Goal: Task Accomplishment & Management: Use online tool/utility

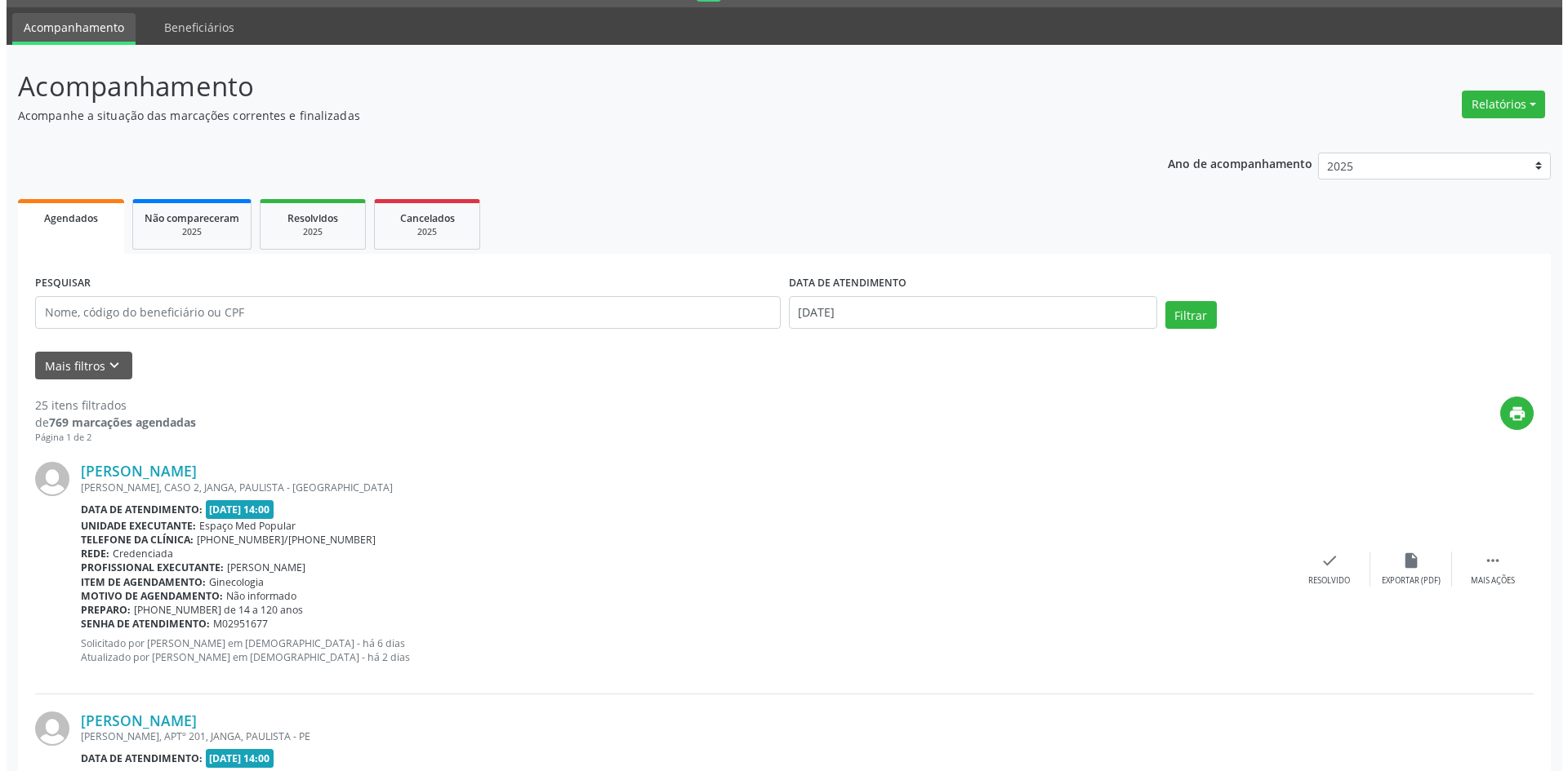
scroll to position [82, 0]
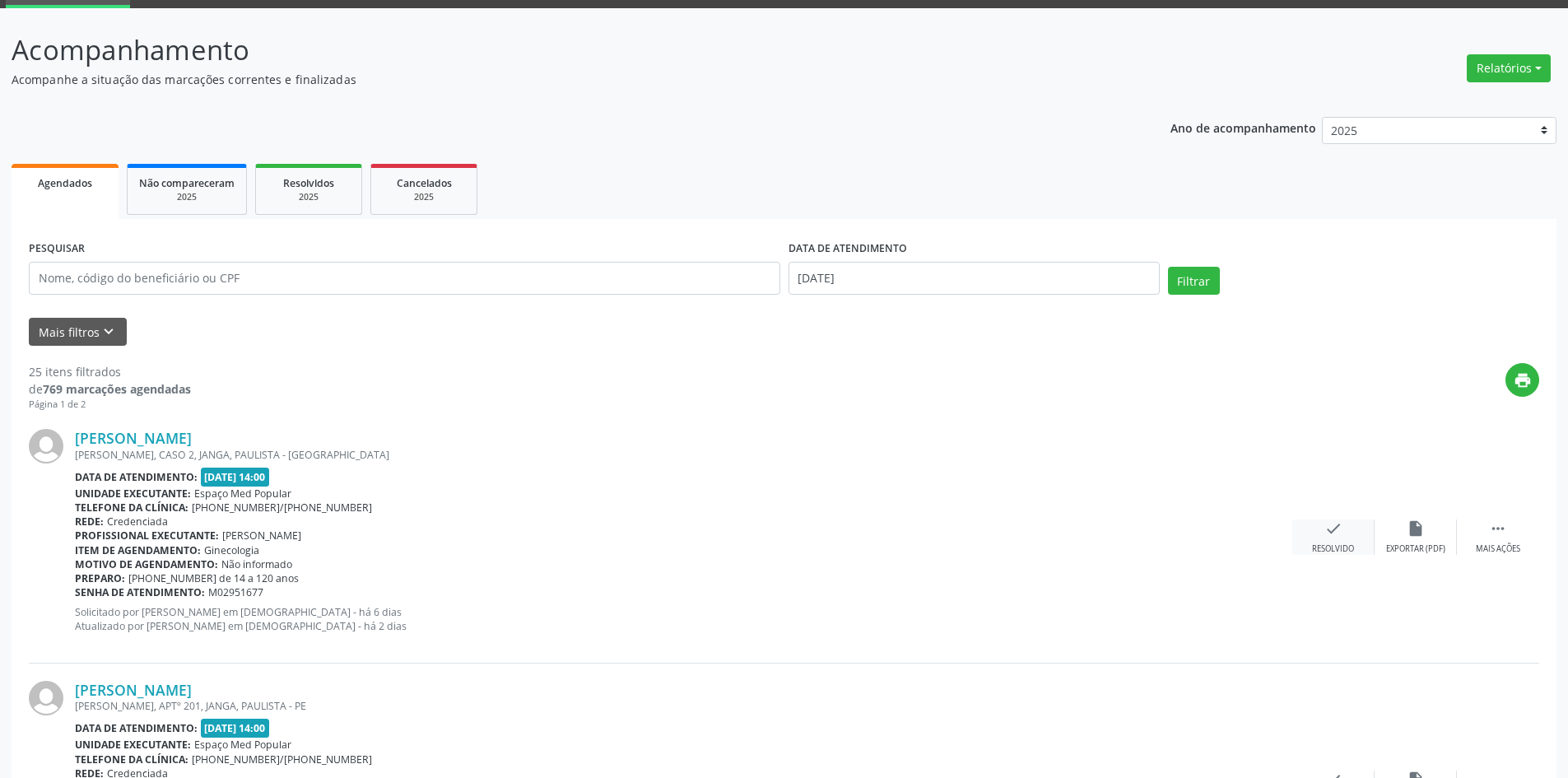
click at [1345, 552] on div "Resolvido" at bounding box center [1333, 550] width 42 height 12
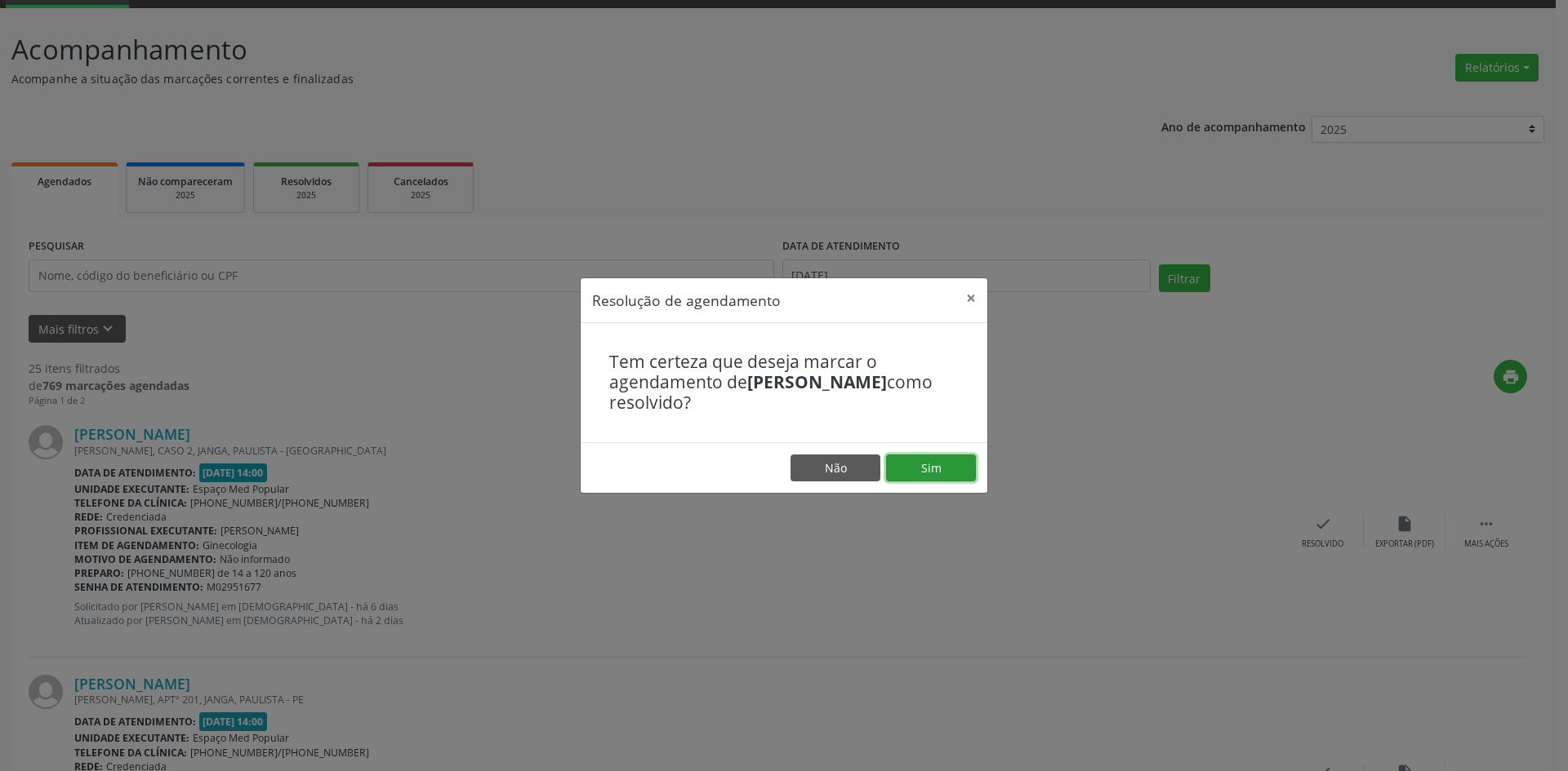
click at [918, 466] on button "Sim" at bounding box center [931, 468] width 90 height 28
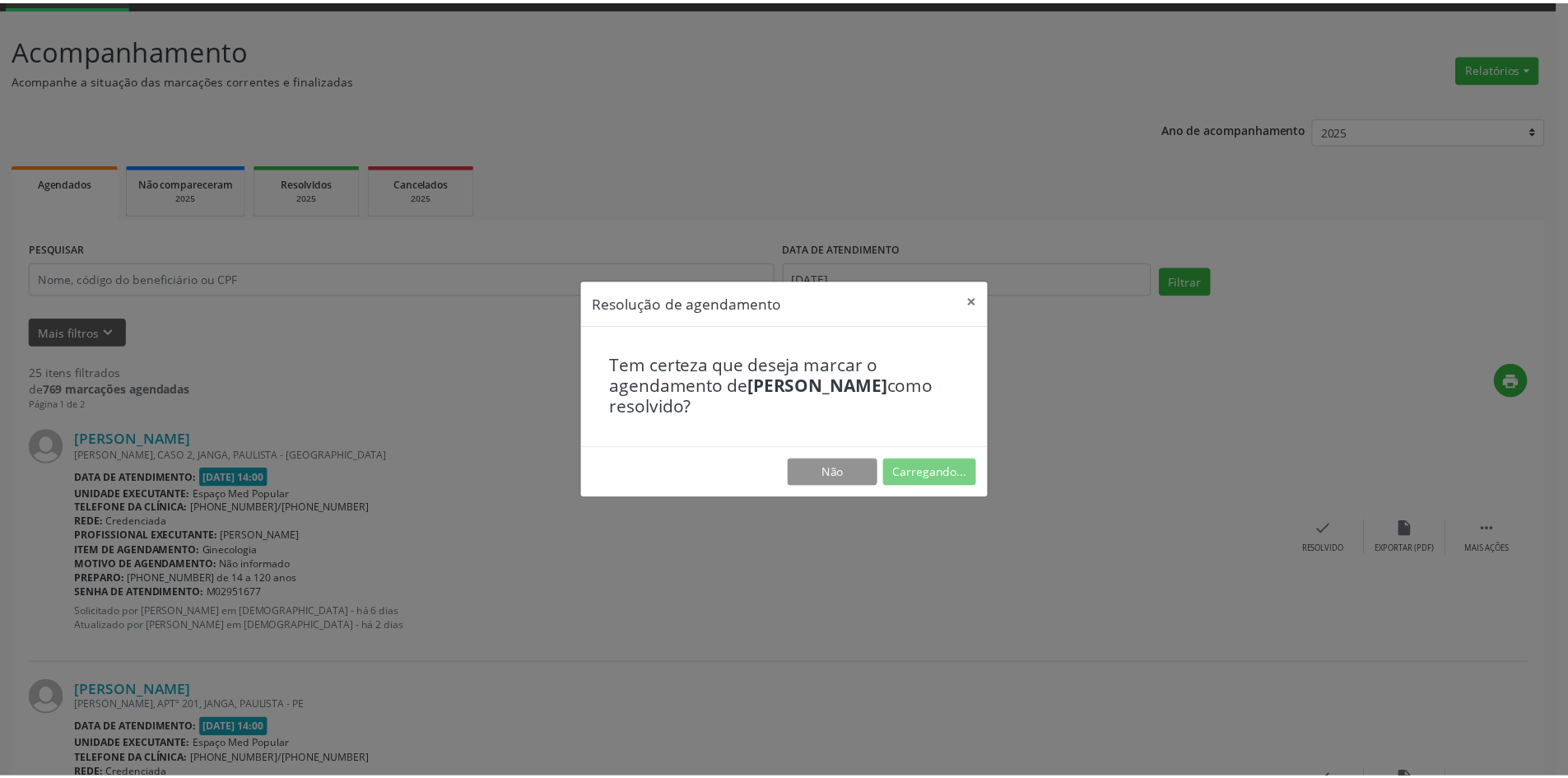
scroll to position [0, 0]
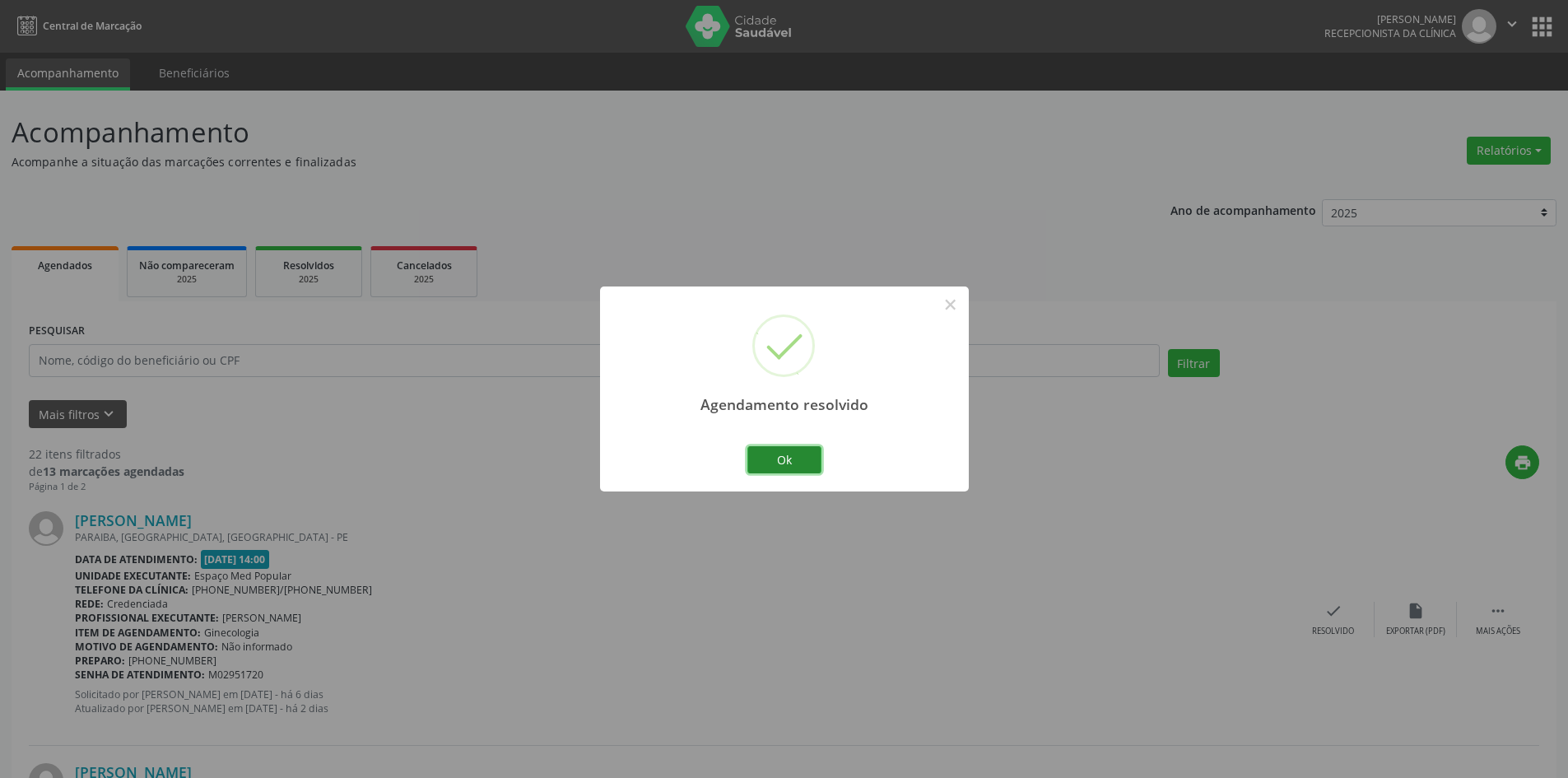
click at [792, 461] on button "Ok" at bounding box center [784, 460] width 74 height 28
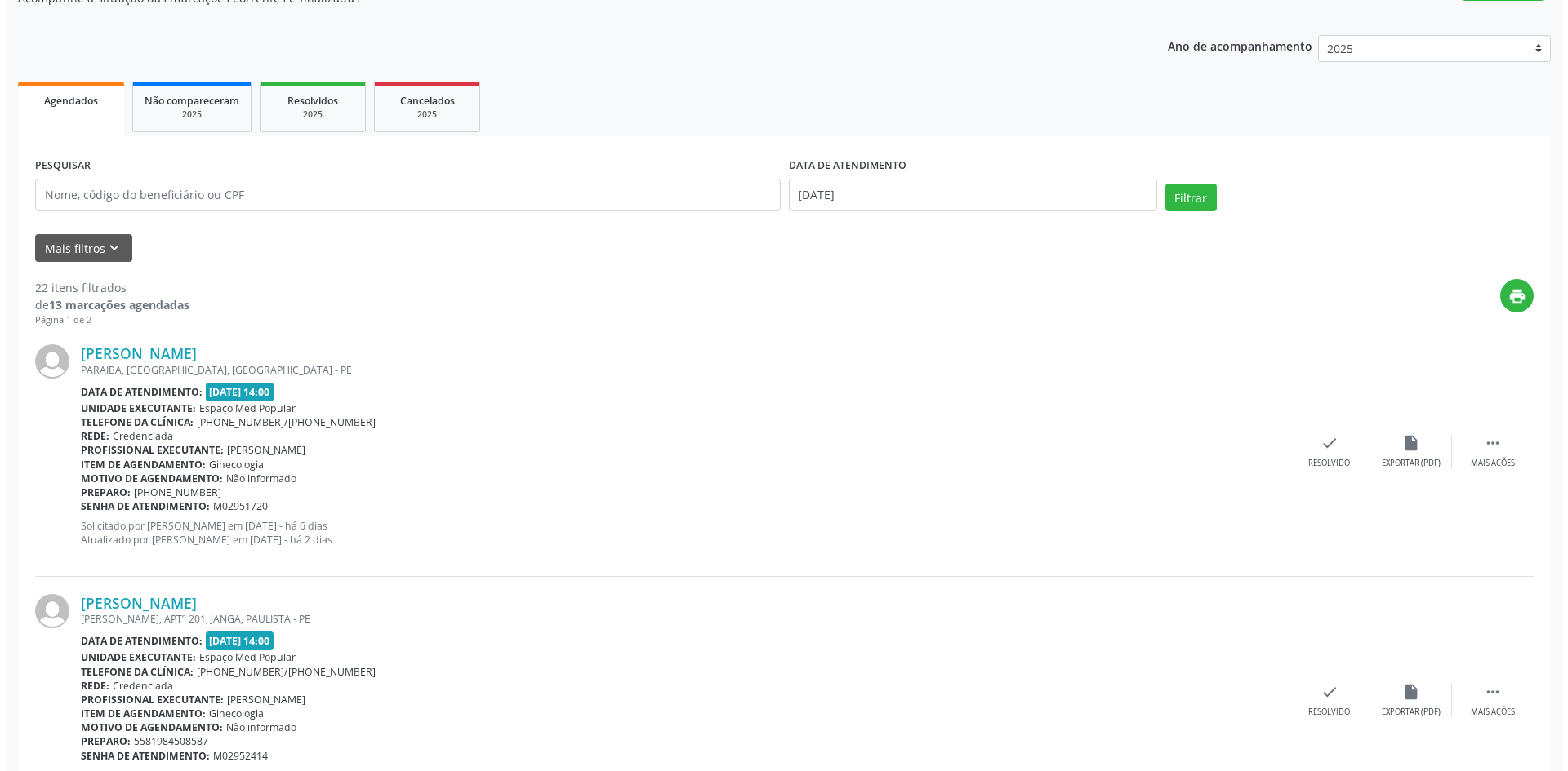
scroll to position [164, 0]
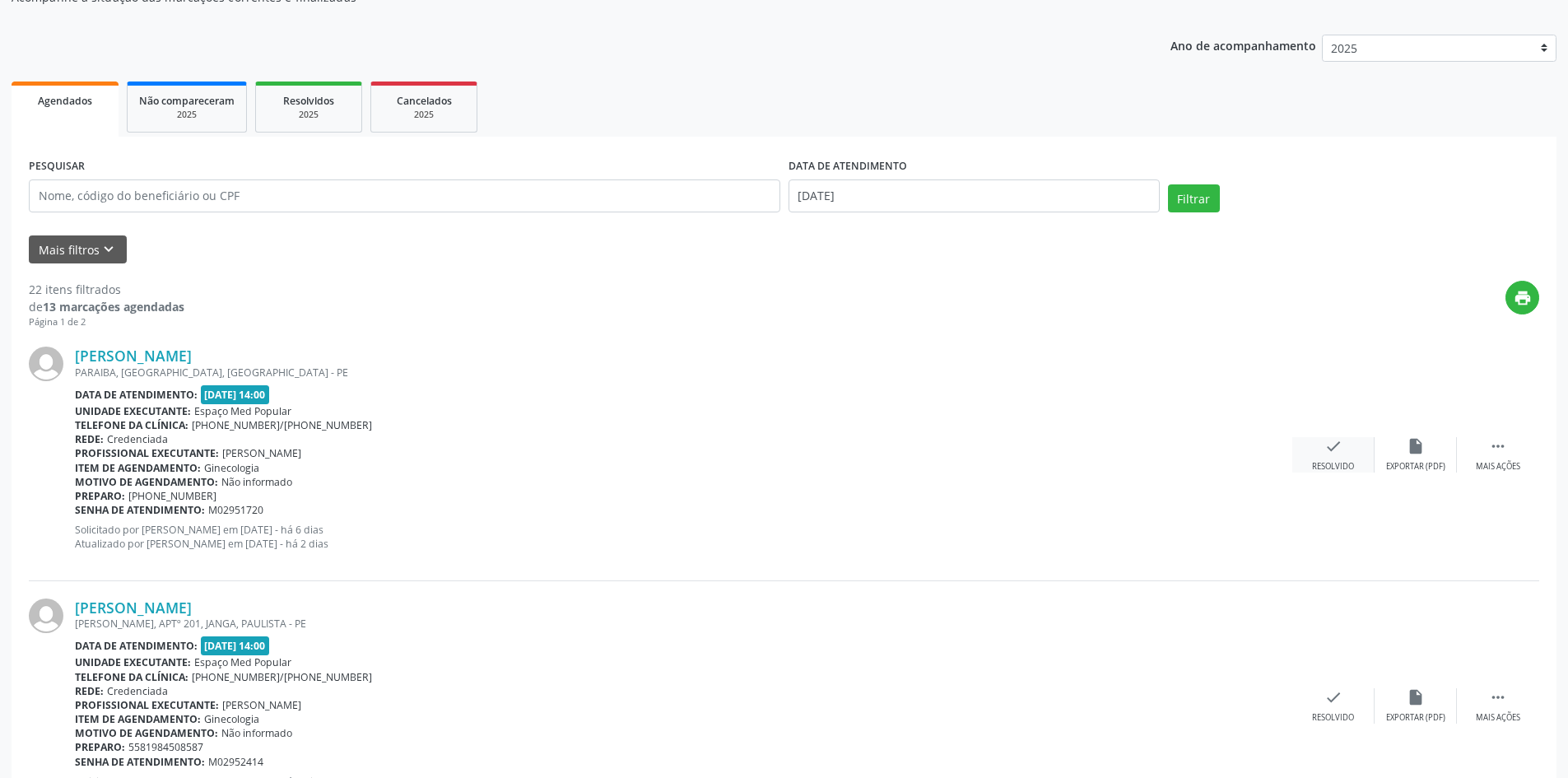
click at [1348, 466] on div "Resolvido" at bounding box center [1333, 467] width 42 height 12
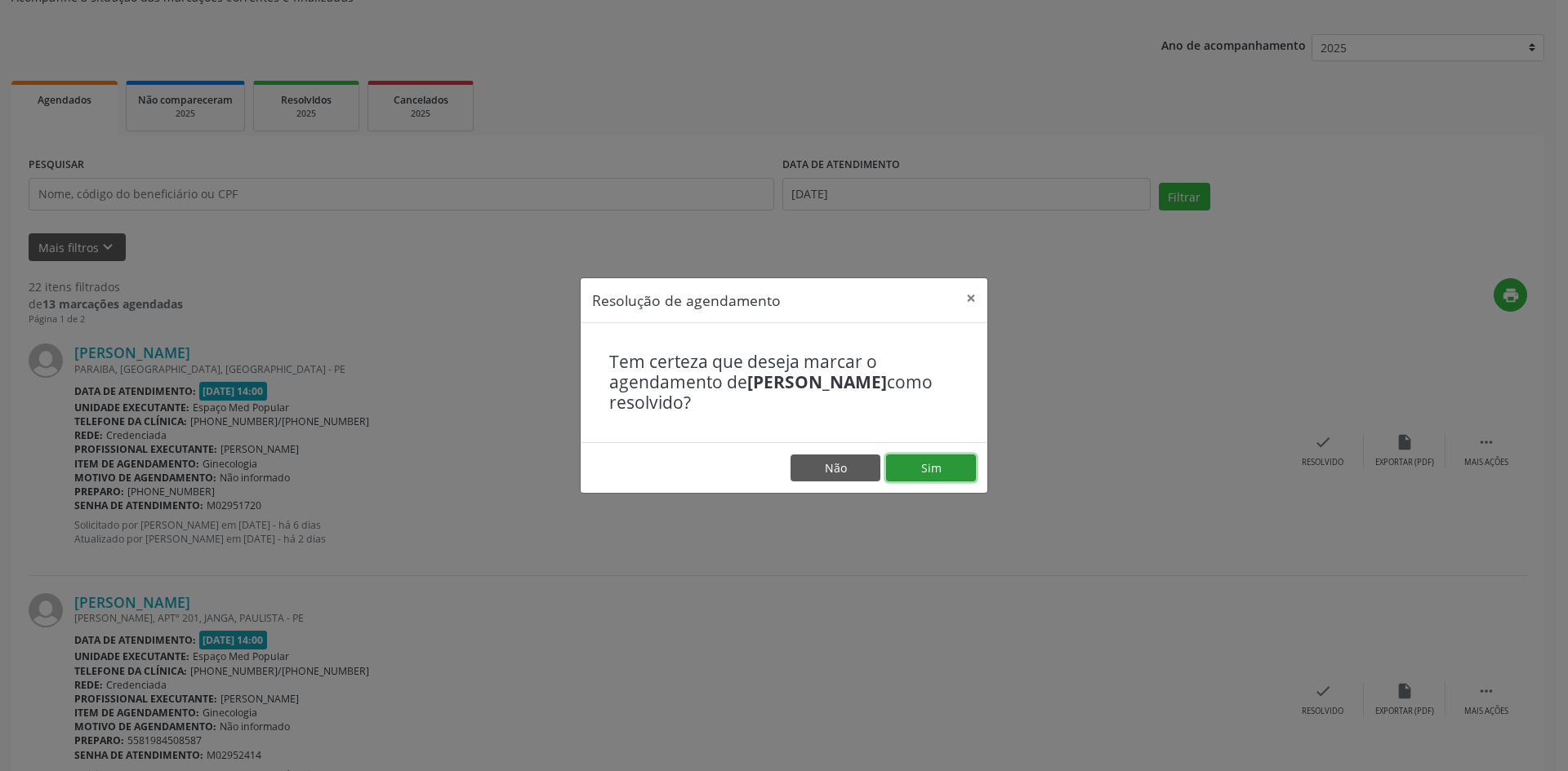
click at [918, 469] on button "Sim" at bounding box center [931, 468] width 90 height 28
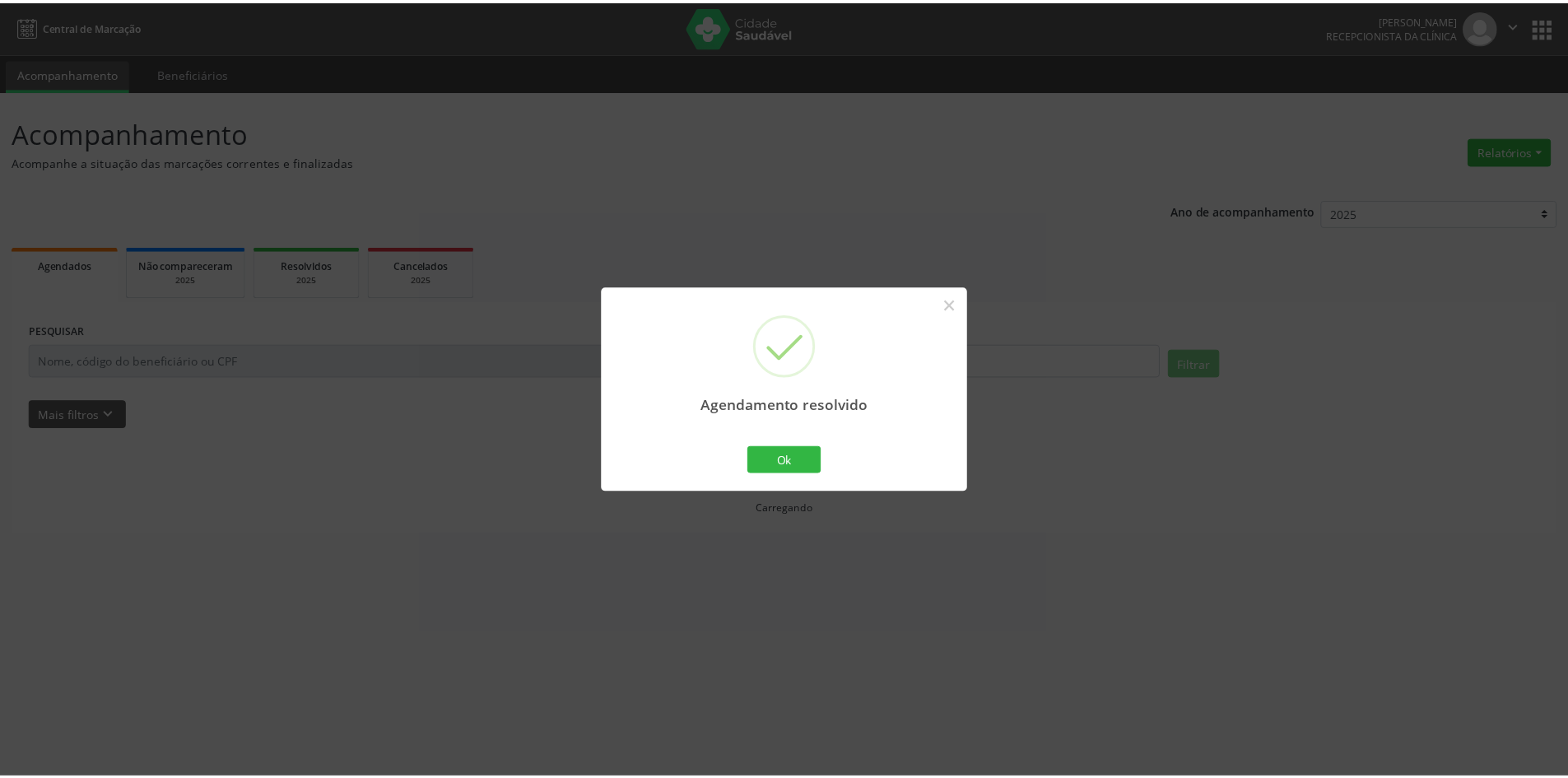
scroll to position [0, 0]
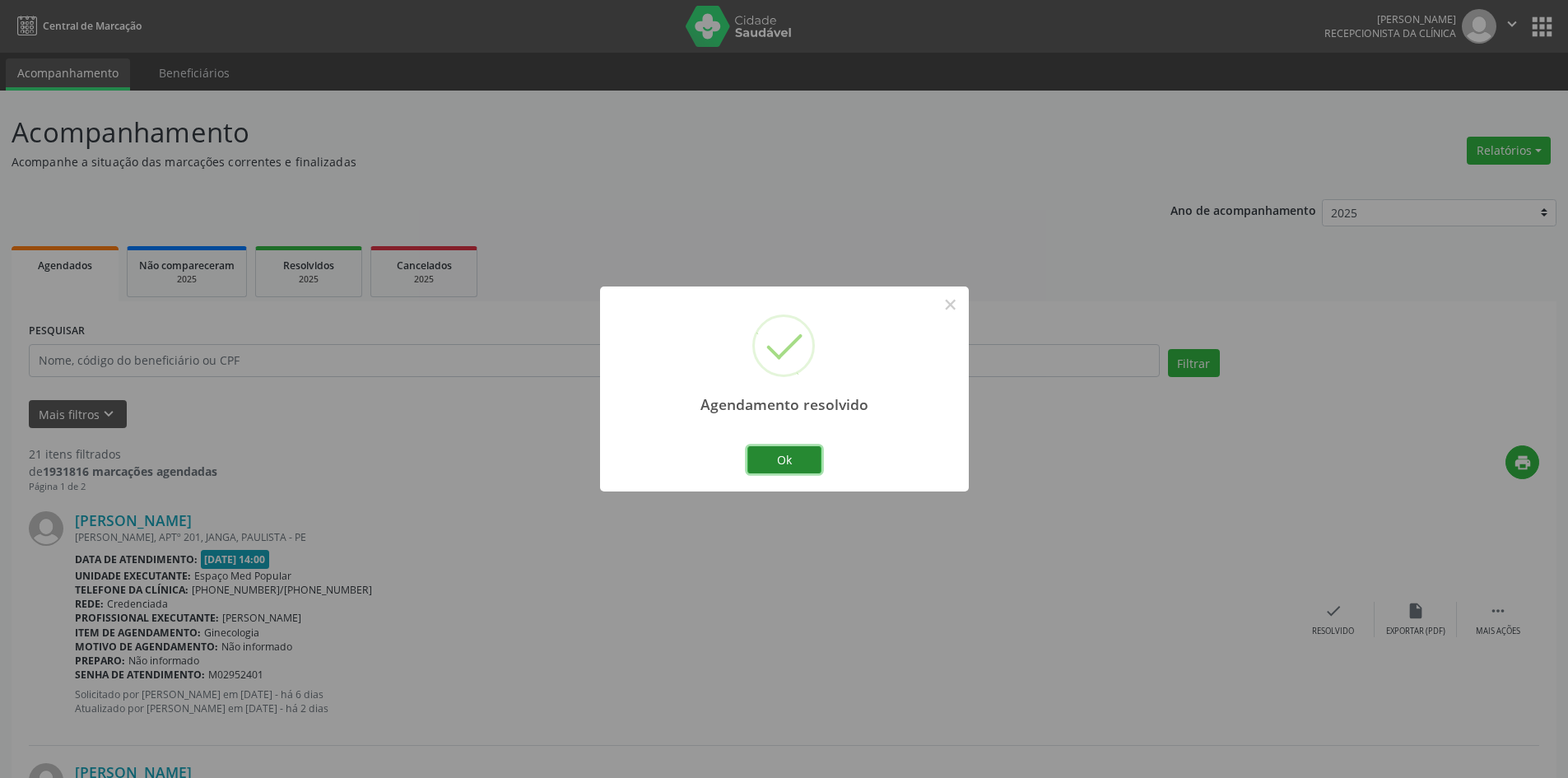
click at [784, 466] on button "Ok" at bounding box center [784, 460] width 74 height 28
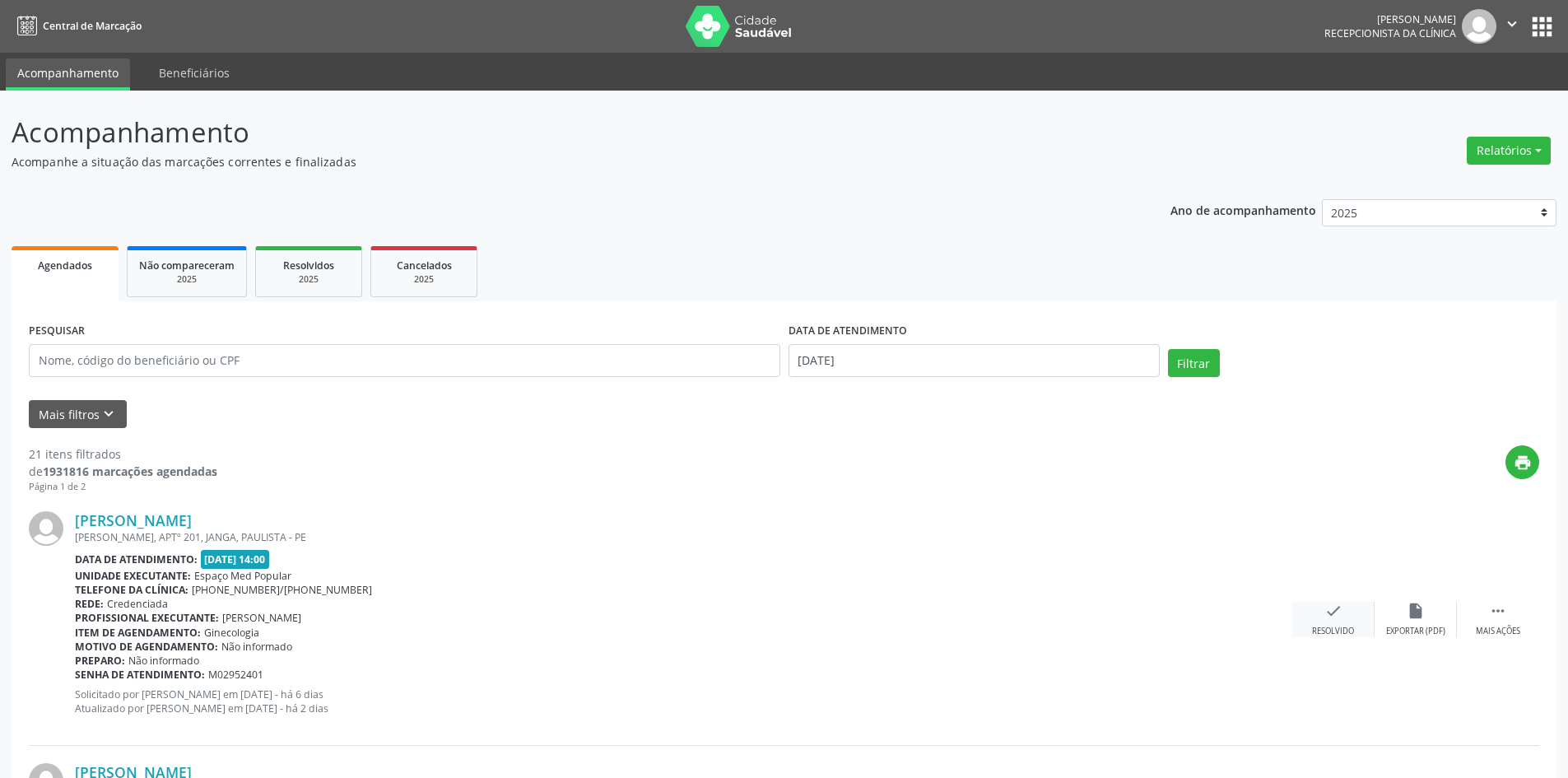
click at [1308, 620] on div "check Resolvido" at bounding box center [1334, 620] width 82 height 35
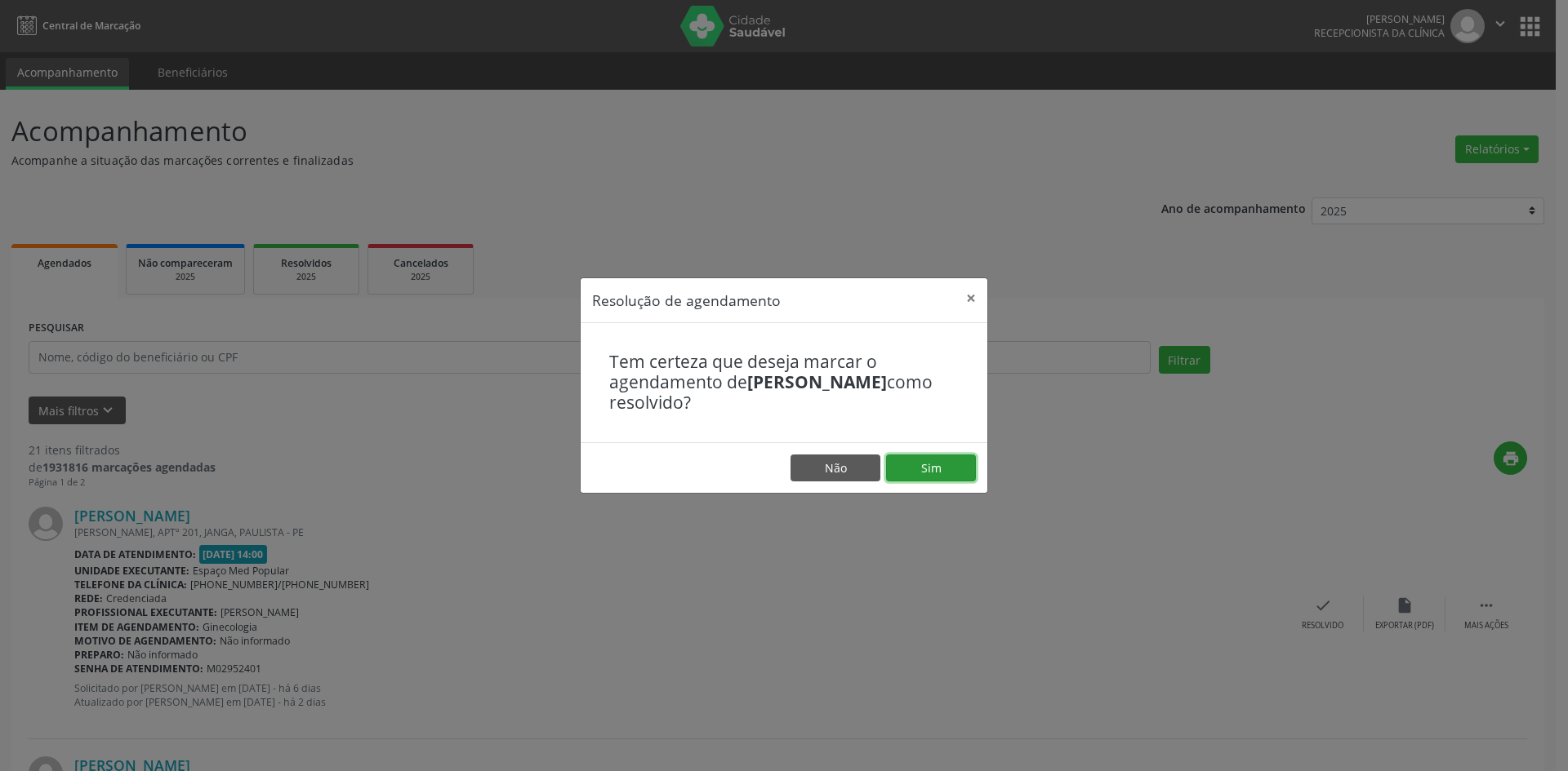
click at [952, 469] on button "Sim" at bounding box center [931, 468] width 90 height 28
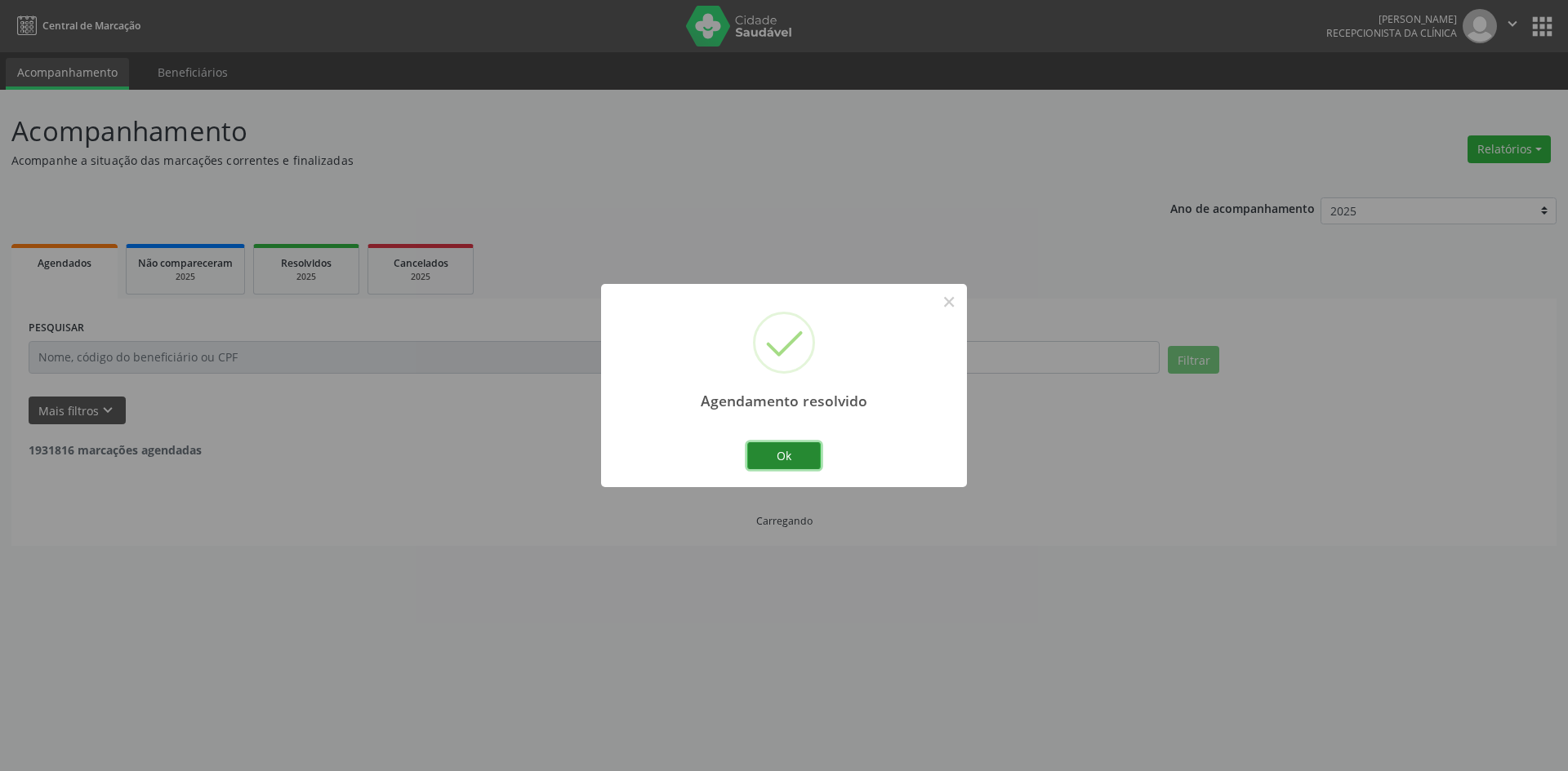
click at [801, 461] on button "Ok" at bounding box center [784, 456] width 73 height 28
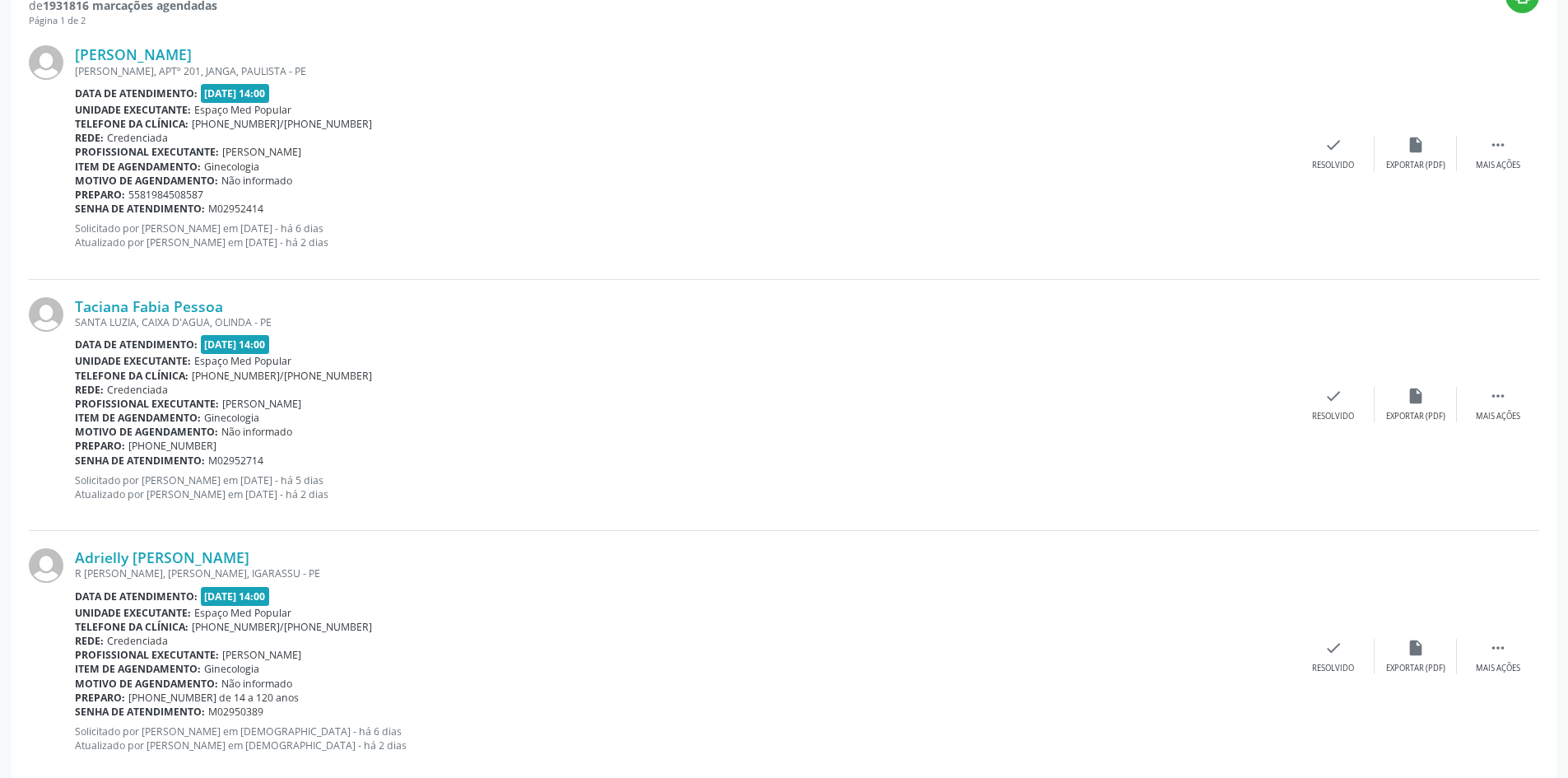
scroll to position [494, 0]
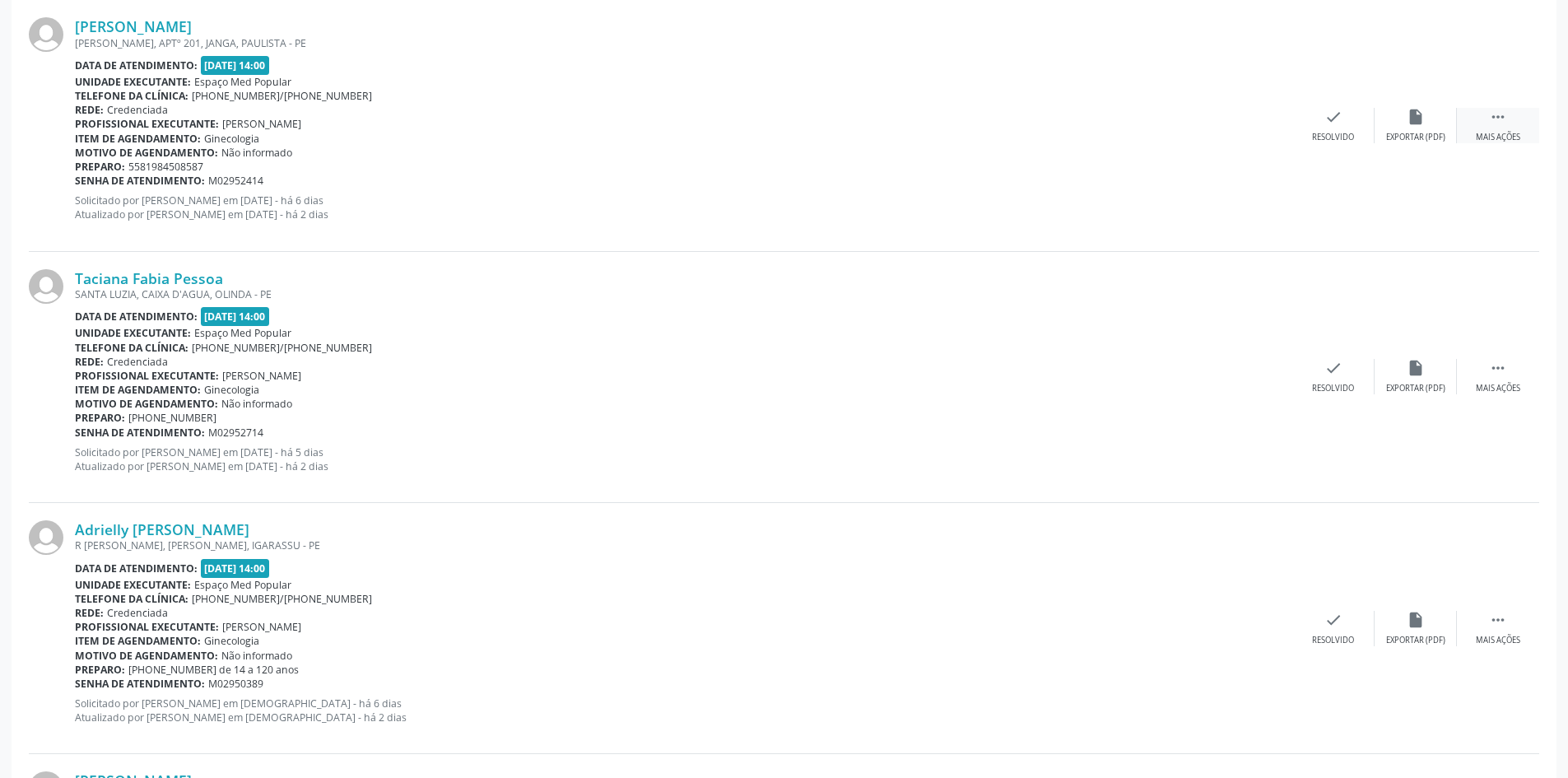
click at [1510, 126] on div " Mais ações" at bounding box center [1498, 125] width 82 height 35
click at [1413, 139] on div "Não compareceu" at bounding box center [1415, 137] width 70 height 12
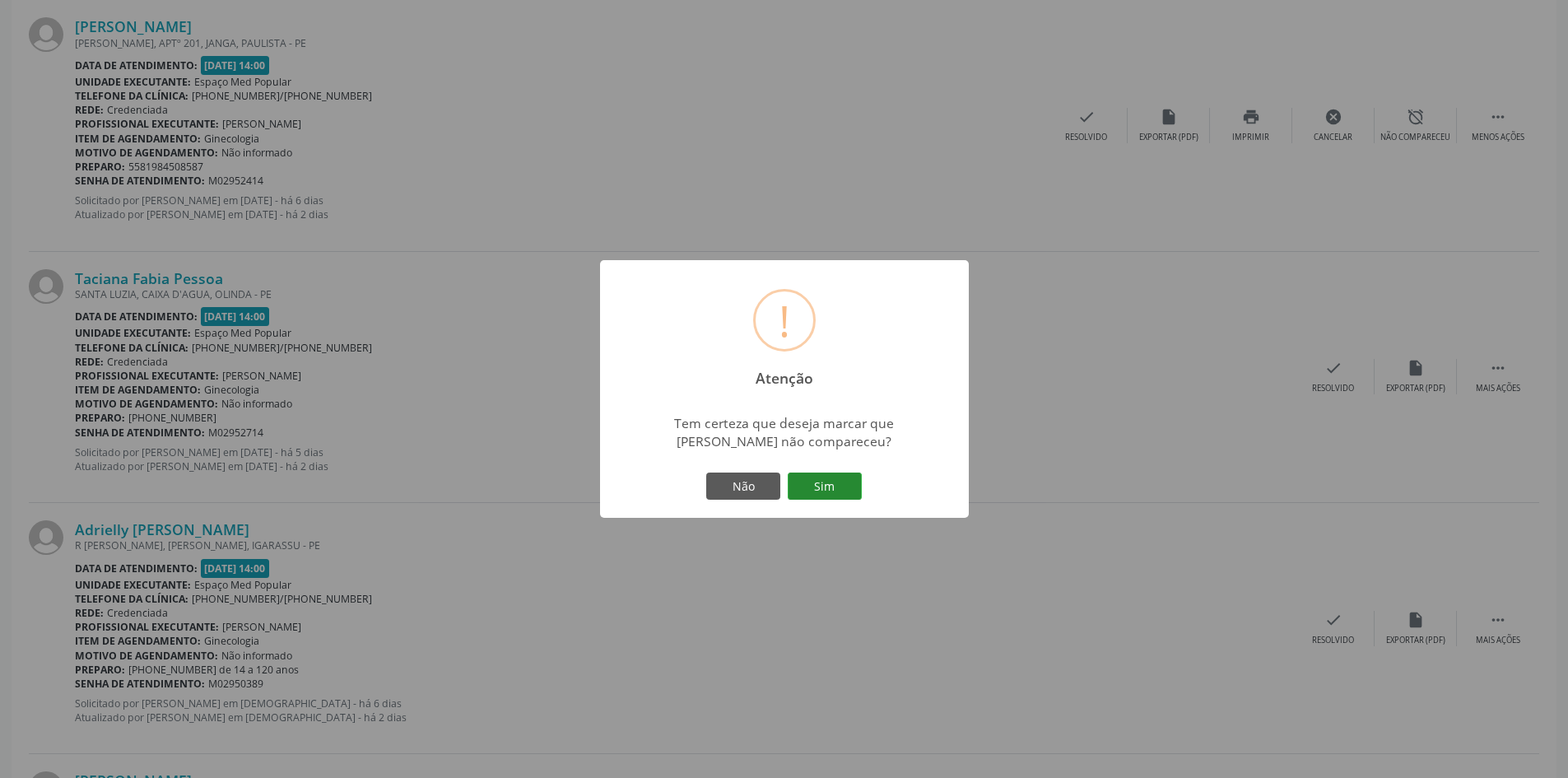
click at [840, 486] on button "Sim" at bounding box center [825, 486] width 74 height 28
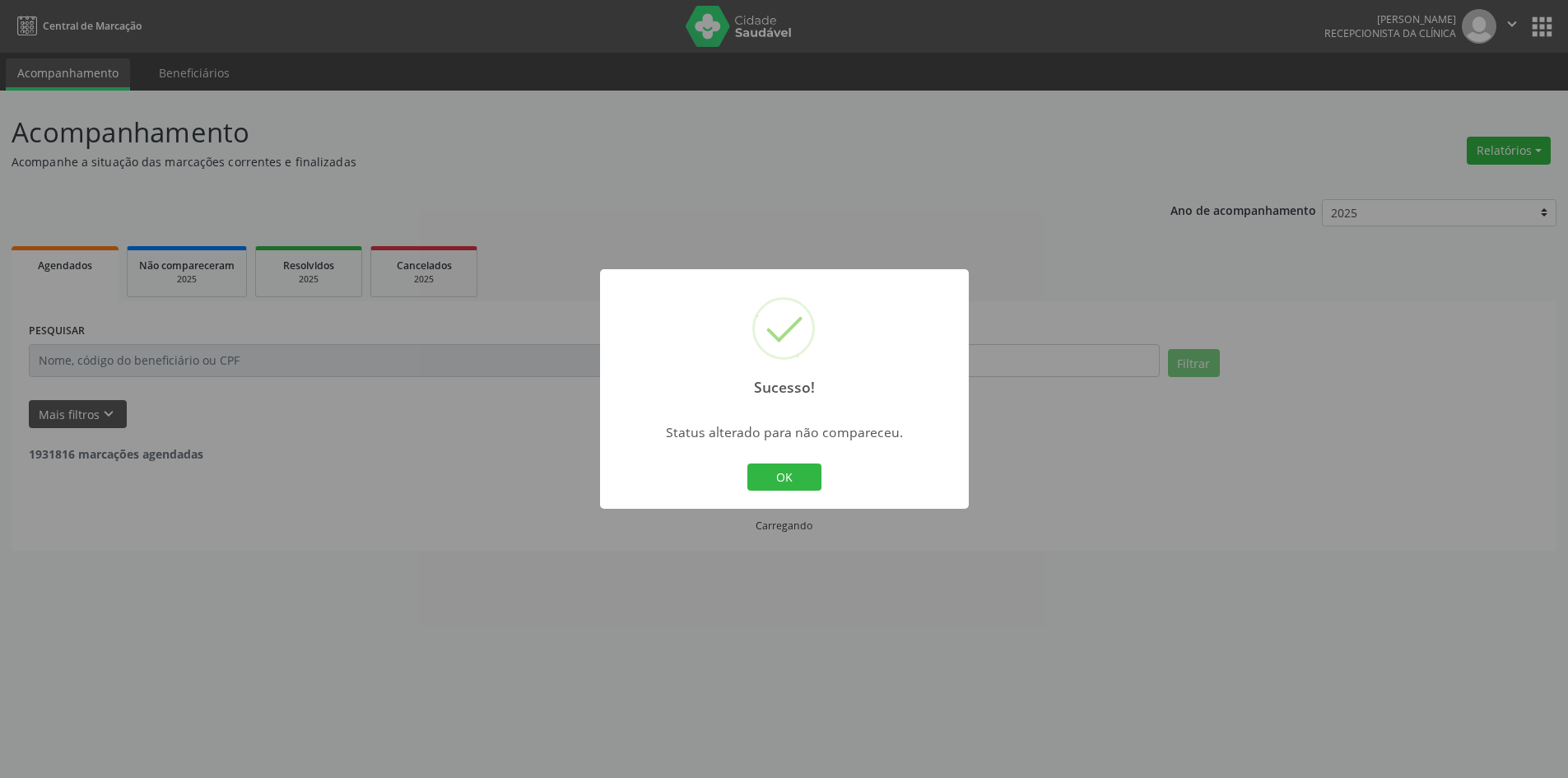
scroll to position [0, 0]
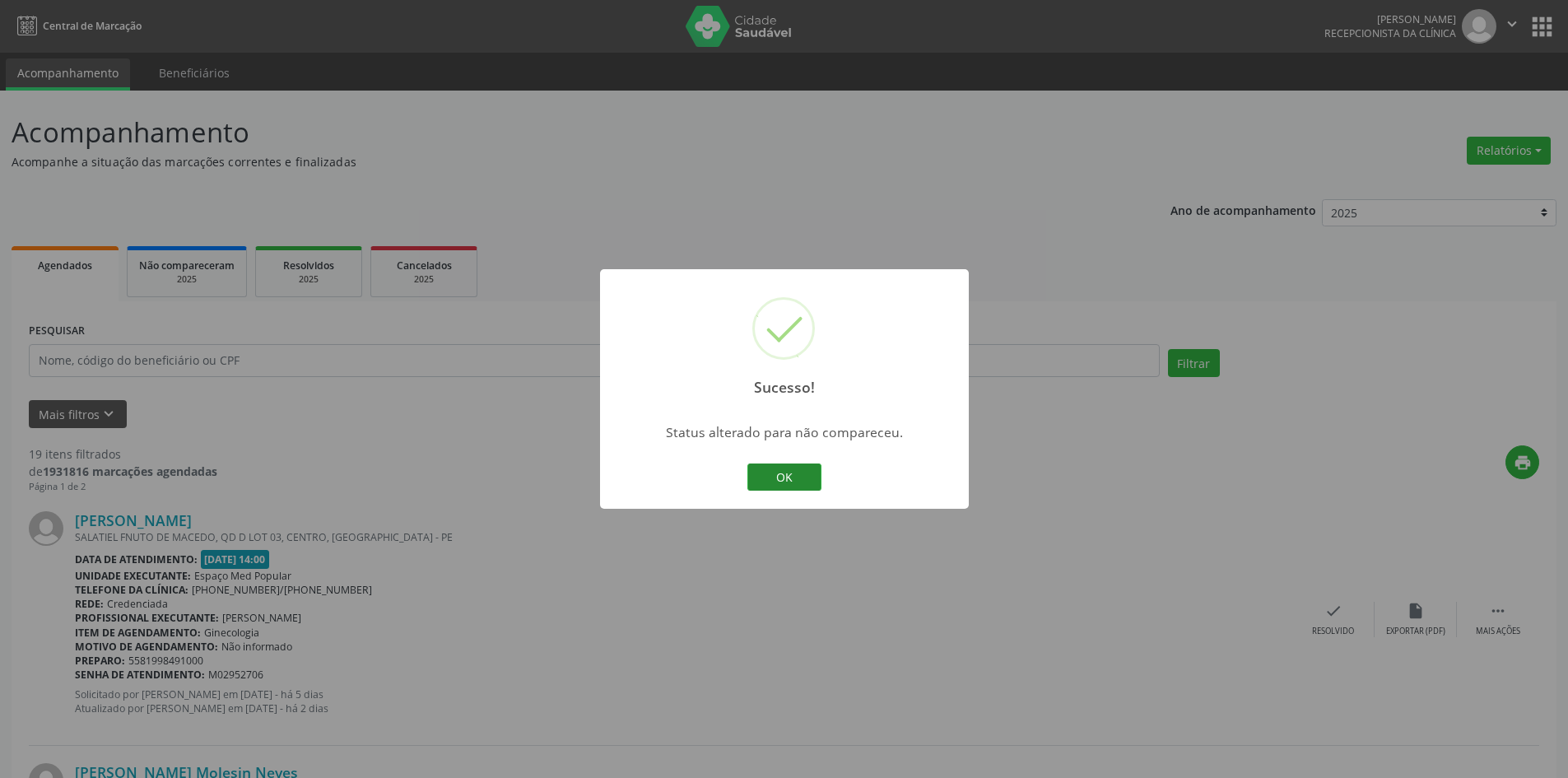
click at [800, 482] on button "OK" at bounding box center [784, 477] width 74 height 28
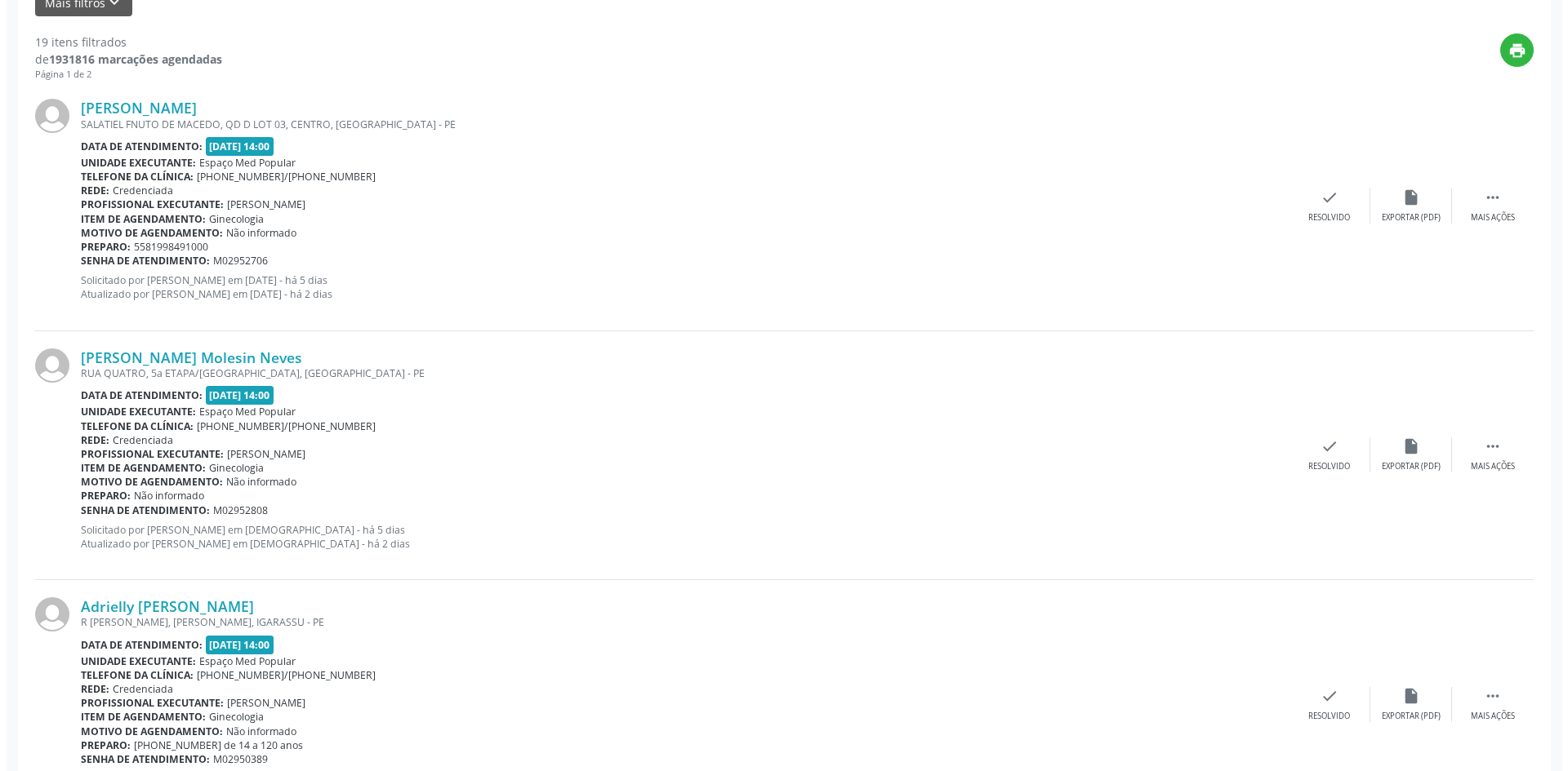
scroll to position [490, 0]
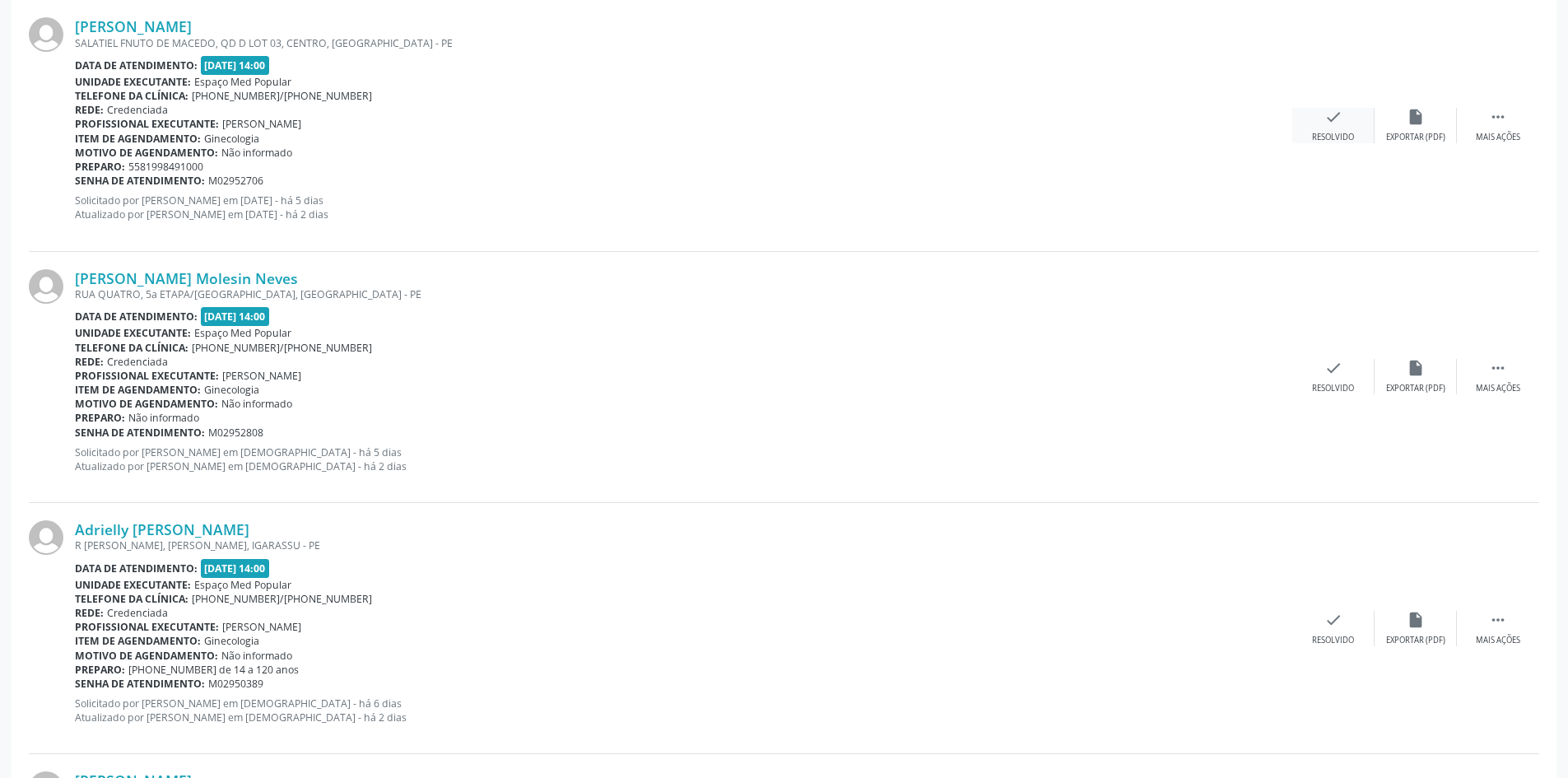
click at [1354, 118] on div "check Resolvido" at bounding box center [1334, 125] width 82 height 35
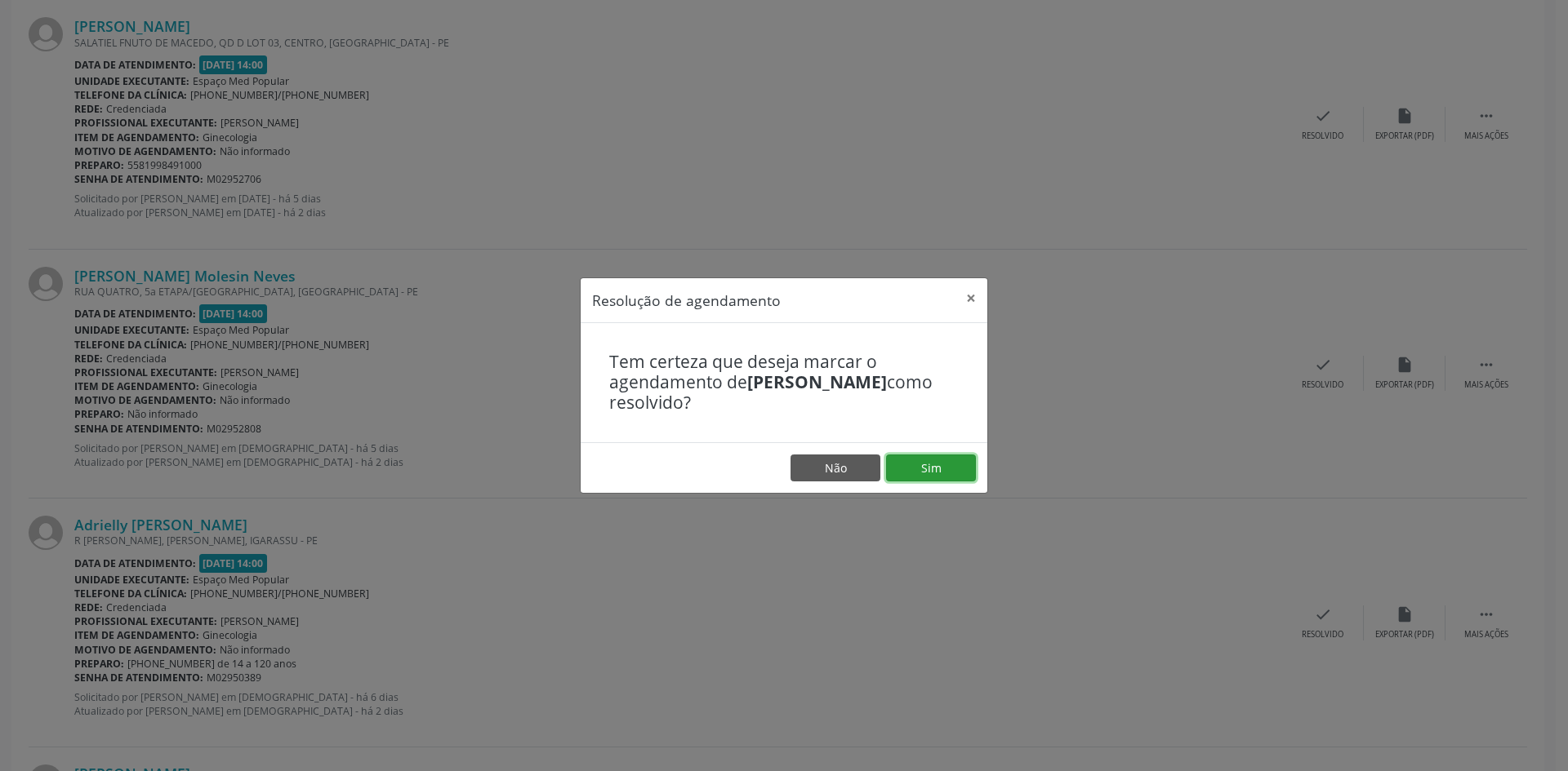
click at [940, 460] on button "Sim" at bounding box center [931, 468] width 90 height 28
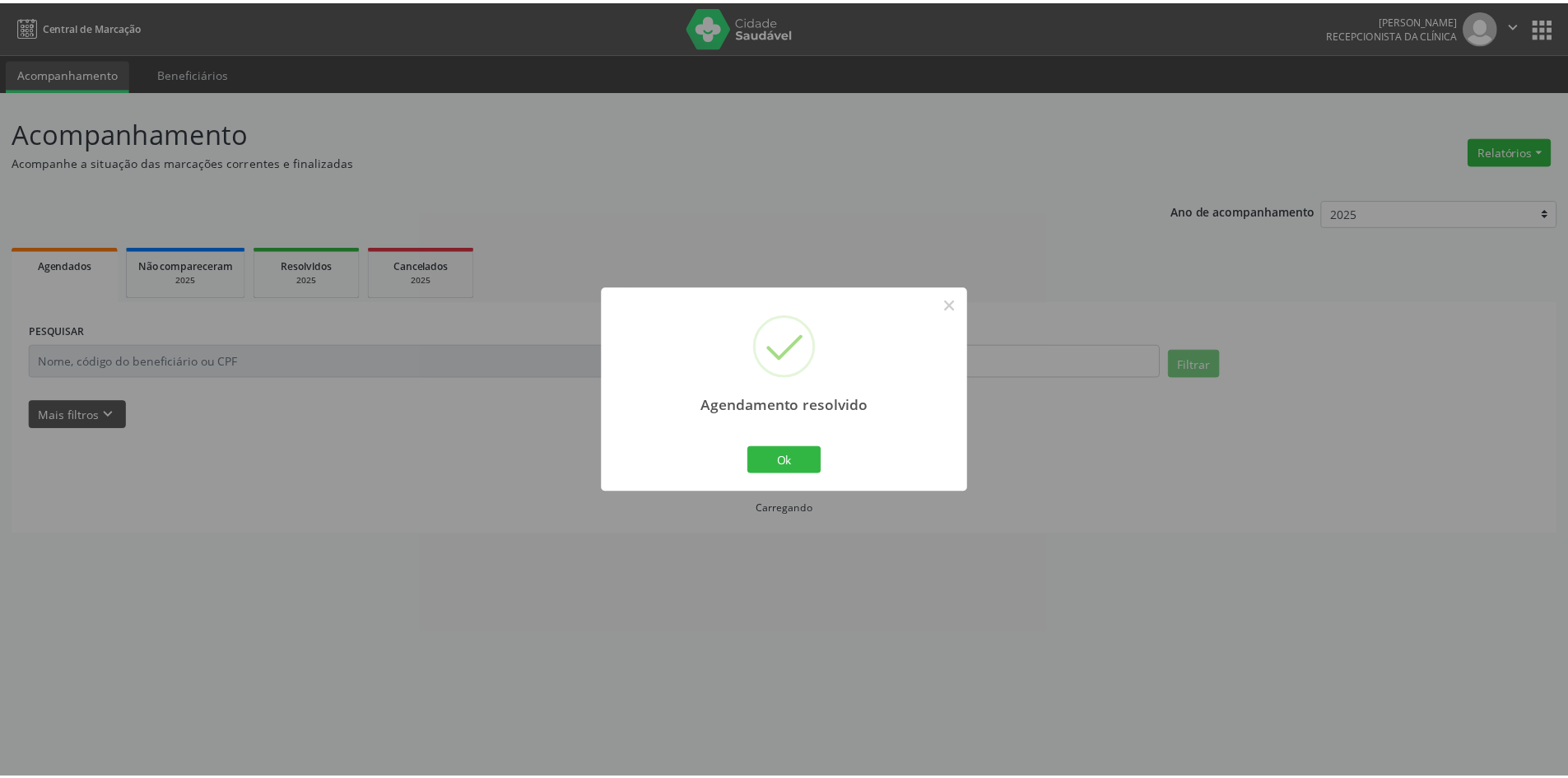
scroll to position [0, 0]
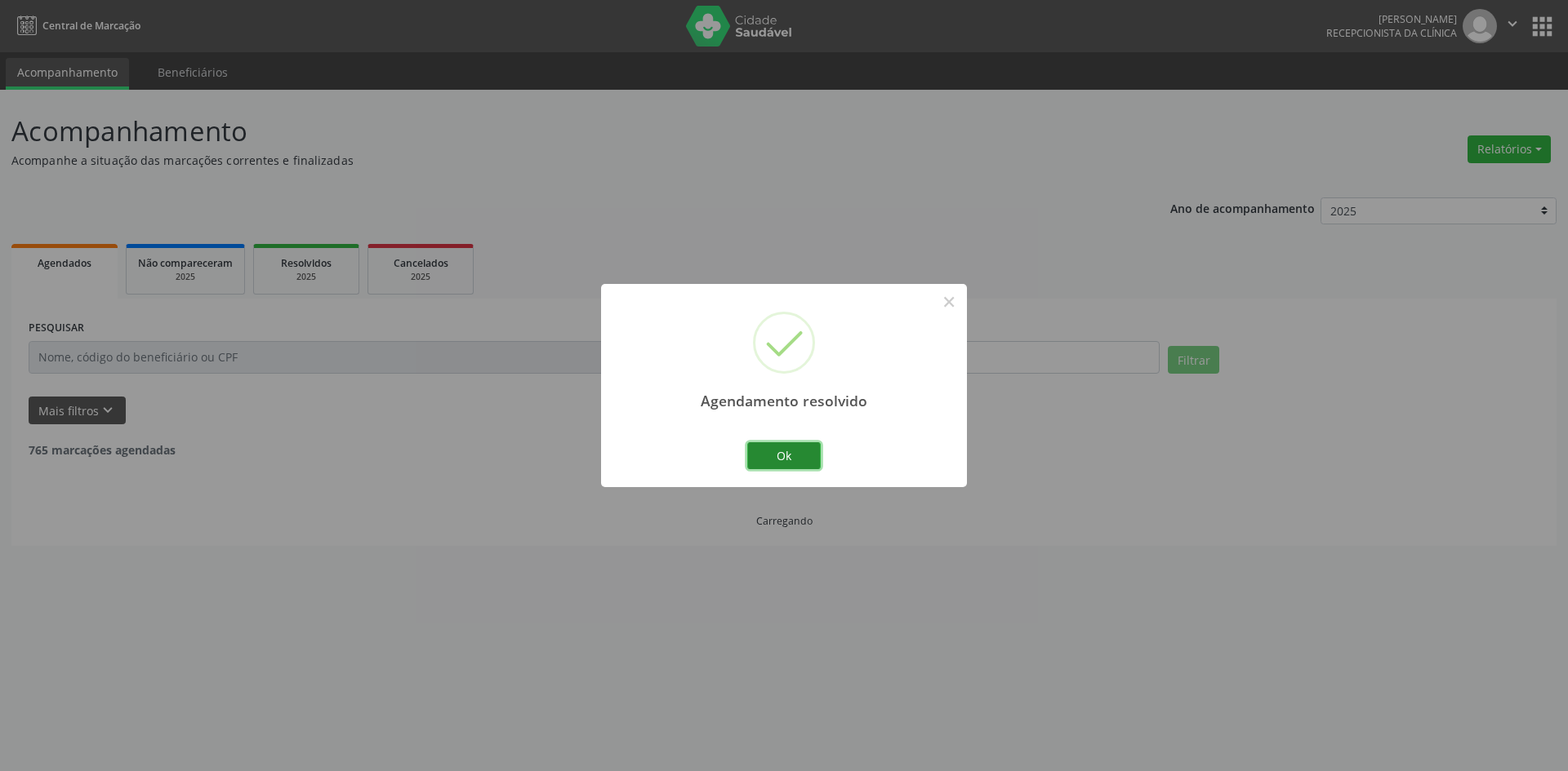
click at [801, 450] on button "Ok" at bounding box center [784, 456] width 73 height 28
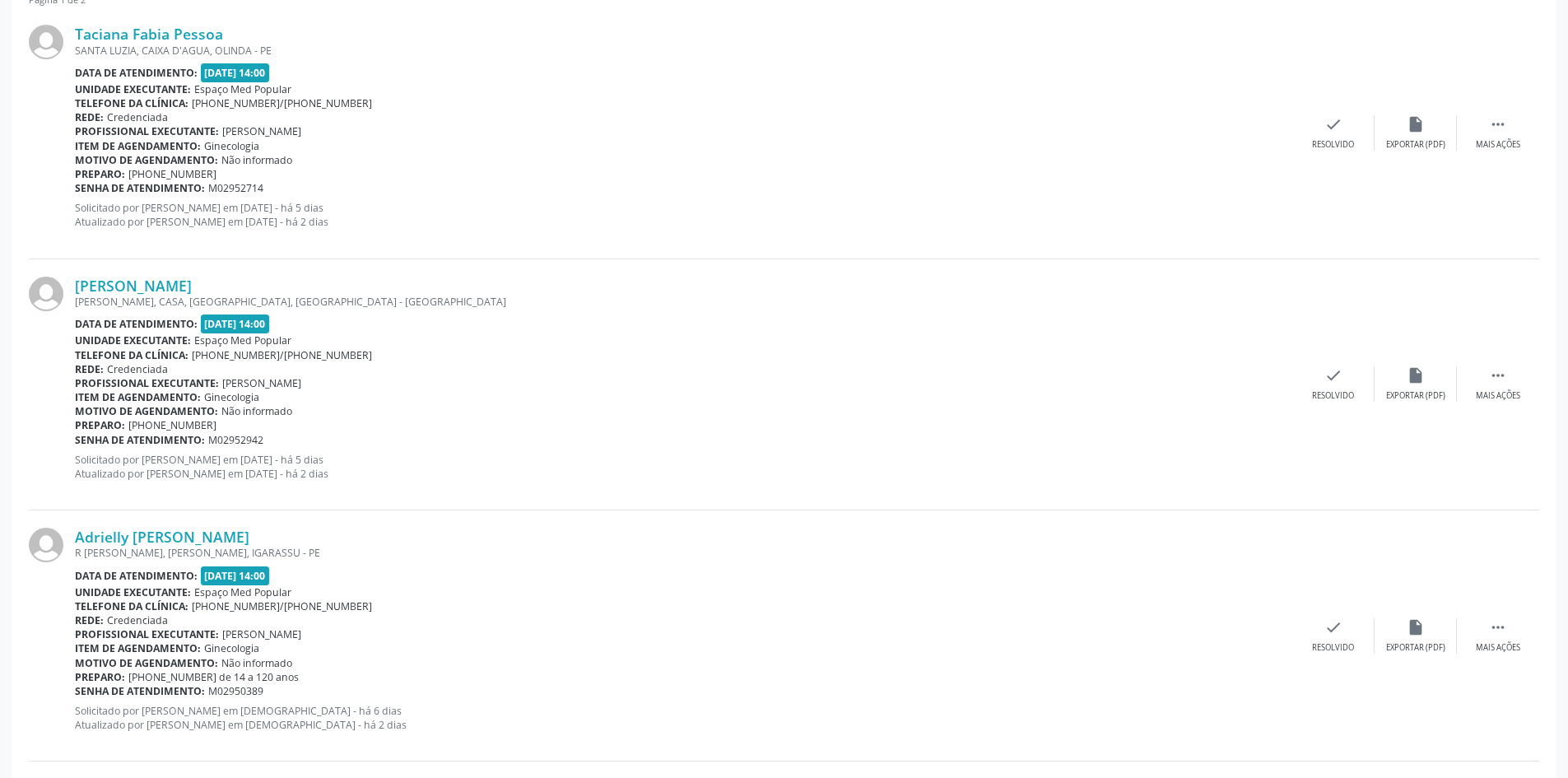
scroll to position [494, 0]
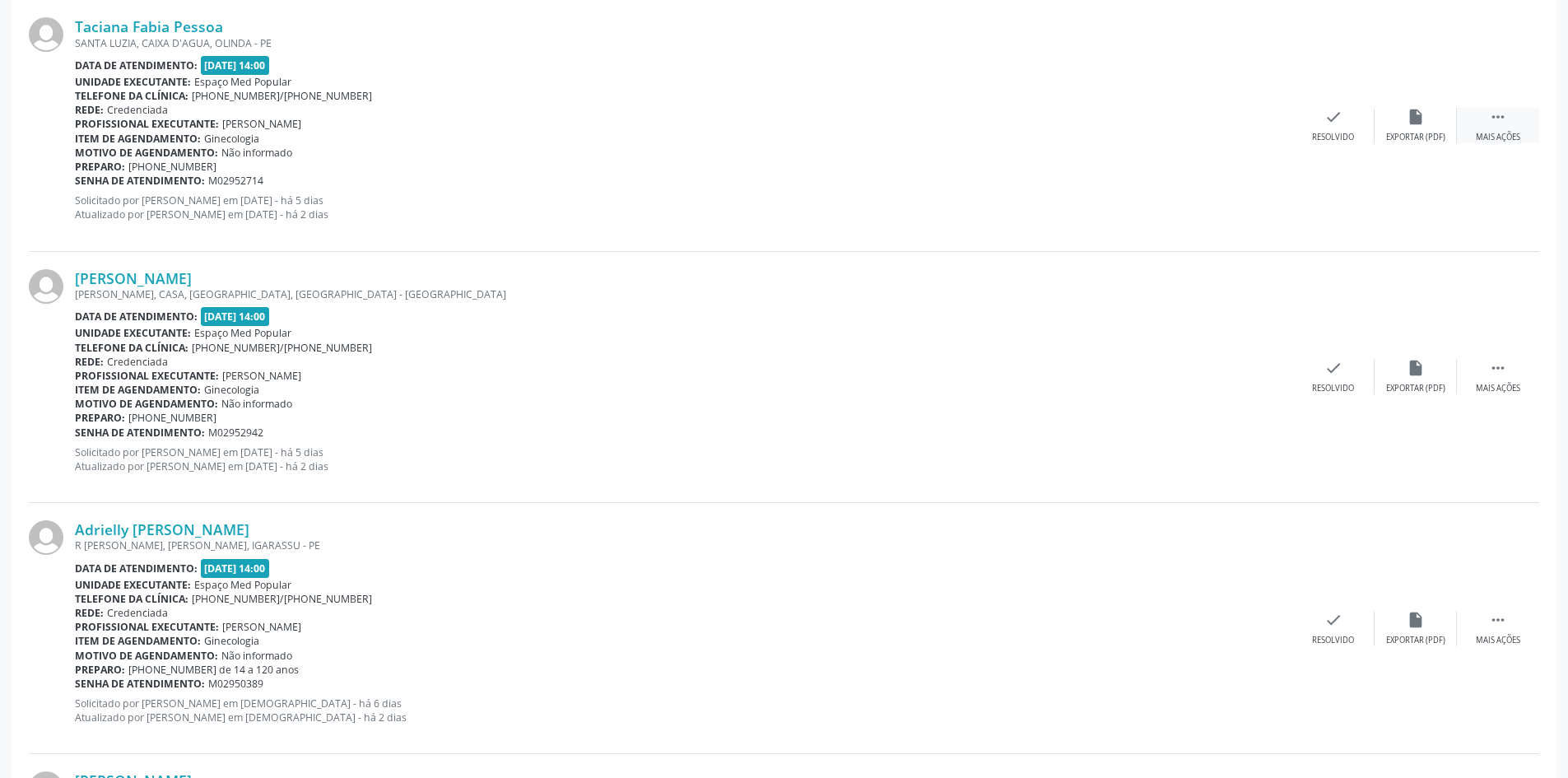
click at [1516, 135] on div "Mais ações" at bounding box center [1498, 137] width 45 height 12
click at [1430, 136] on div "Não compareceu" at bounding box center [1415, 137] width 70 height 12
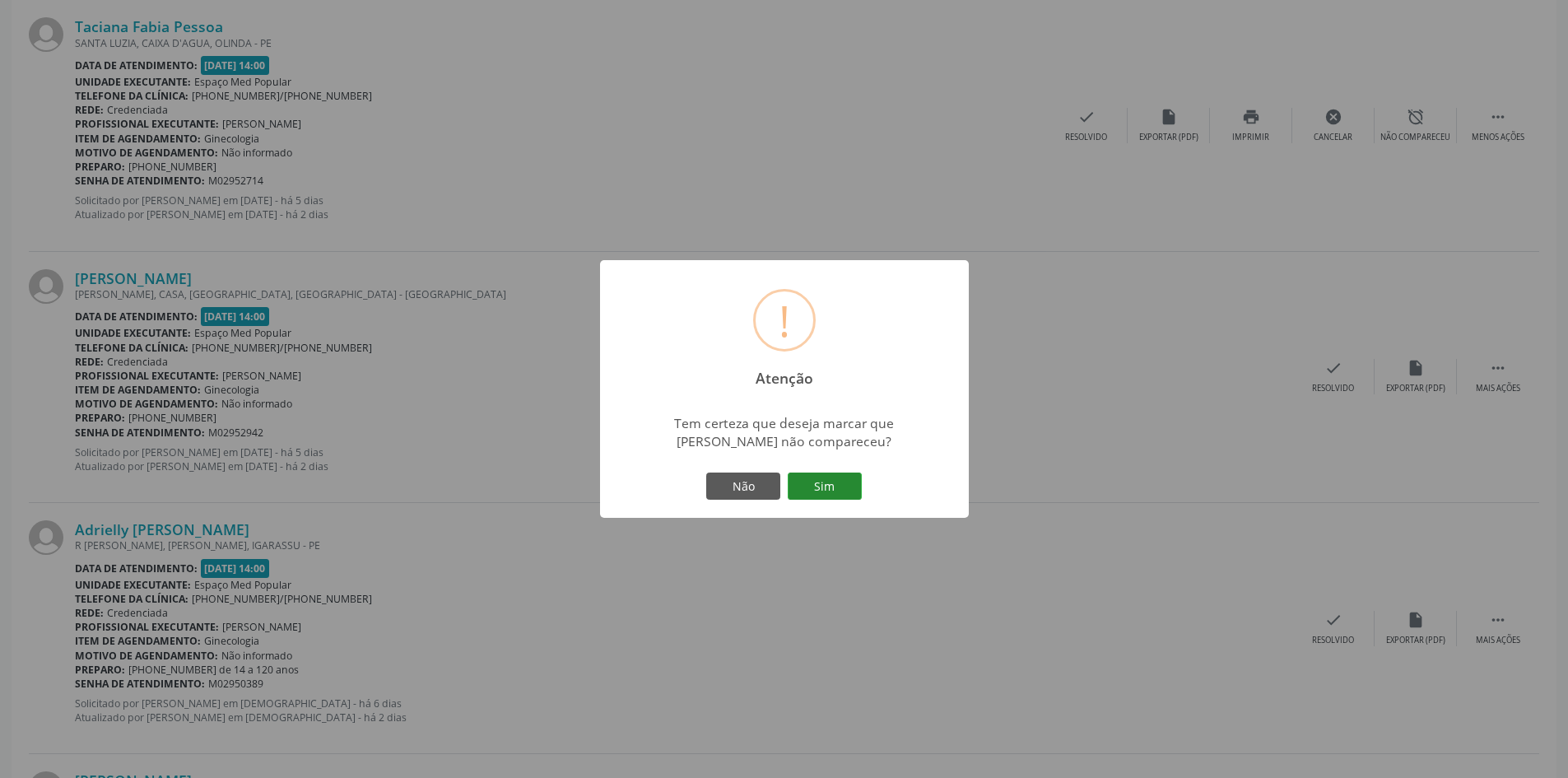
click at [845, 486] on button "Sim" at bounding box center [825, 486] width 74 height 28
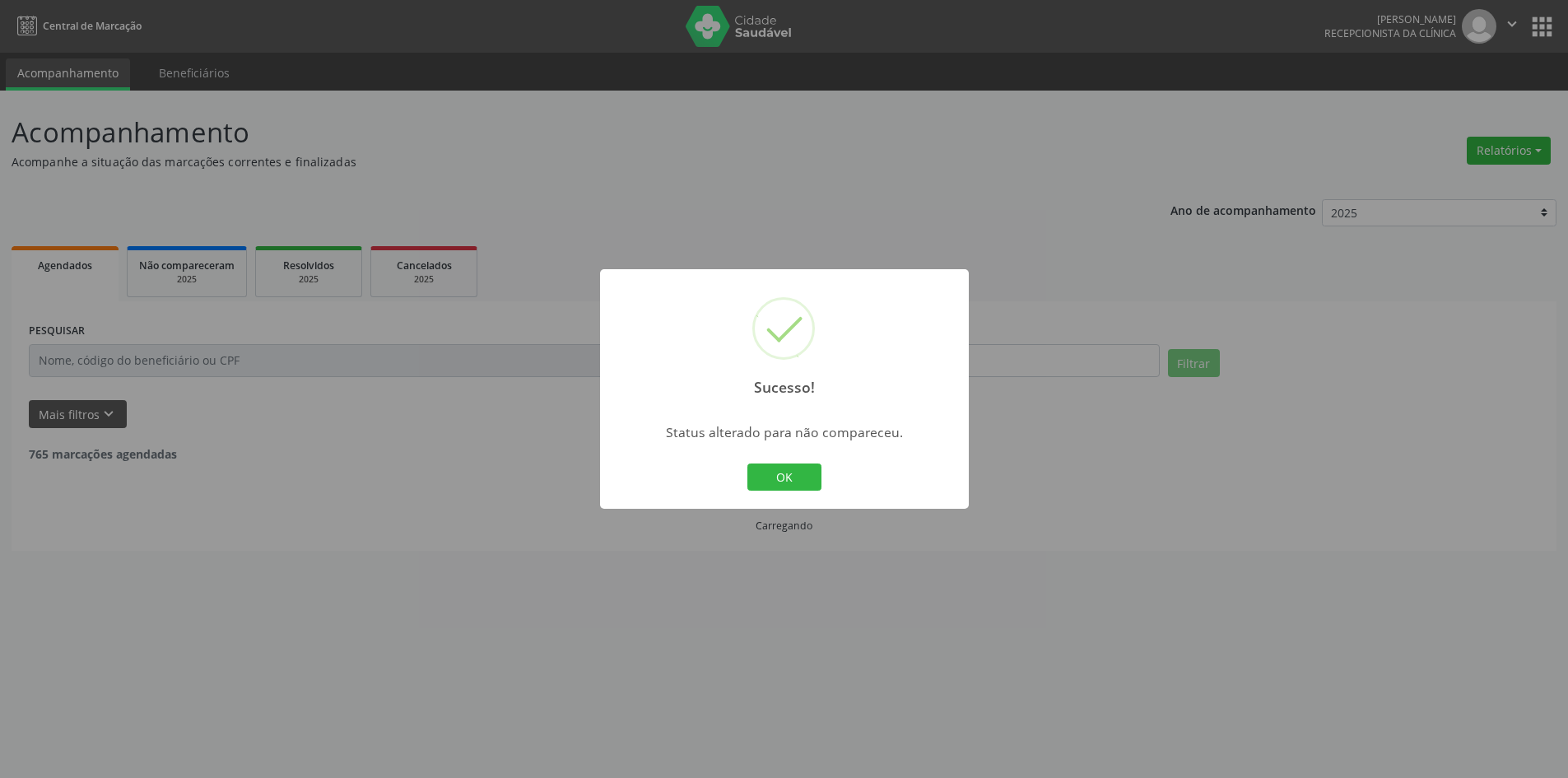
scroll to position [0, 0]
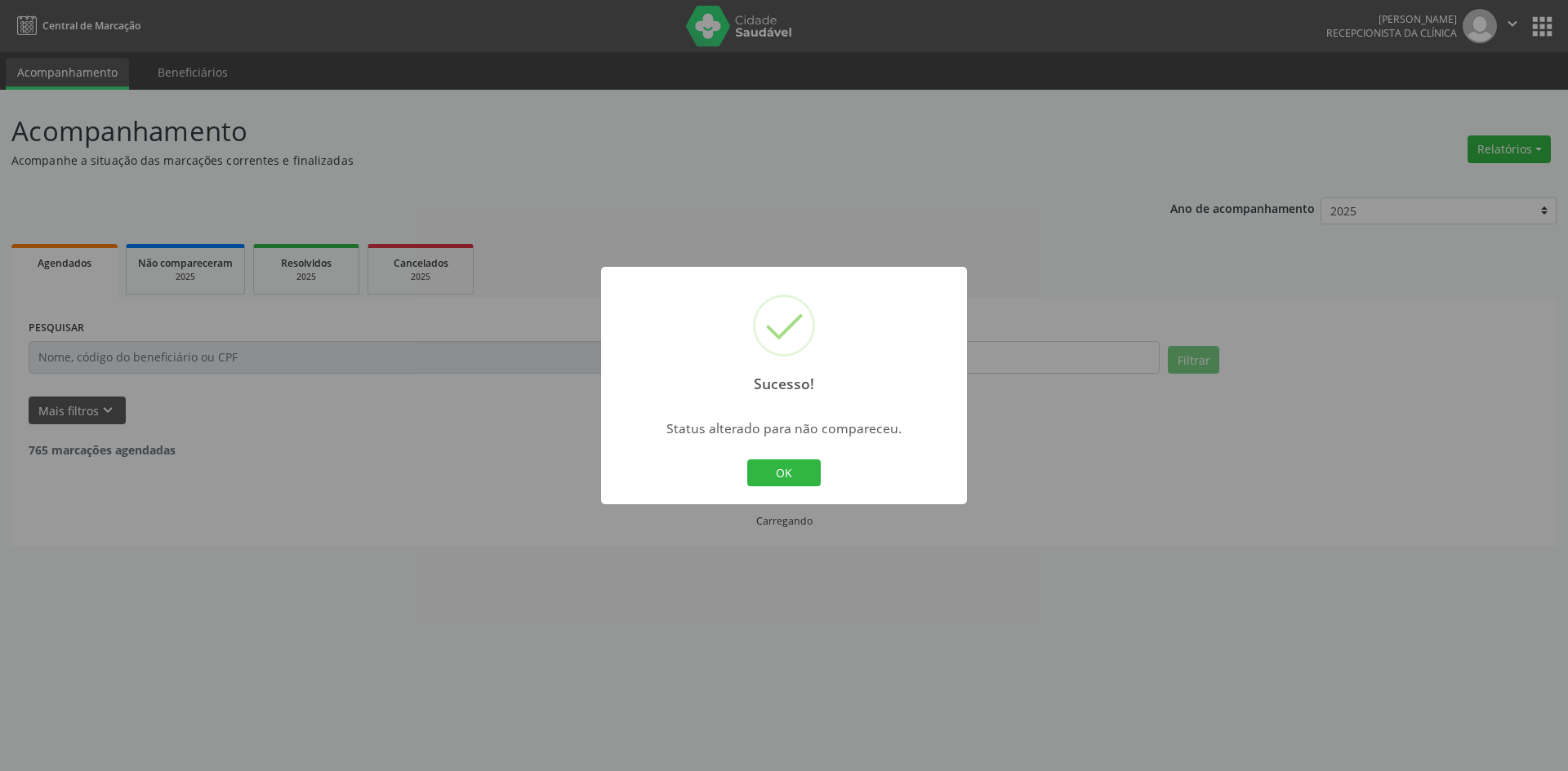
click at [791, 457] on div "OK Cancel" at bounding box center [784, 473] width 81 height 34
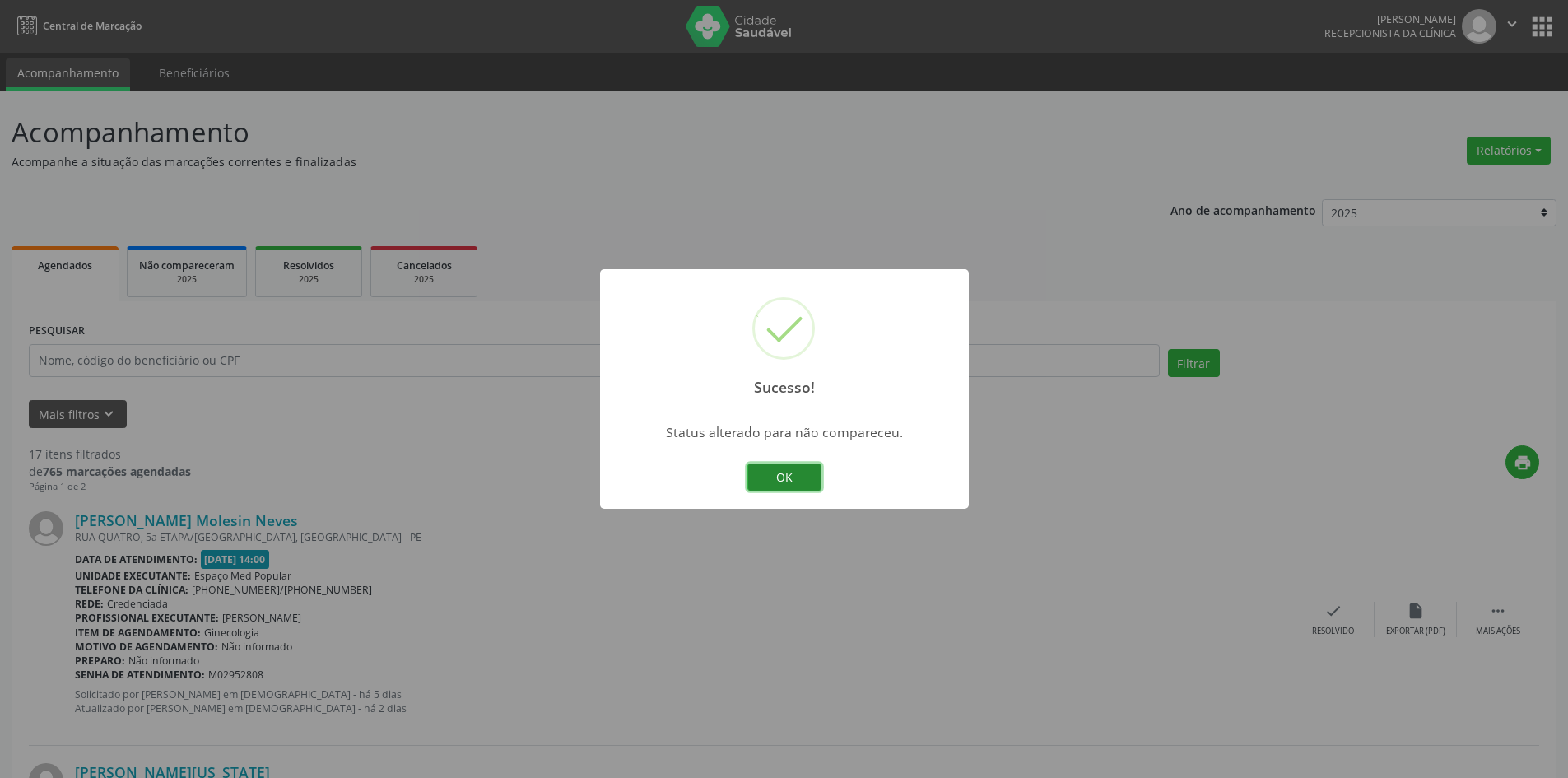
click at [792, 464] on button "OK" at bounding box center [784, 477] width 74 height 28
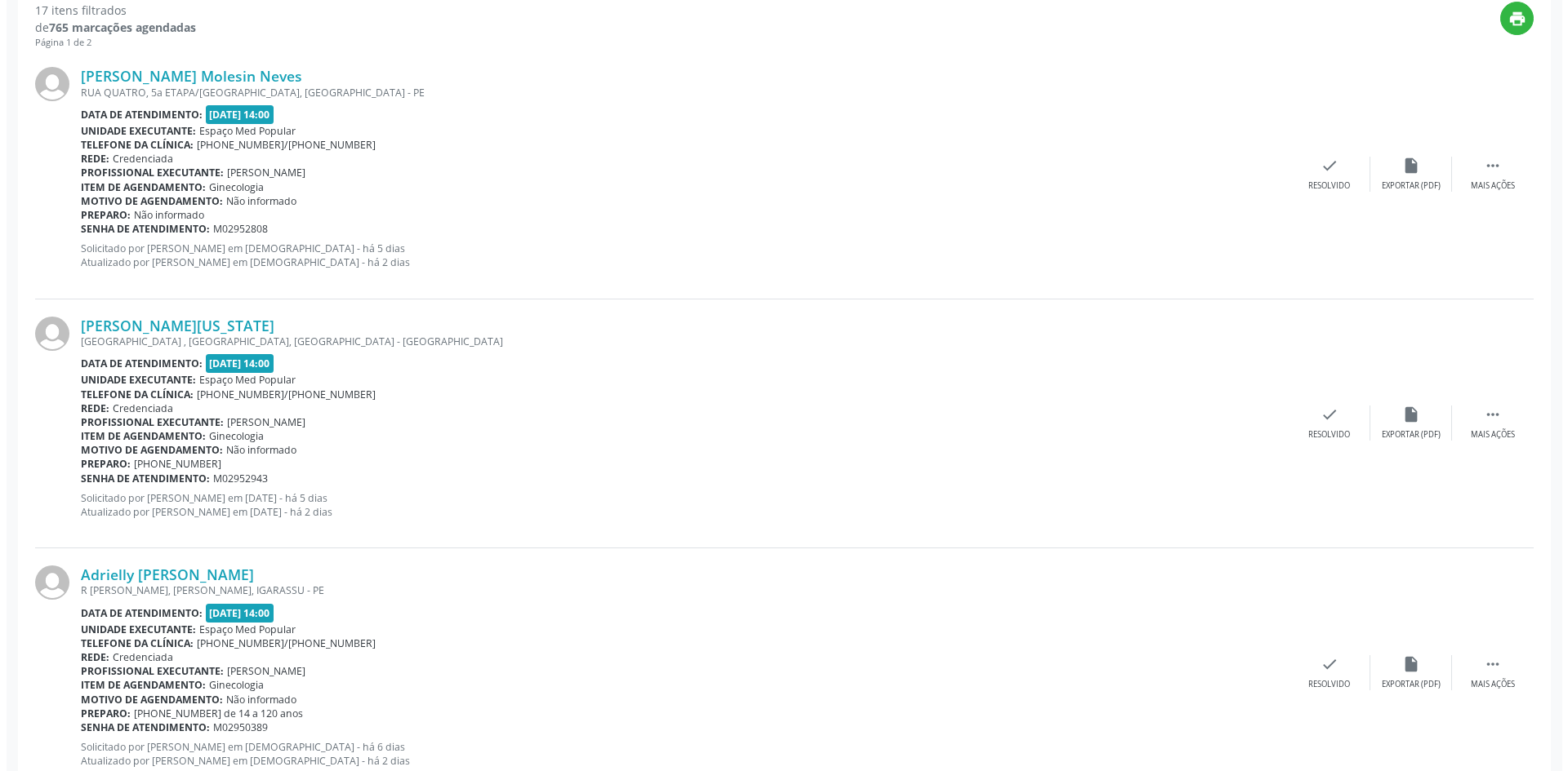
scroll to position [490, 0]
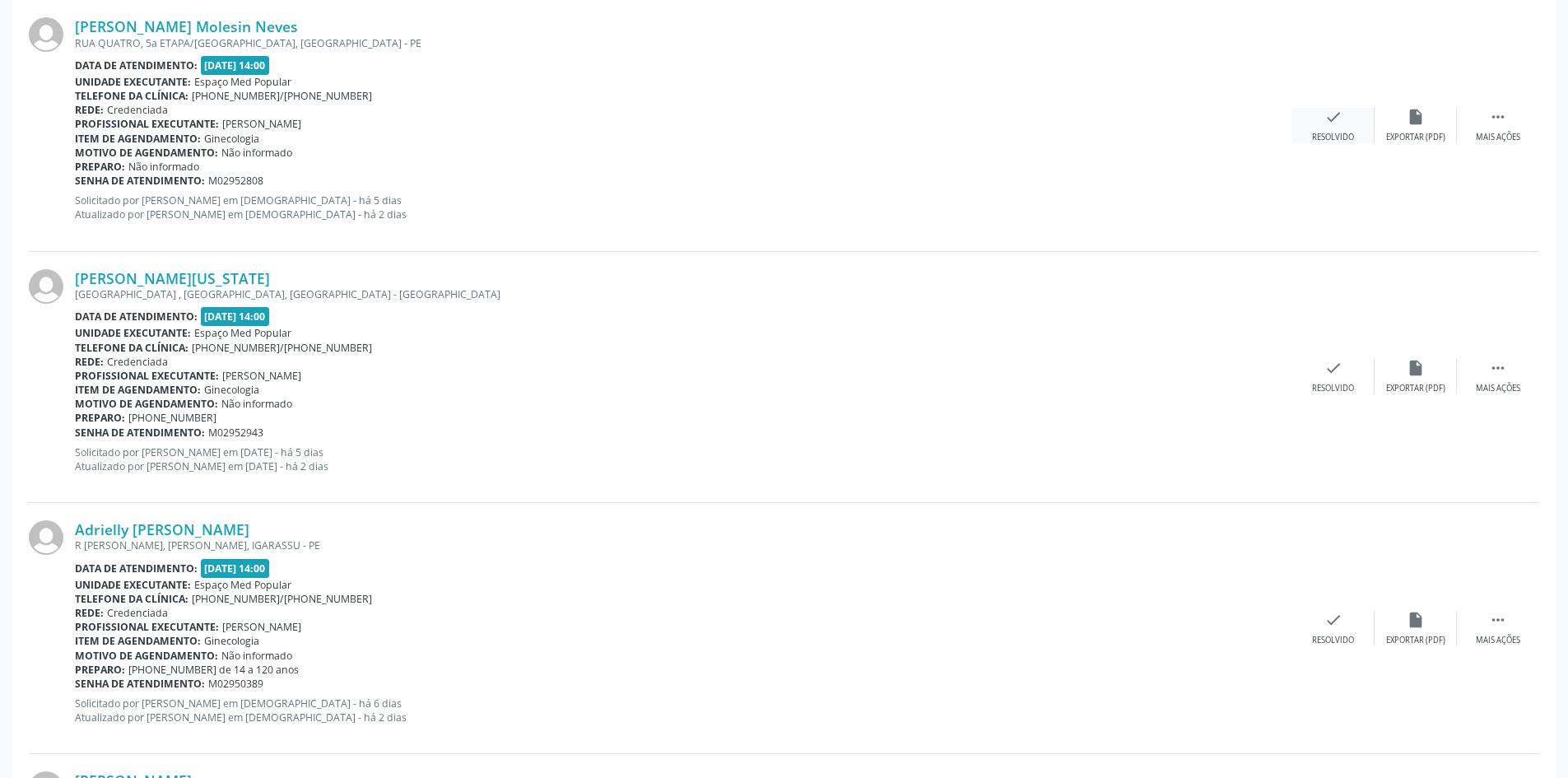
click at [1326, 115] on icon "check" at bounding box center [1334, 117] width 19 height 19
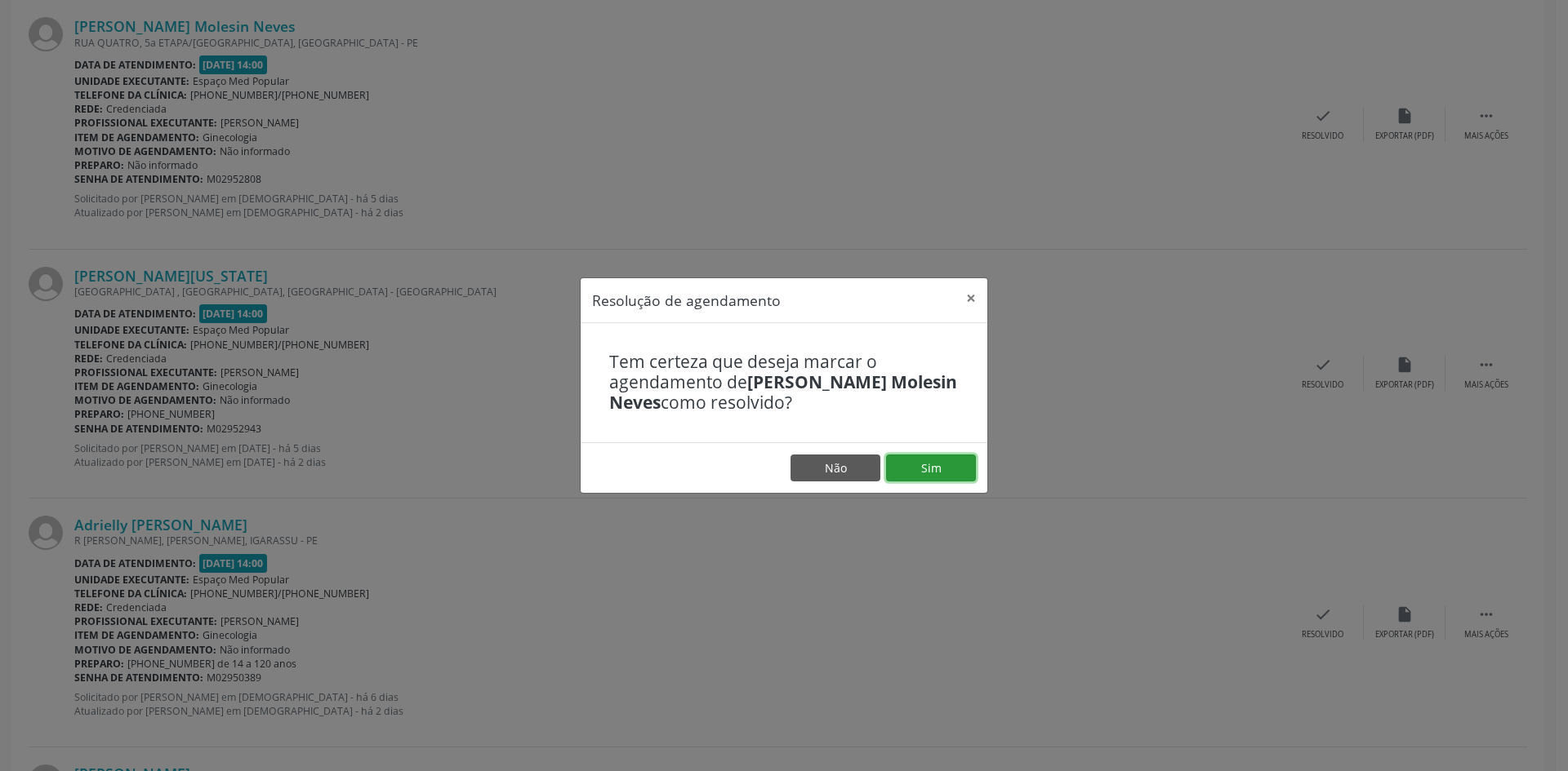
click at [909, 466] on button "Sim" at bounding box center [931, 468] width 90 height 28
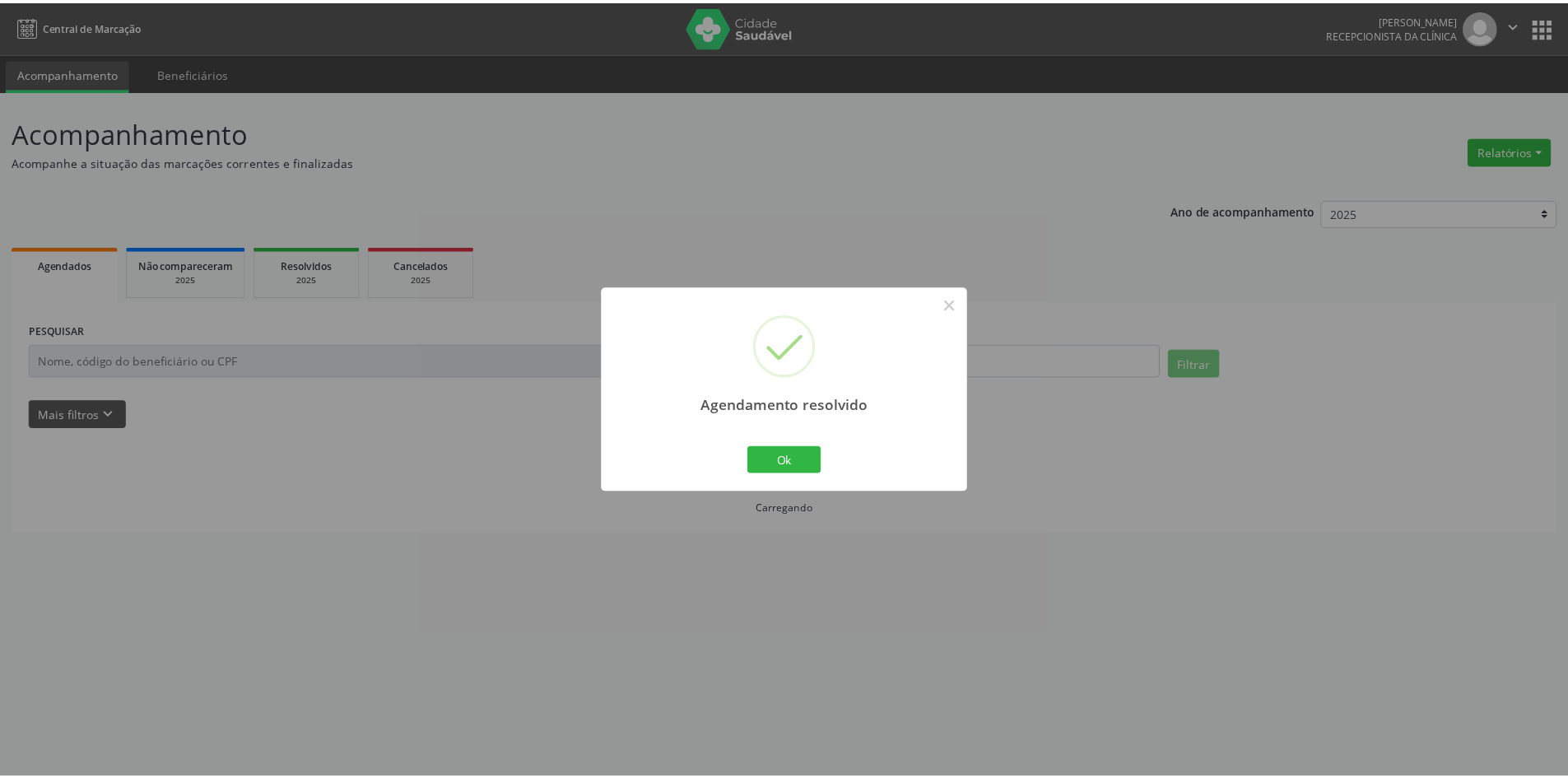
scroll to position [0, 0]
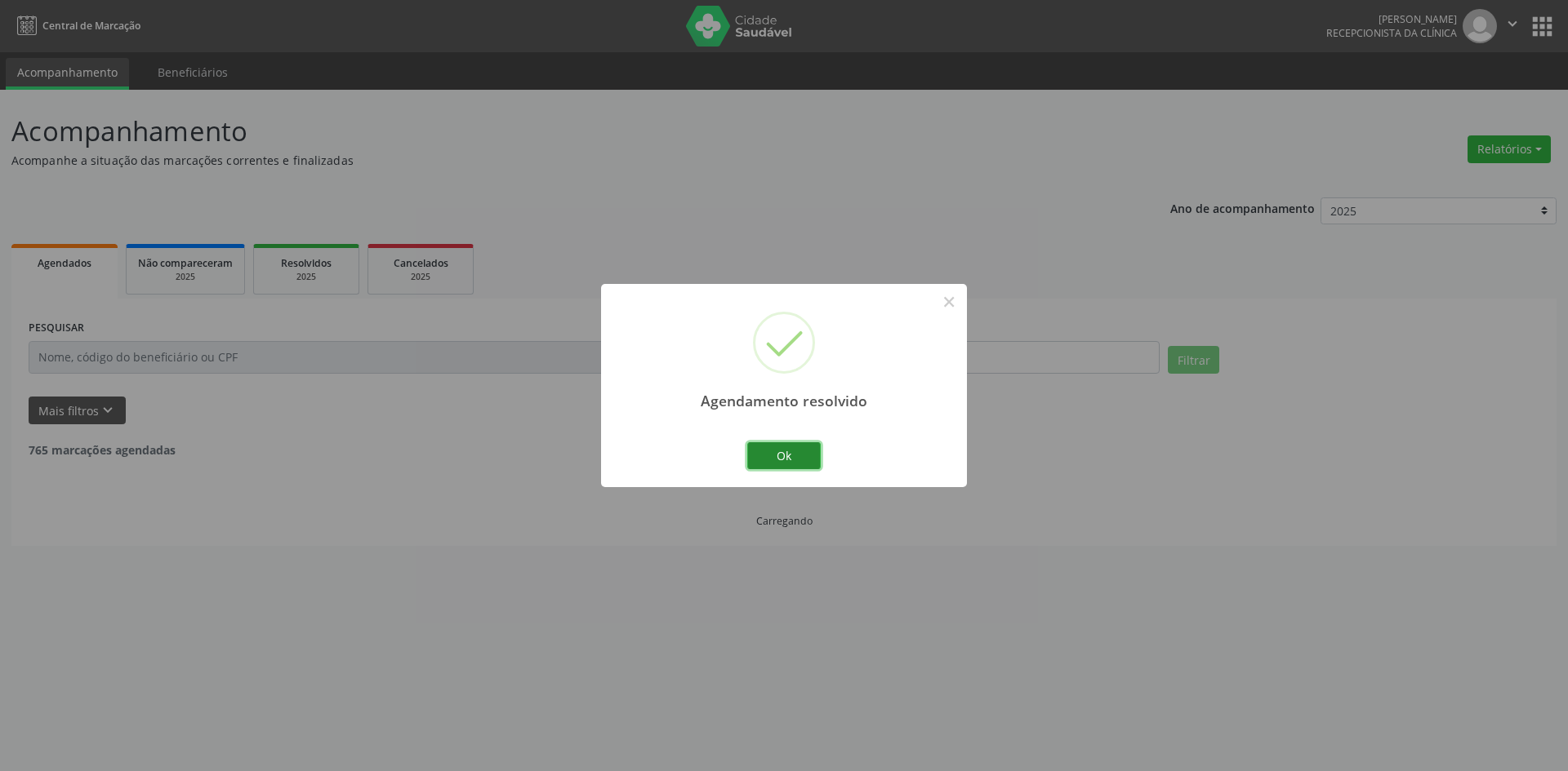
click at [780, 456] on button "Ok" at bounding box center [784, 456] width 73 height 28
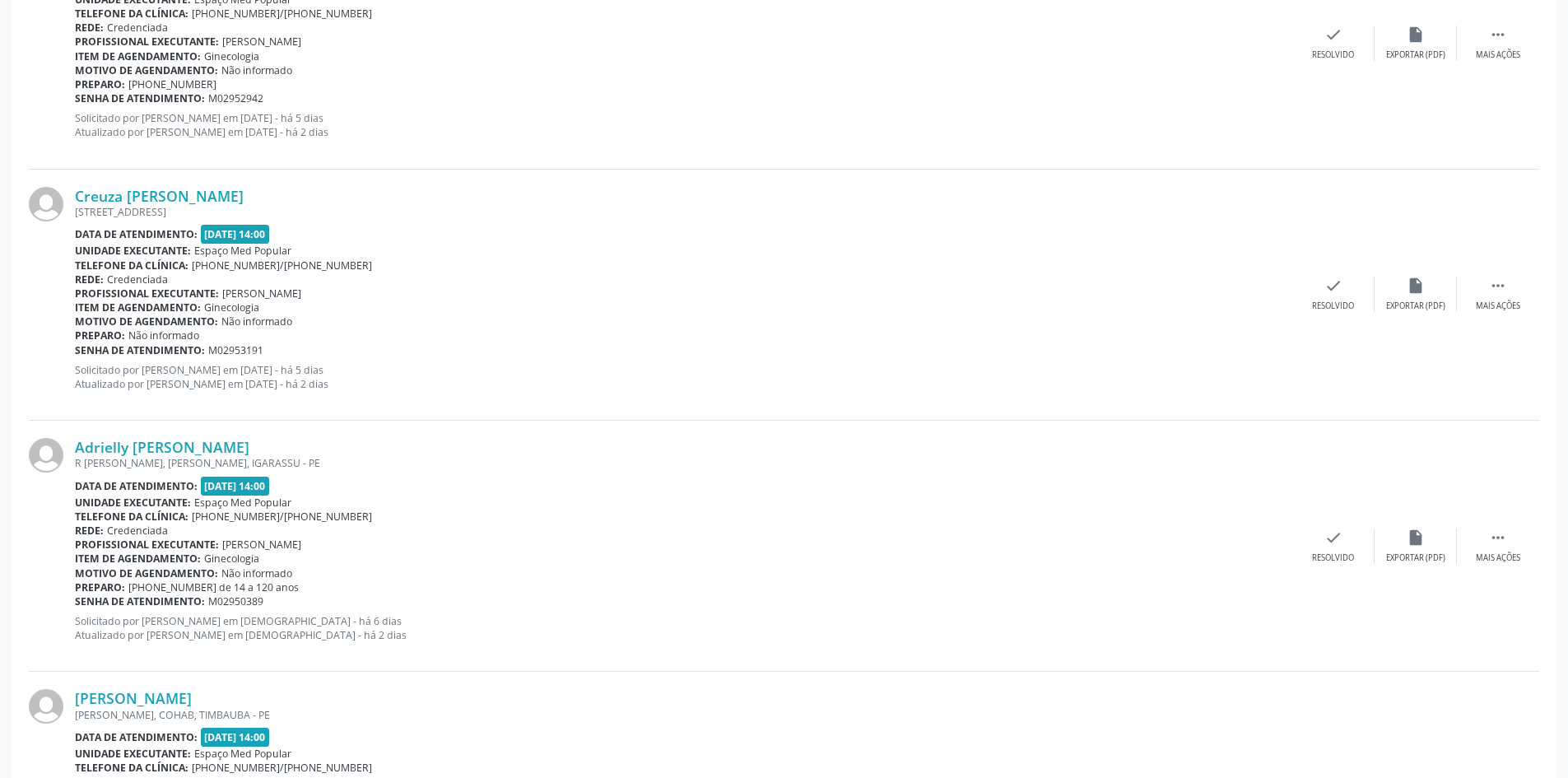
scroll to position [494, 0]
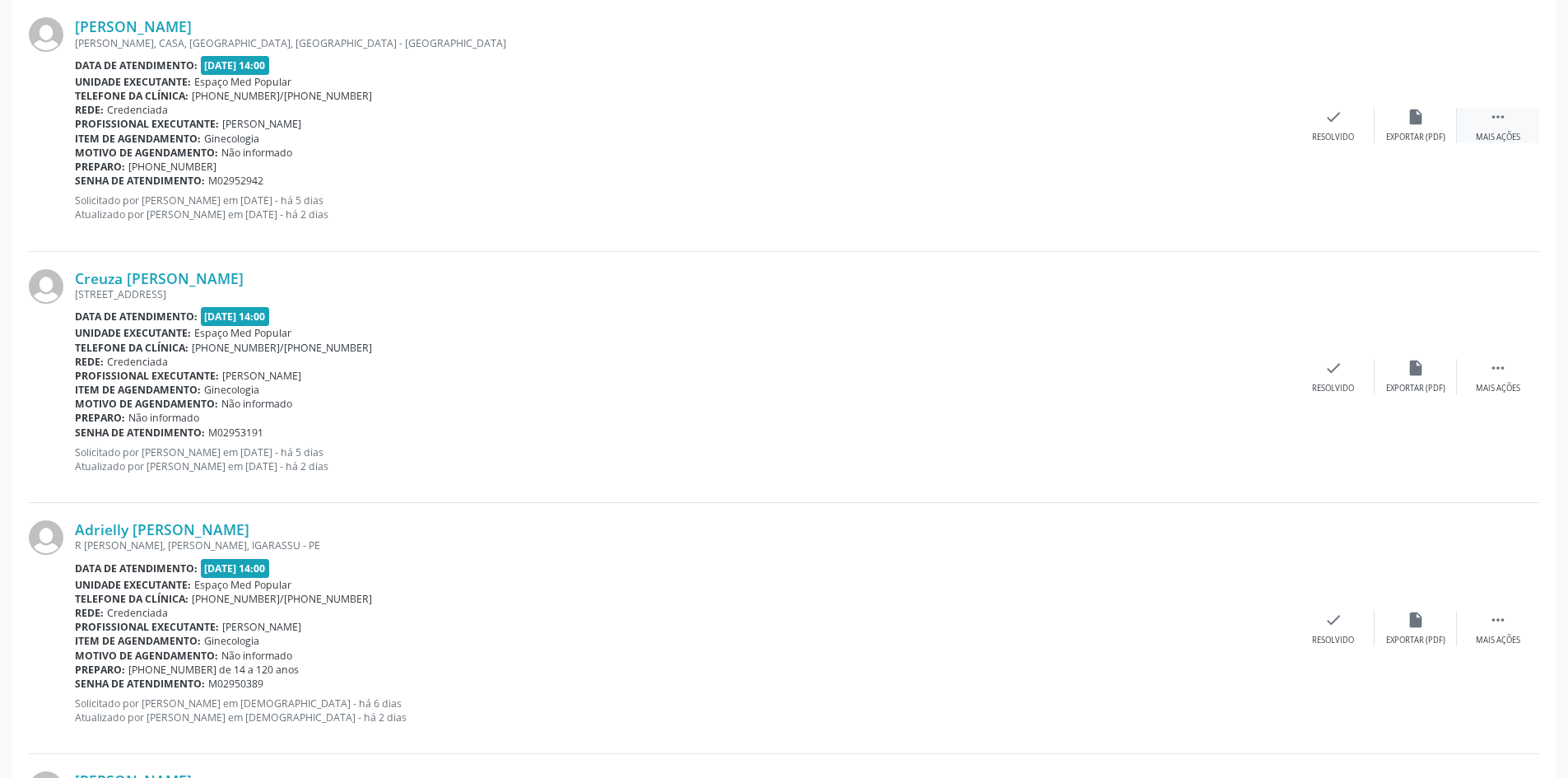
click at [1520, 132] on div "Mais ações" at bounding box center [1498, 137] width 45 height 12
click at [1396, 127] on div "alarm_off Não compareceu" at bounding box center [1416, 125] width 82 height 35
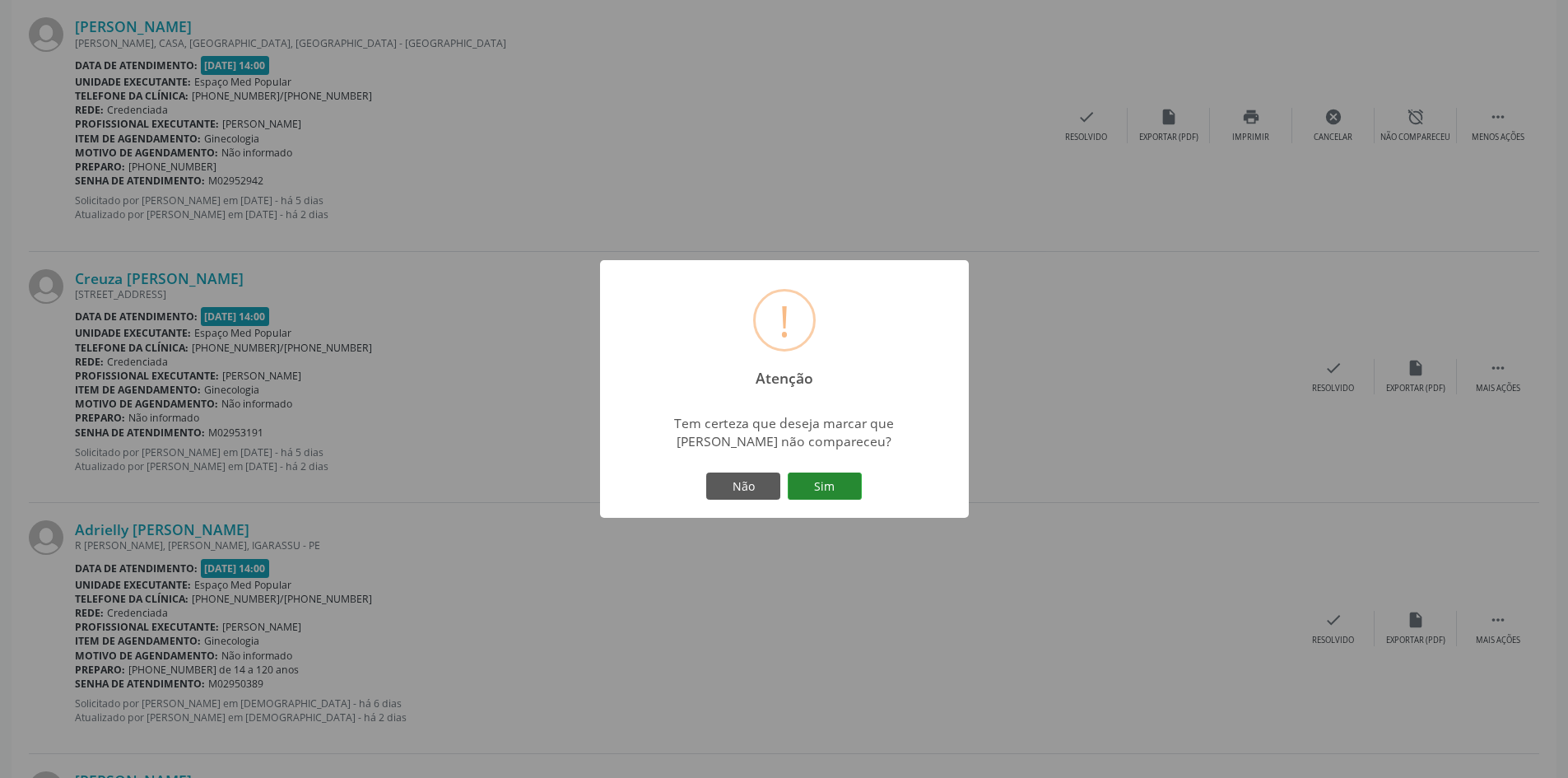
click at [814, 481] on button "Sim" at bounding box center [825, 486] width 74 height 28
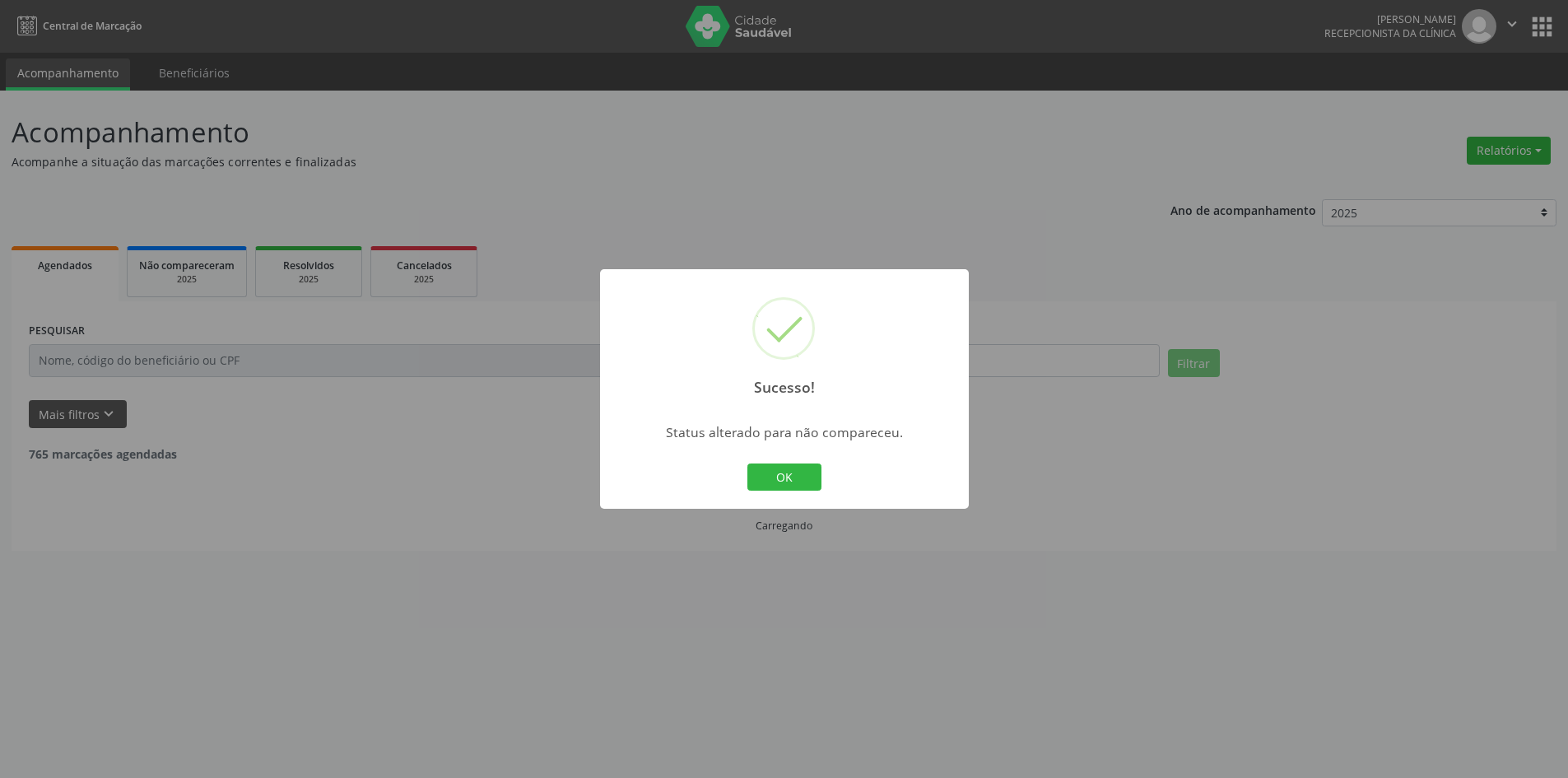
scroll to position [0, 0]
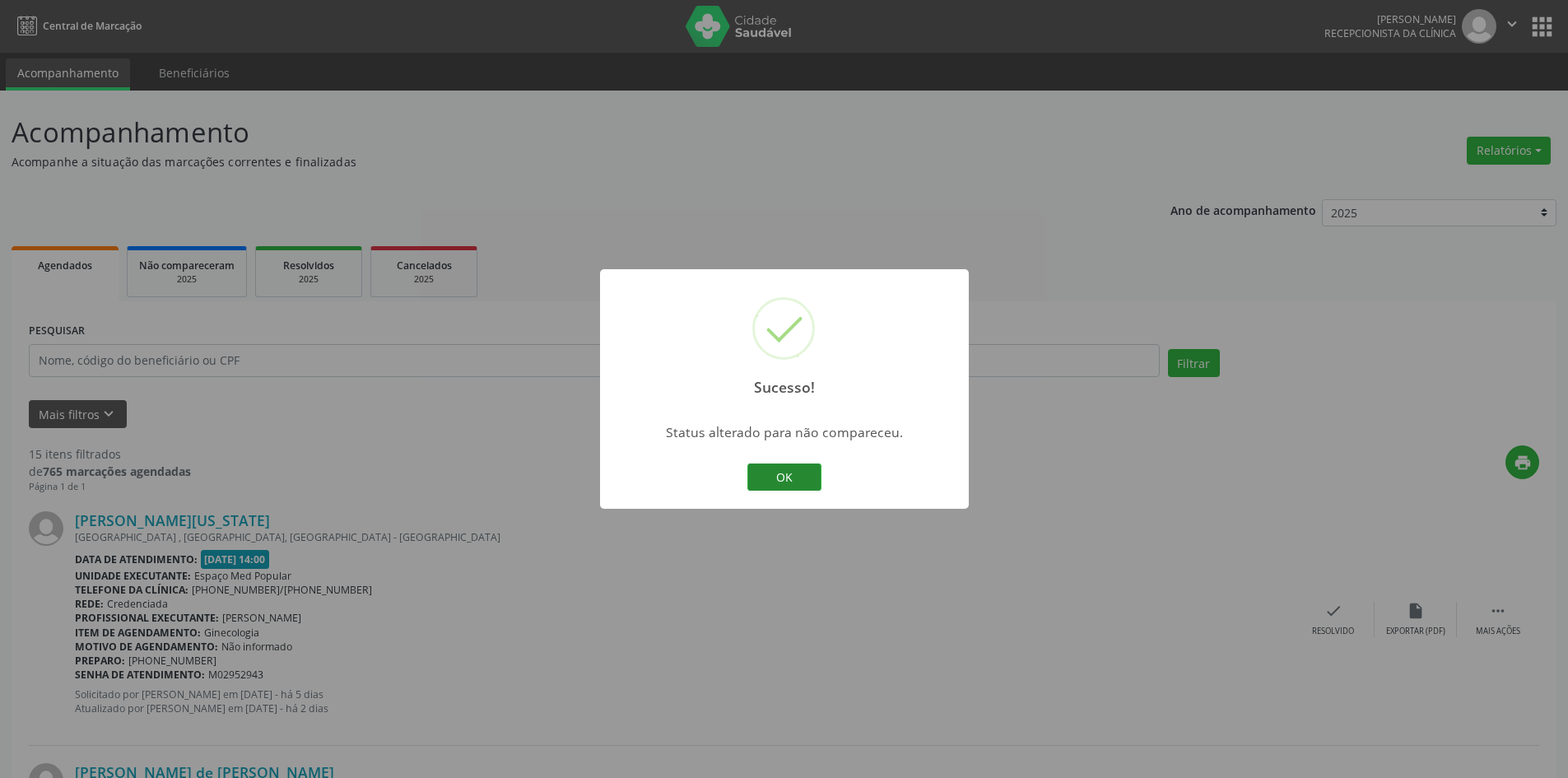
click at [774, 474] on button "OK" at bounding box center [784, 477] width 74 height 28
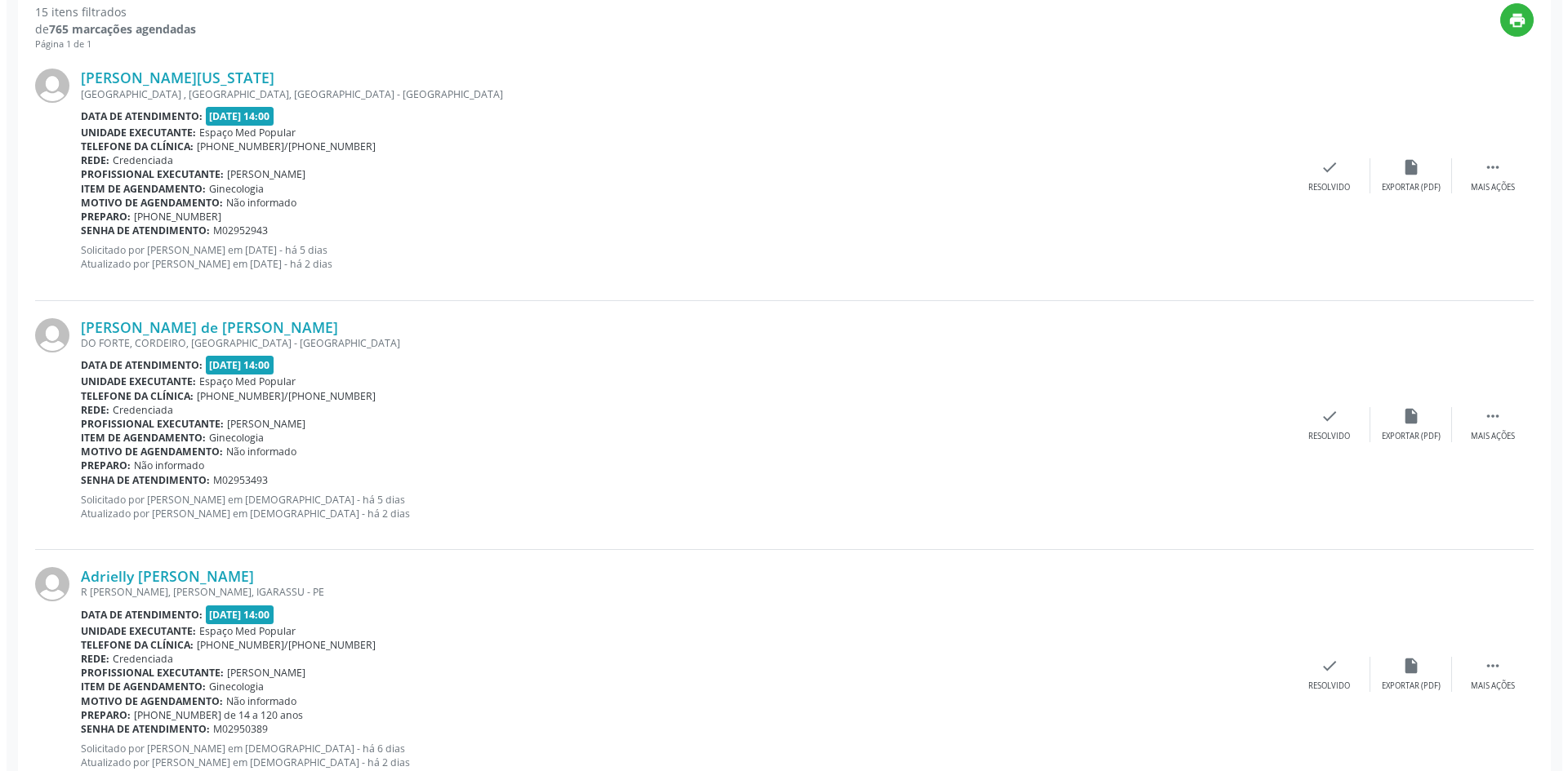
scroll to position [490, 0]
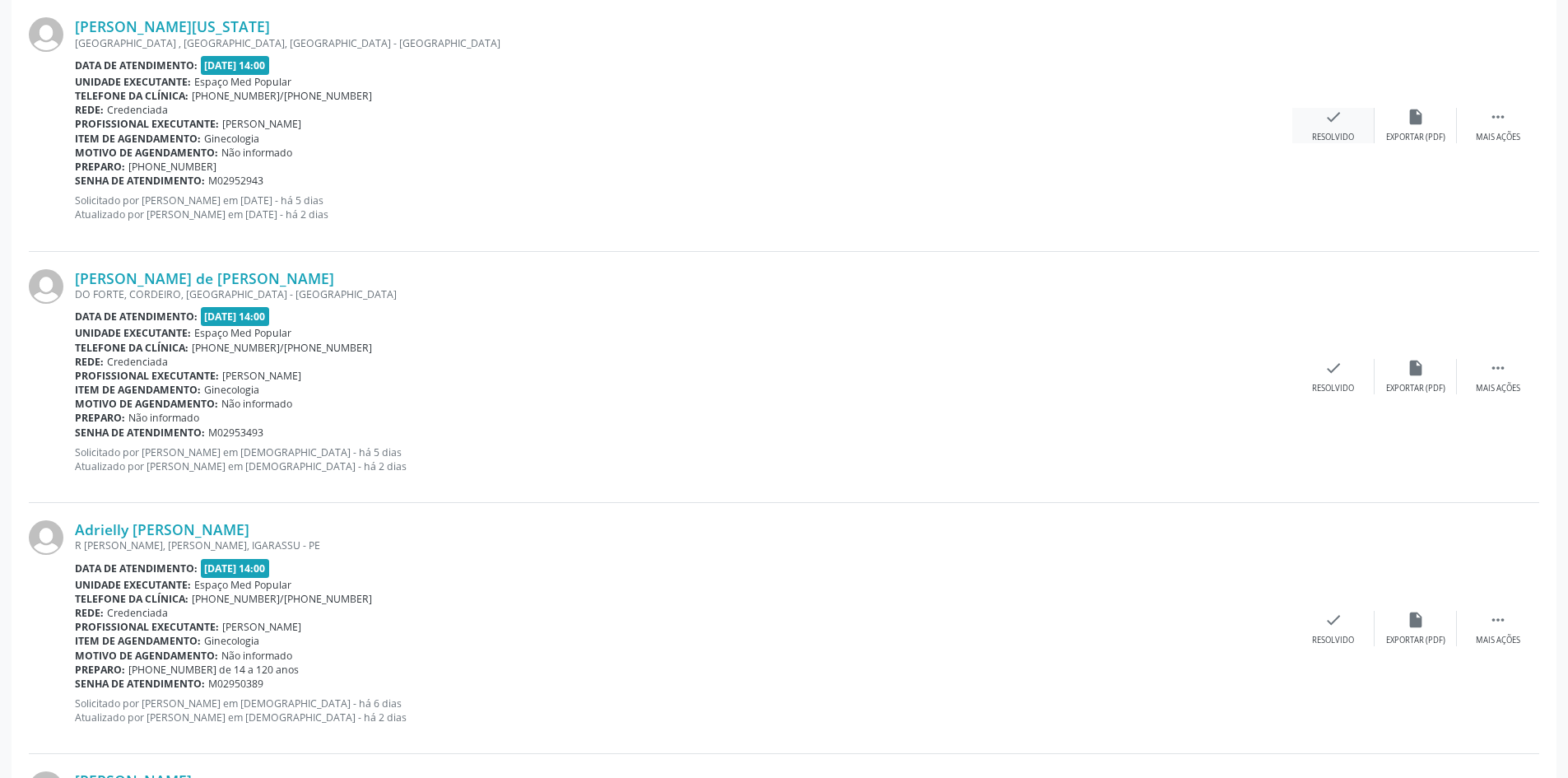
click at [1335, 115] on icon "check" at bounding box center [1334, 117] width 19 height 19
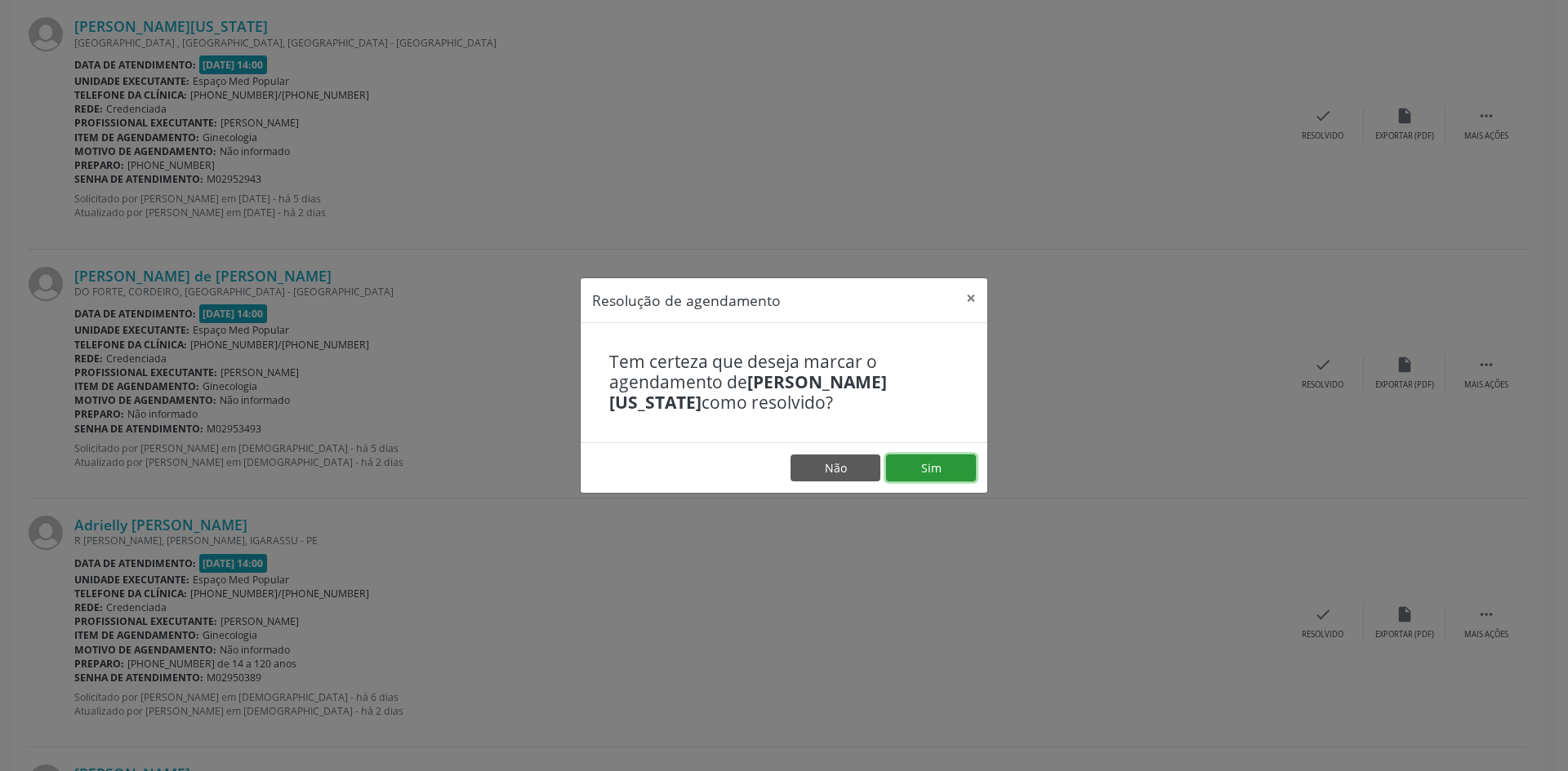
click at [931, 466] on button "Sim" at bounding box center [931, 468] width 90 height 28
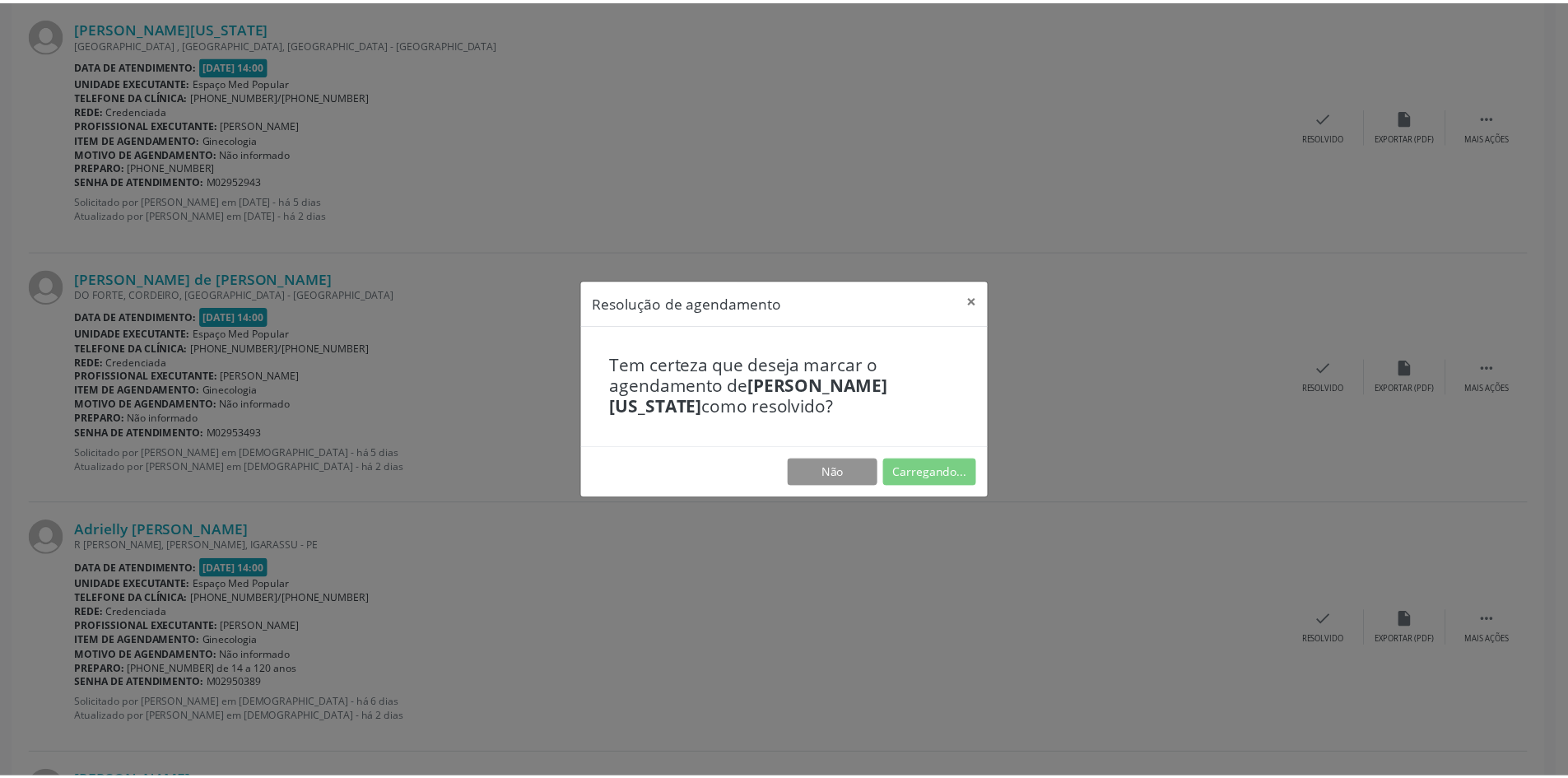
scroll to position [0, 0]
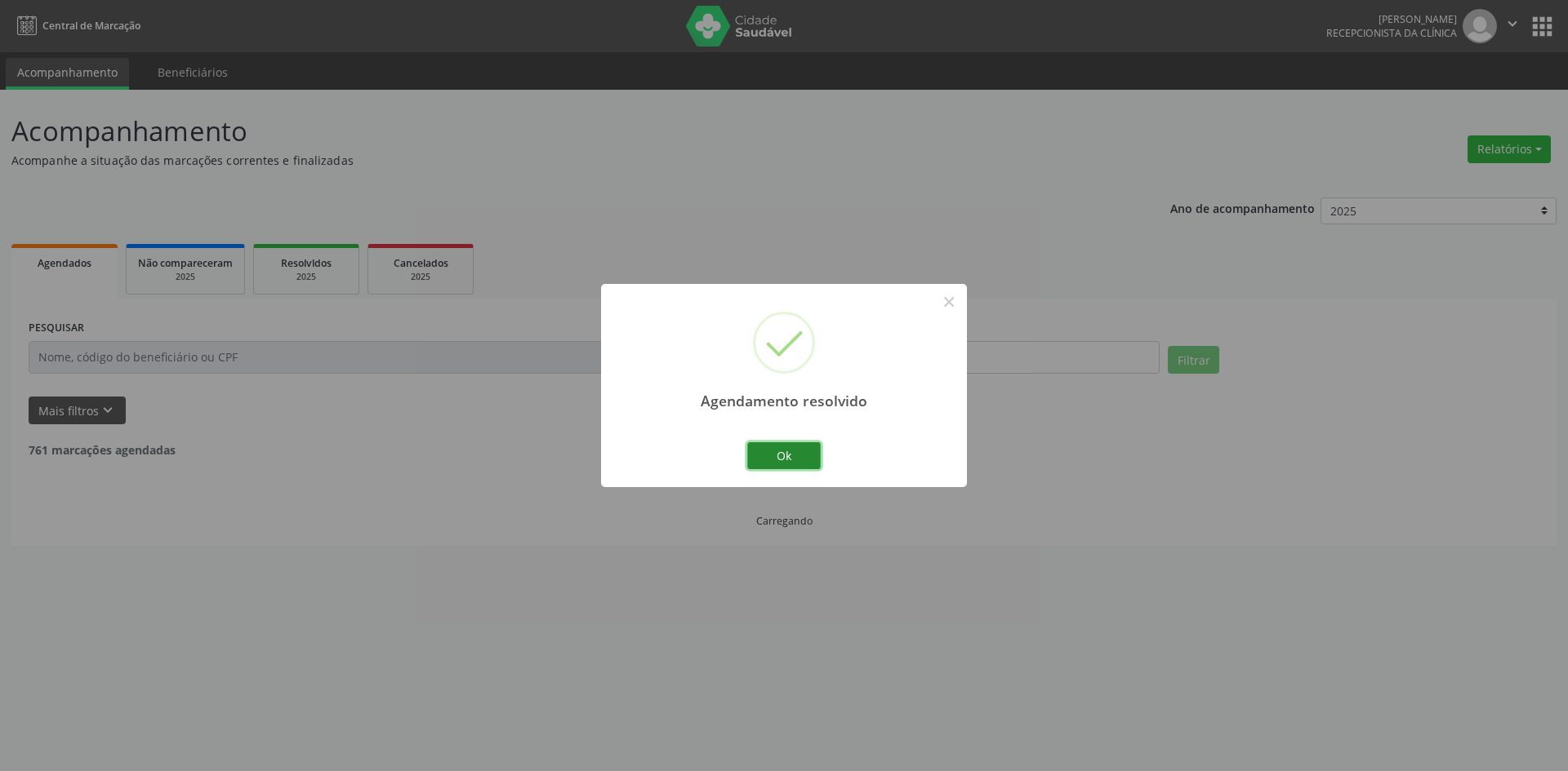
click at [800, 449] on button "Ok" at bounding box center [784, 456] width 73 height 28
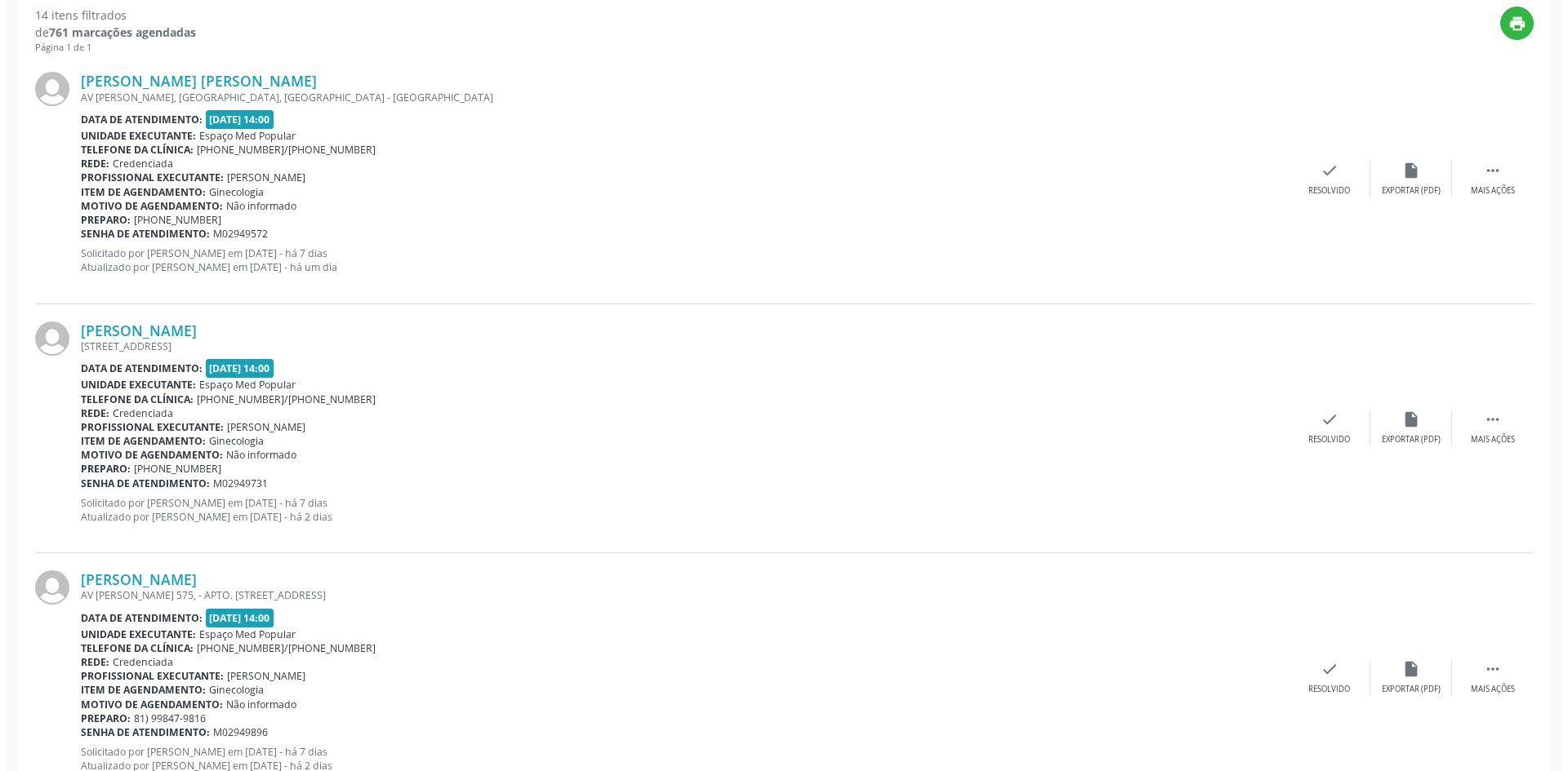
scroll to position [490, 0]
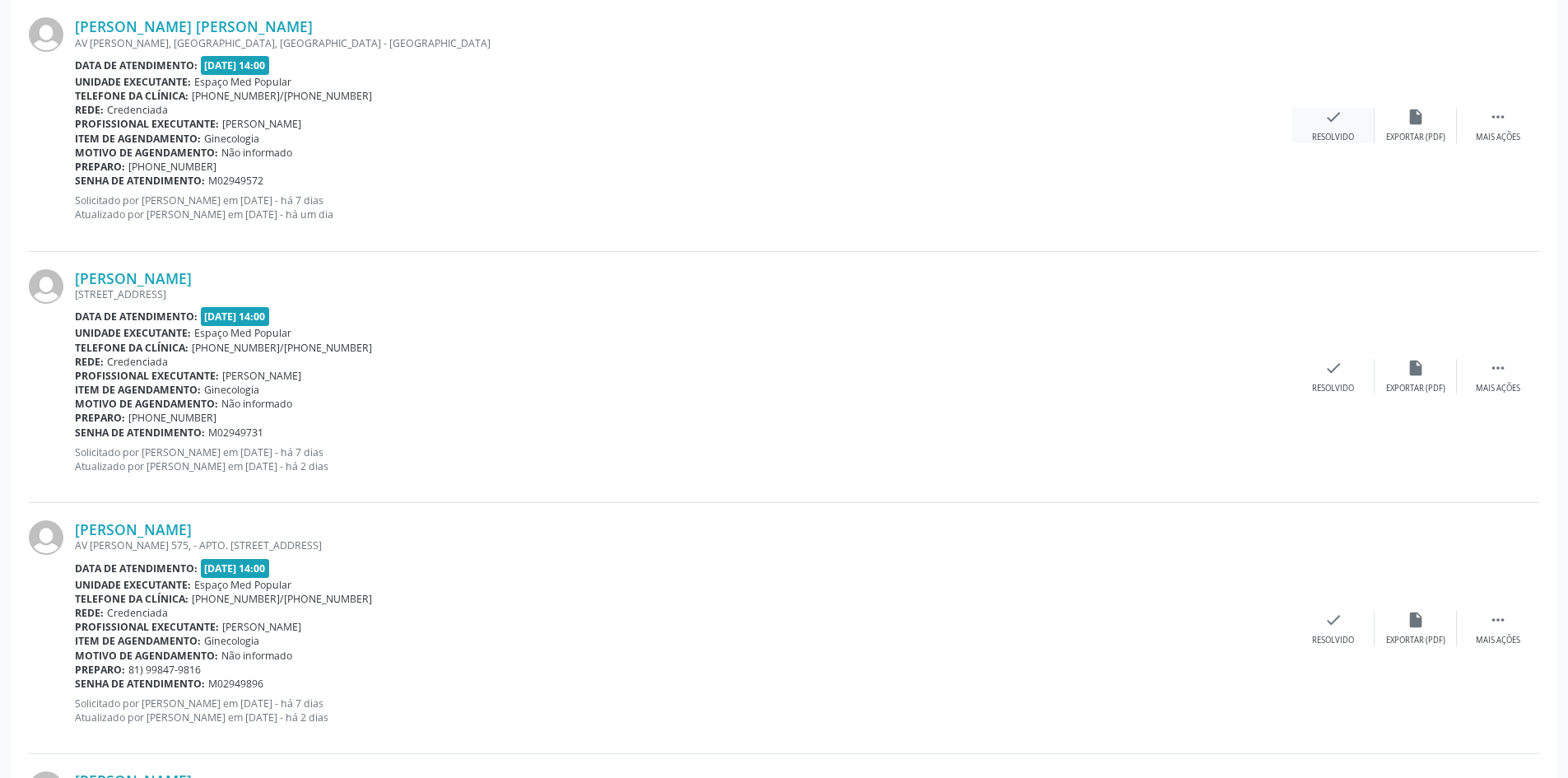
click at [1317, 125] on div "check Resolvido" at bounding box center [1334, 125] width 82 height 35
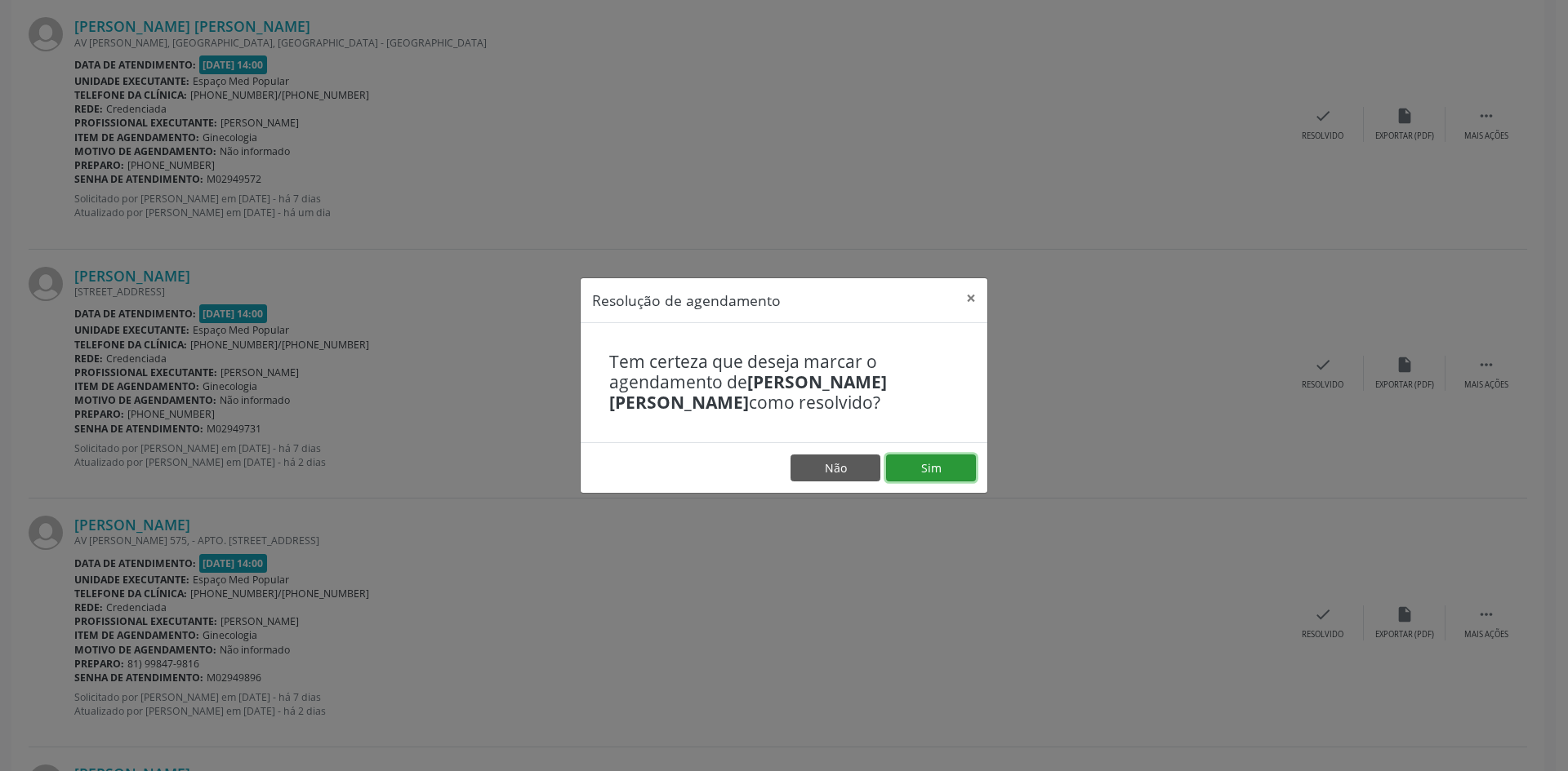
click at [912, 461] on button "Sim" at bounding box center [931, 468] width 90 height 28
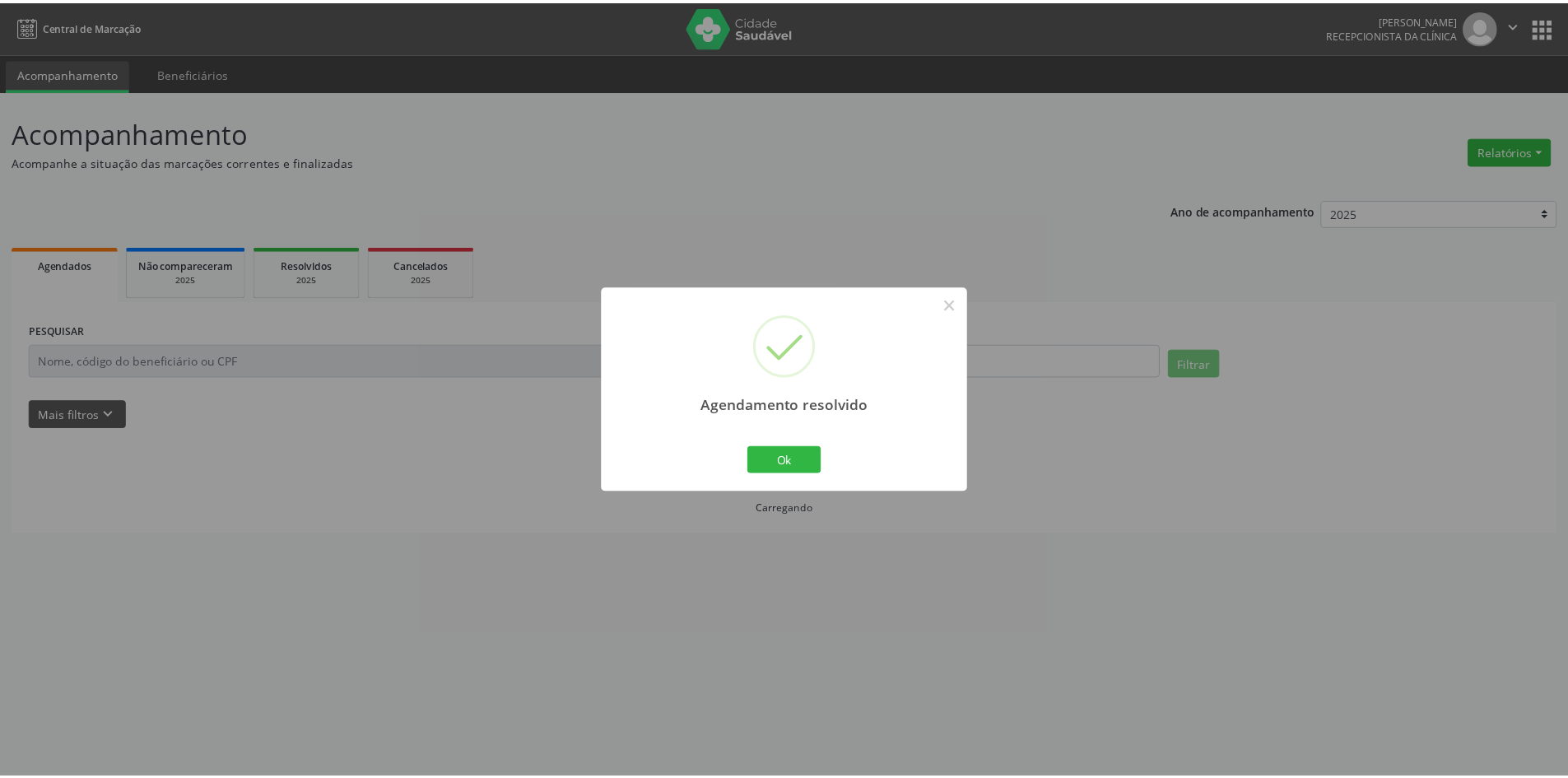
scroll to position [0, 0]
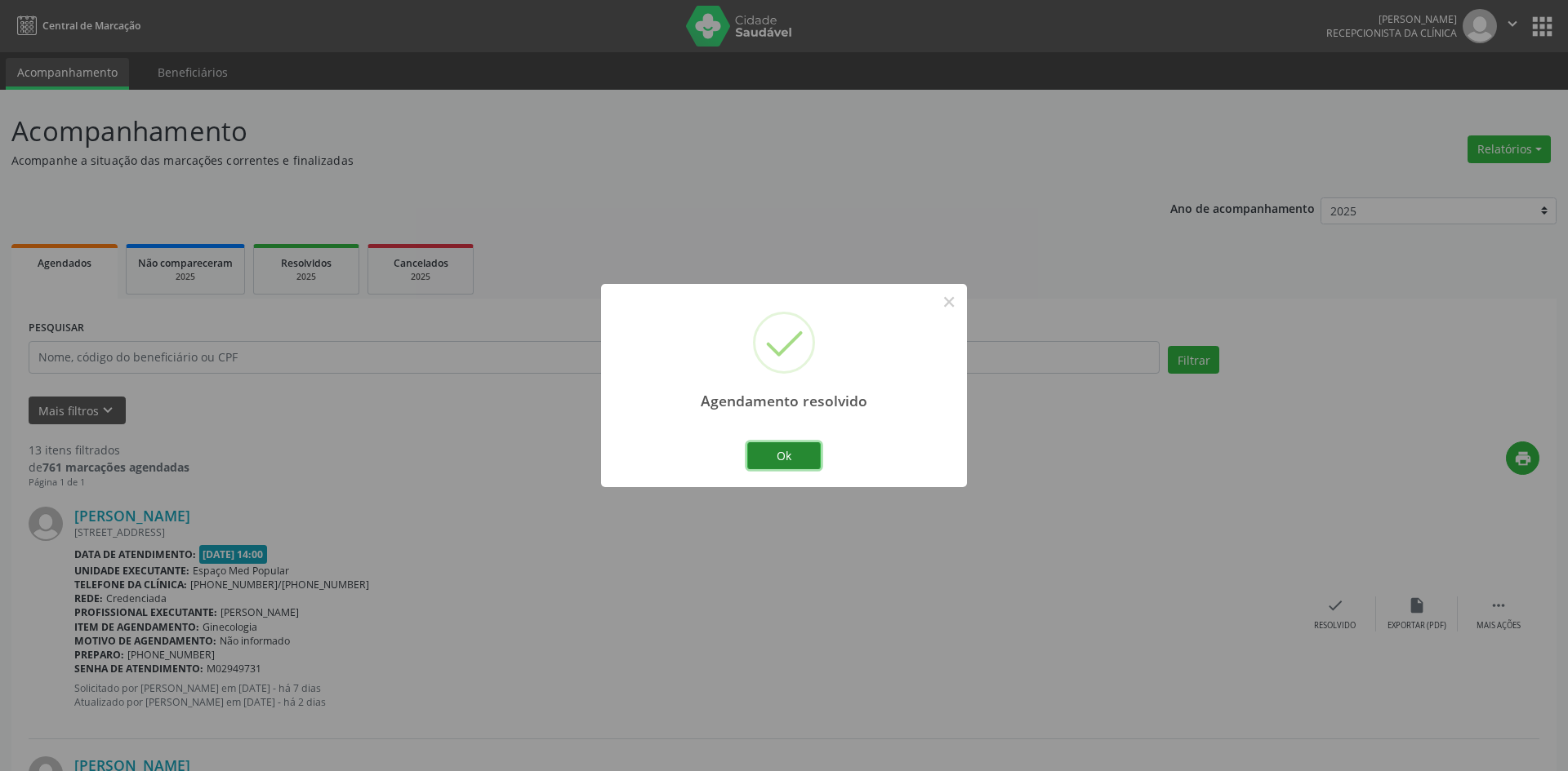
click at [779, 458] on button "Ok" at bounding box center [784, 456] width 73 height 28
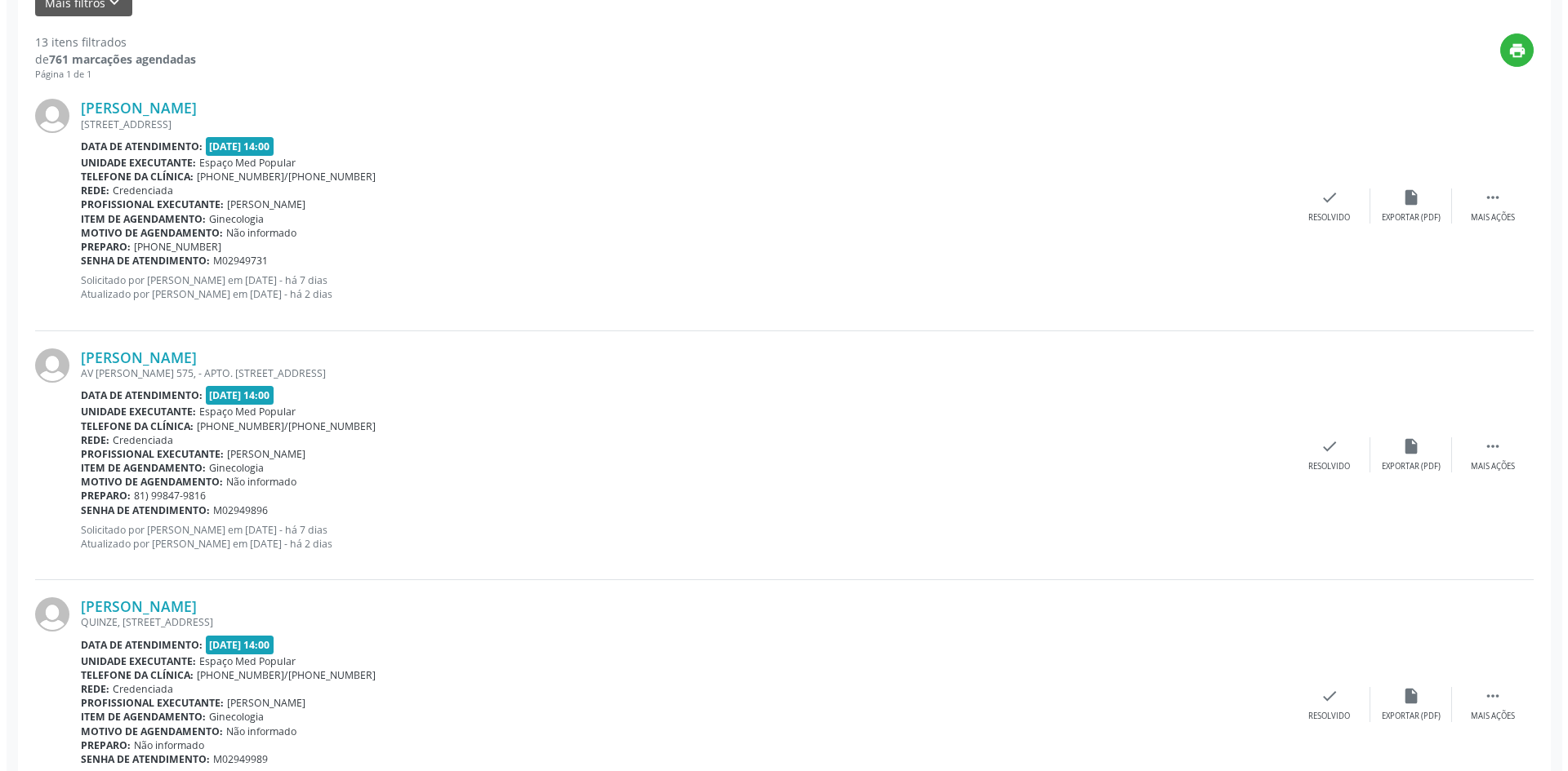
scroll to position [490, 0]
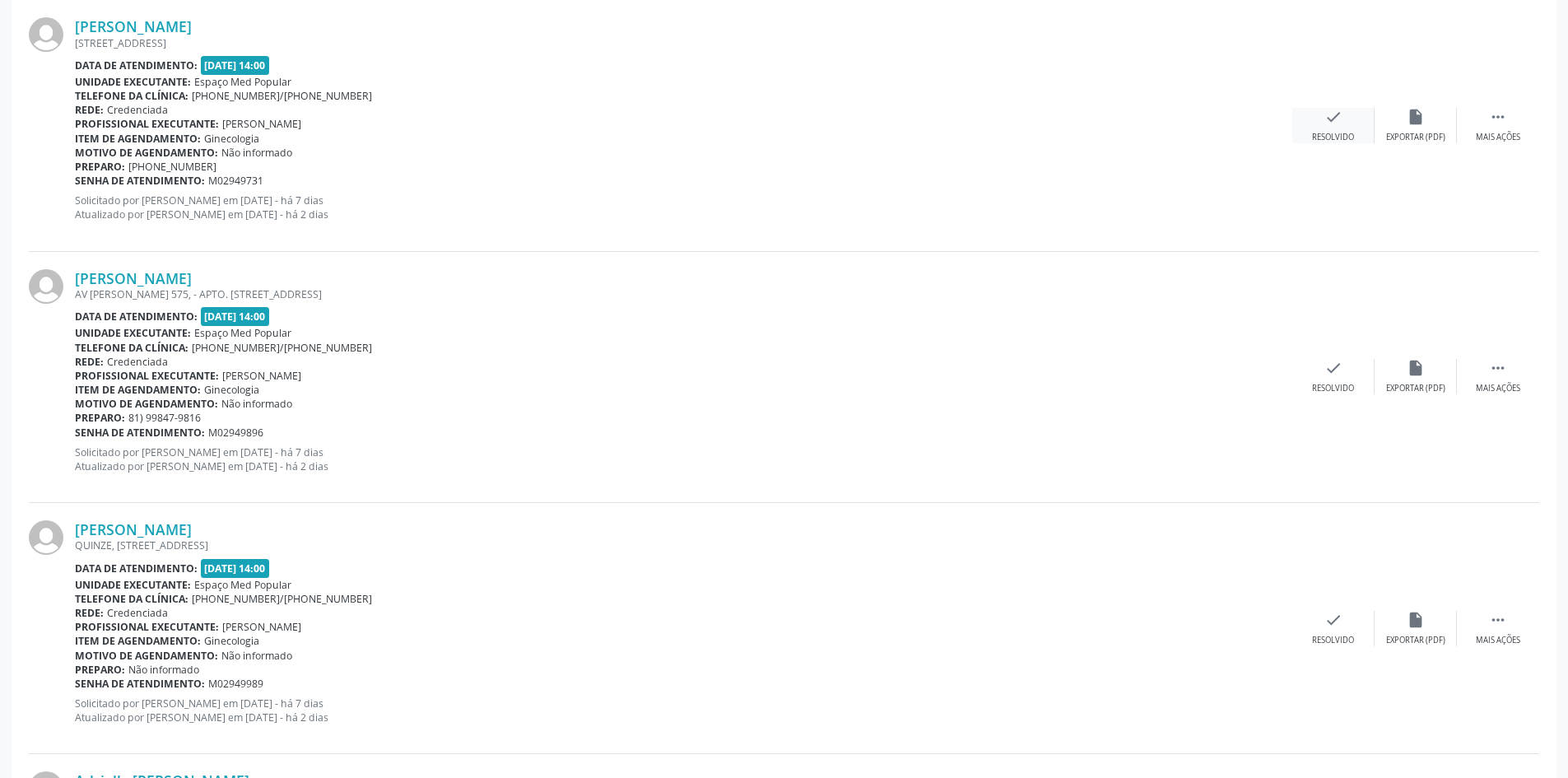
click at [1310, 129] on div "check Resolvido" at bounding box center [1334, 125] width 82 height 35
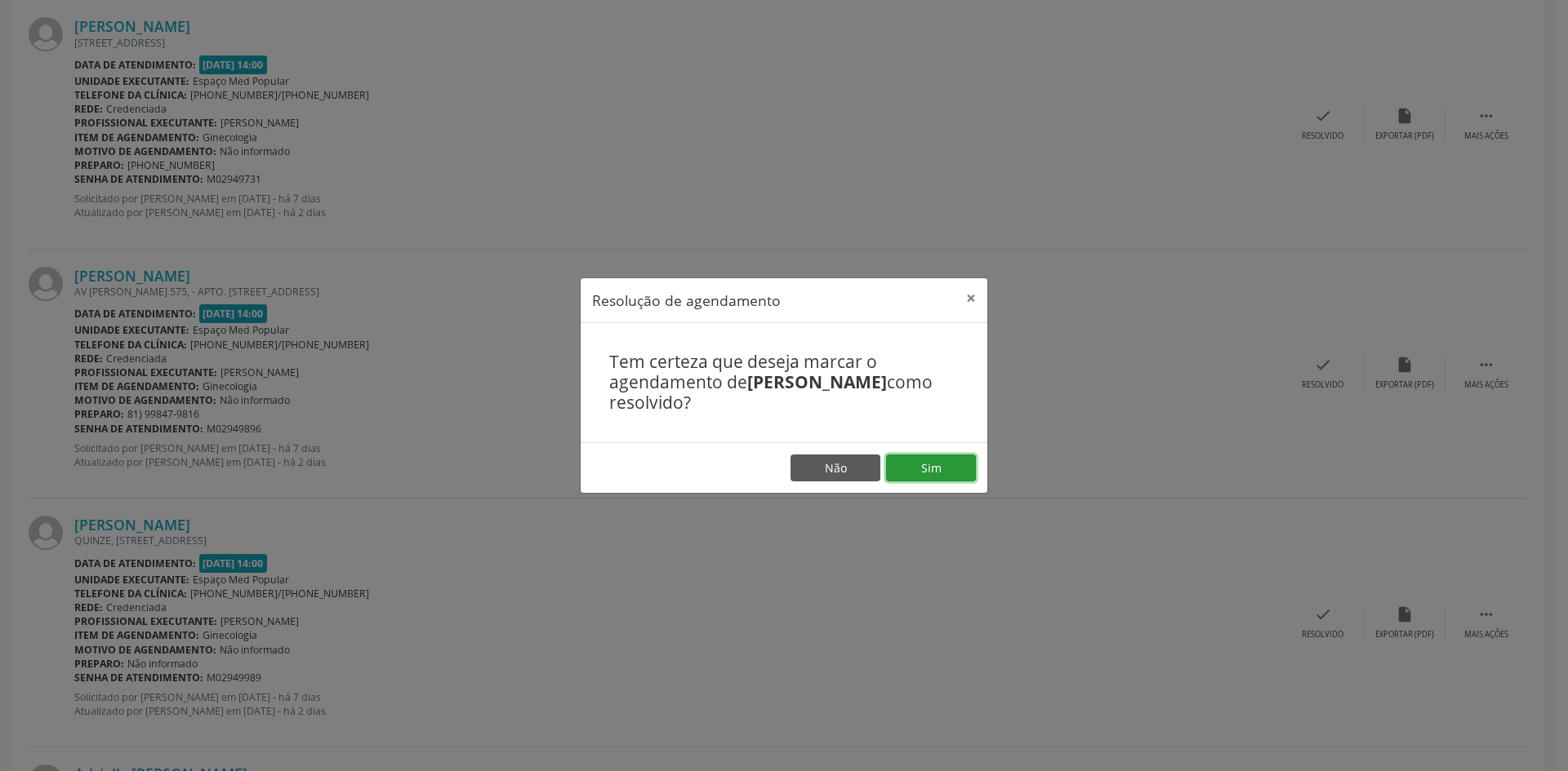
click at [934, 466] on button "Sim" at bounding box center [931, 468] width 90 height 28
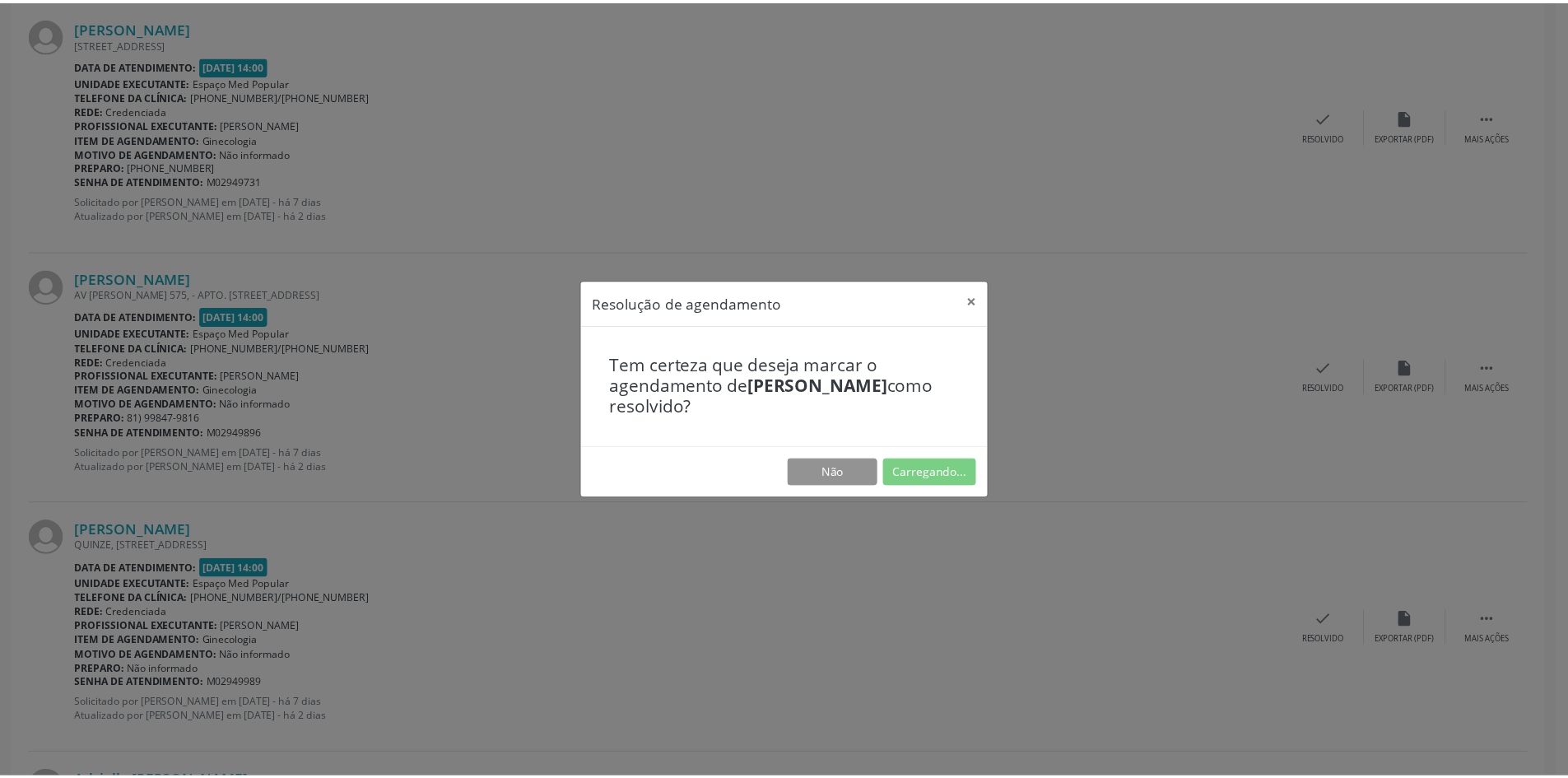
scroll to position [0, 0]
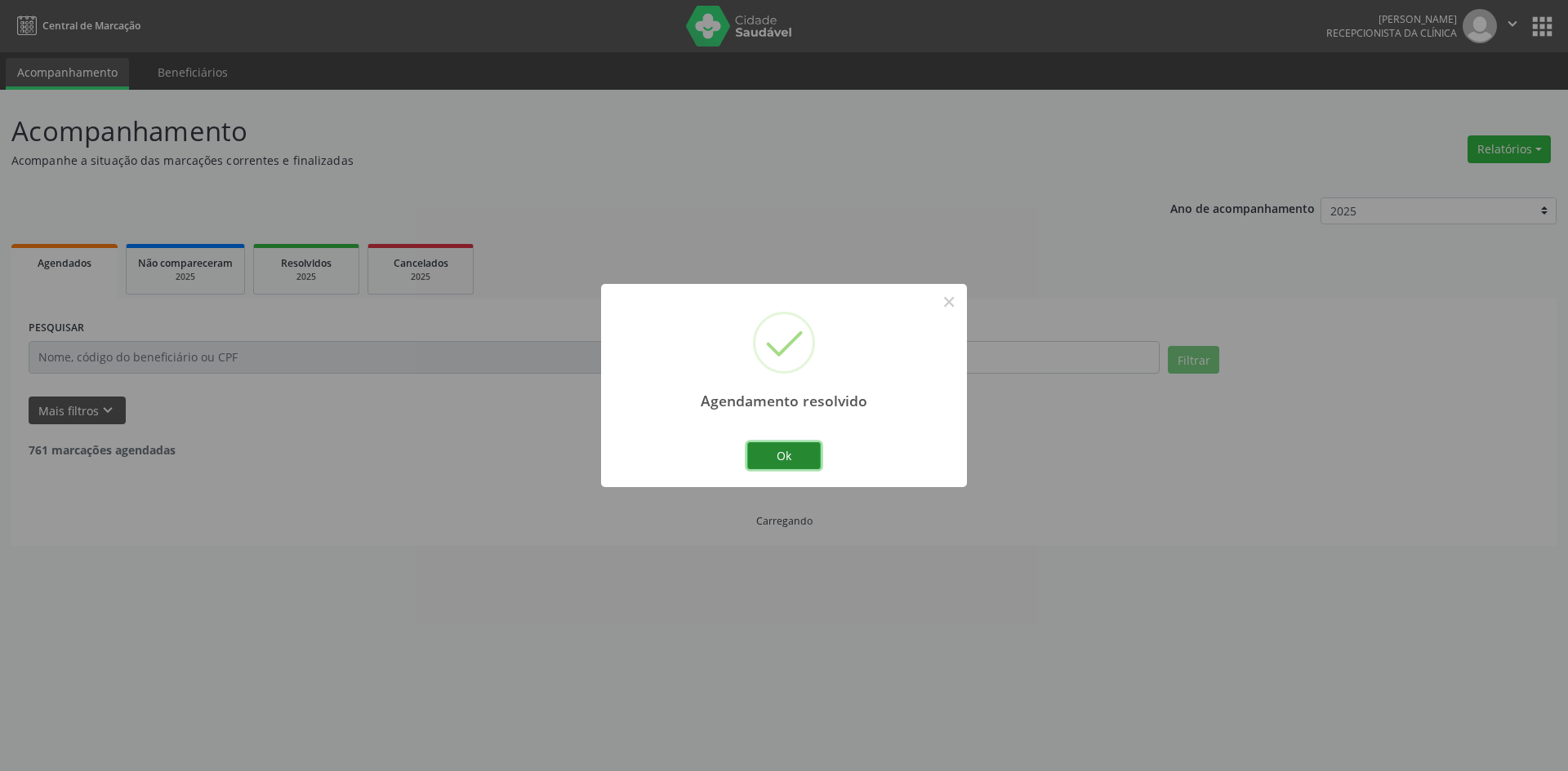
click at [806, 456] on button "Ok" at bounding box center [784, 456] width 73 height 28
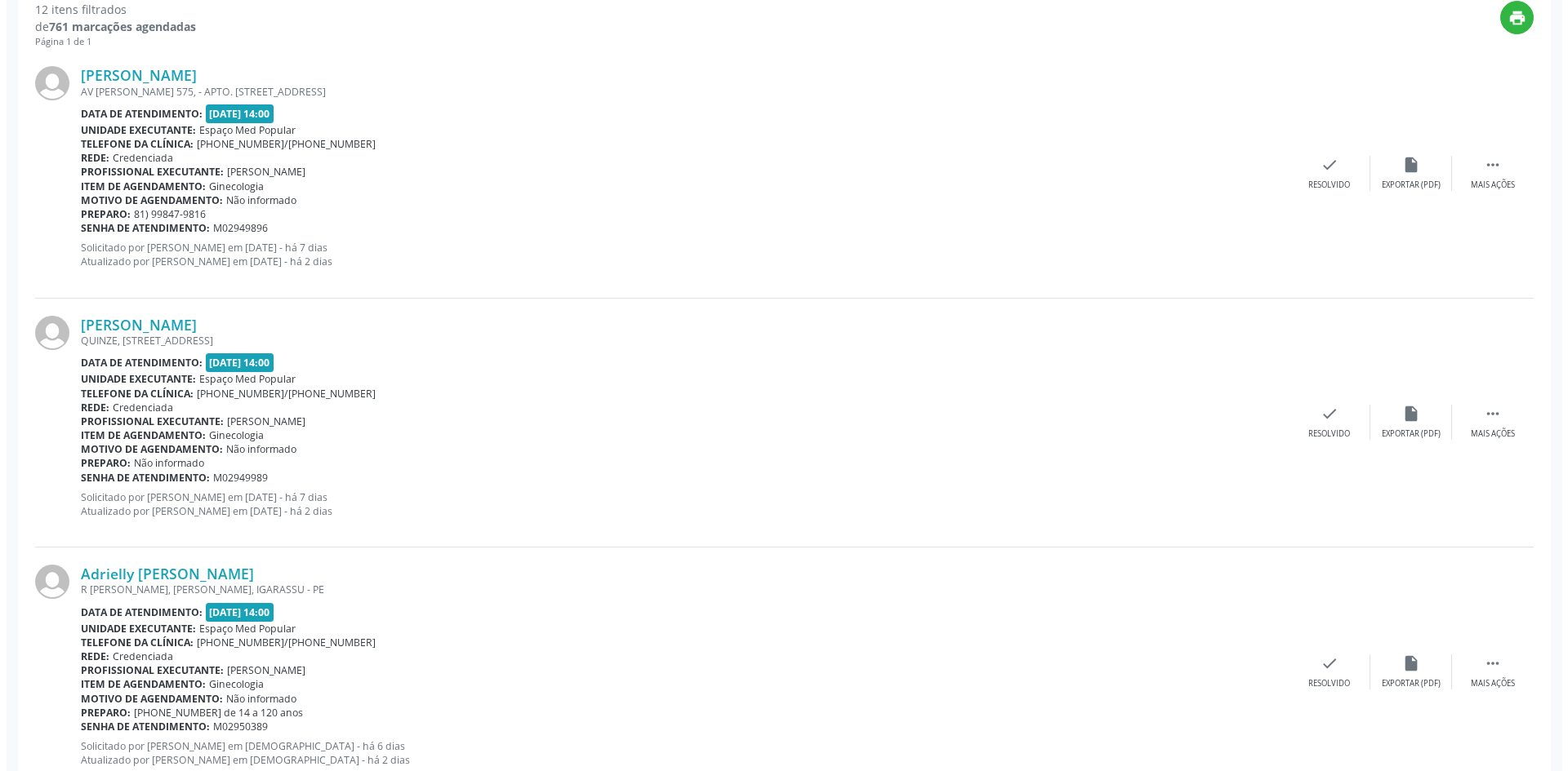
scroll to position [490, 0]
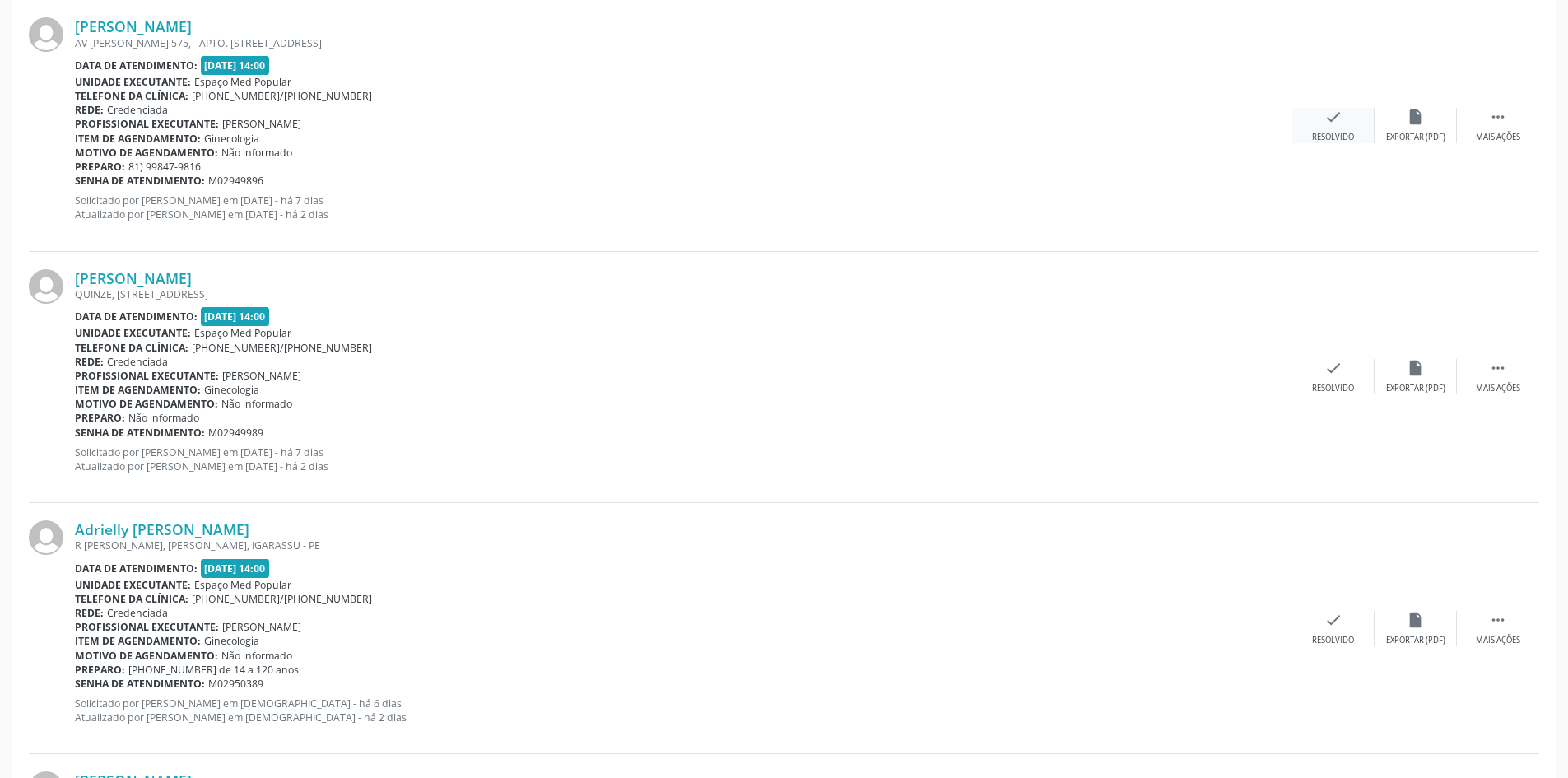
click at [1321, 131] on div "Resolvido" at bounding box center [1333, 137] width 42 height 12
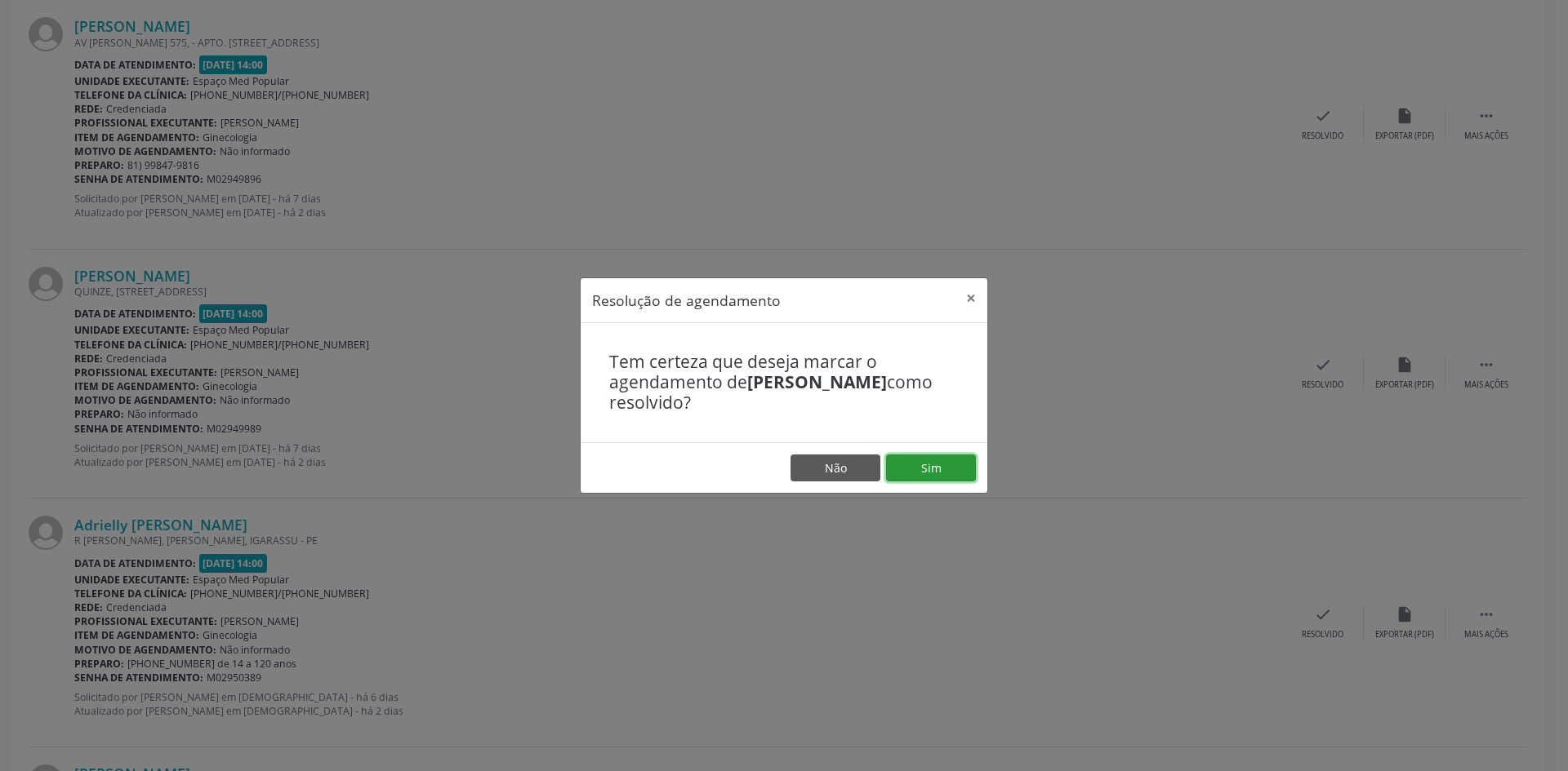
click at [924, 470] on button "Sim" at bounding box center [931, 468] width 90 height 28
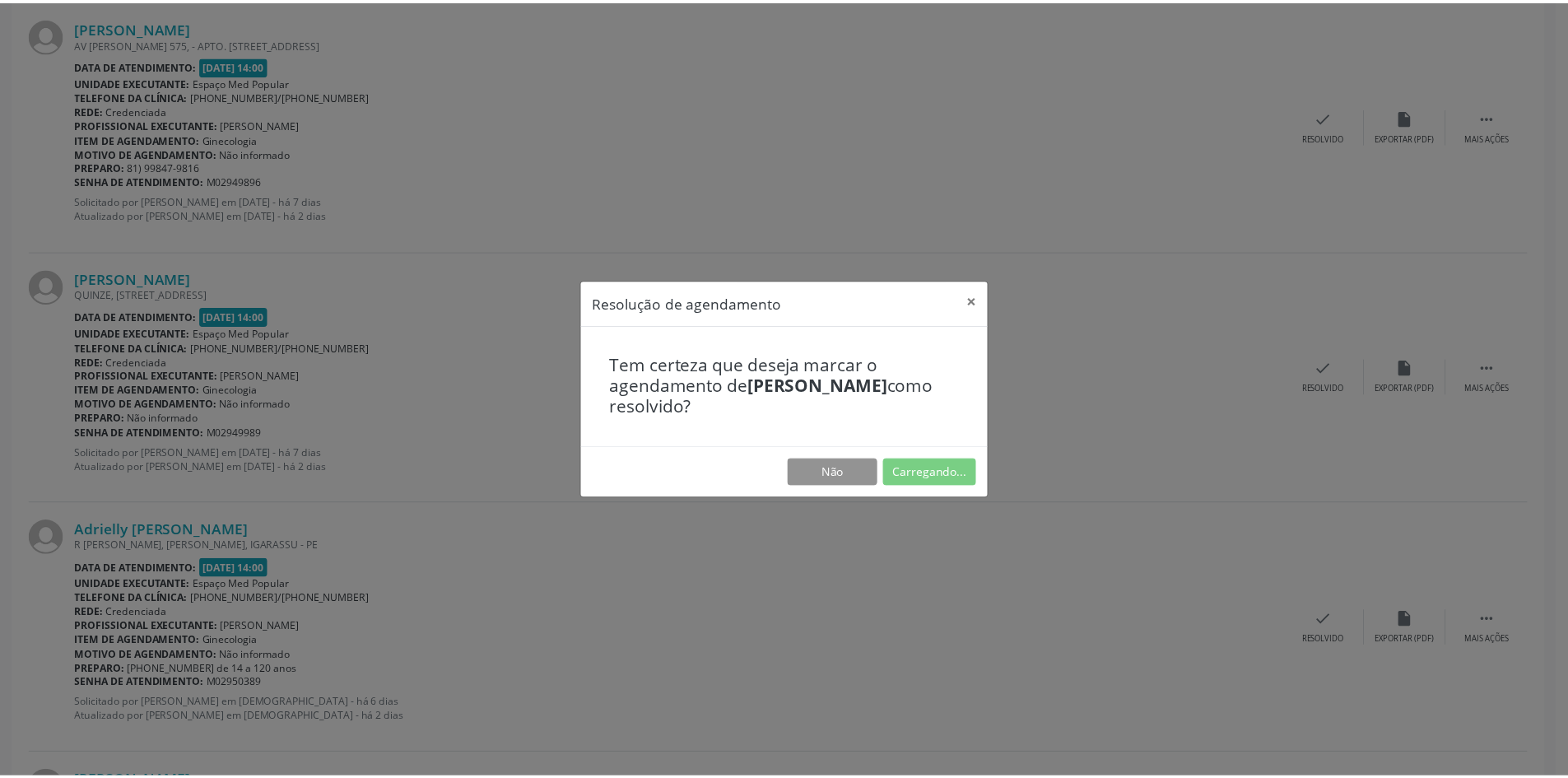
scroll to position [0, 0]
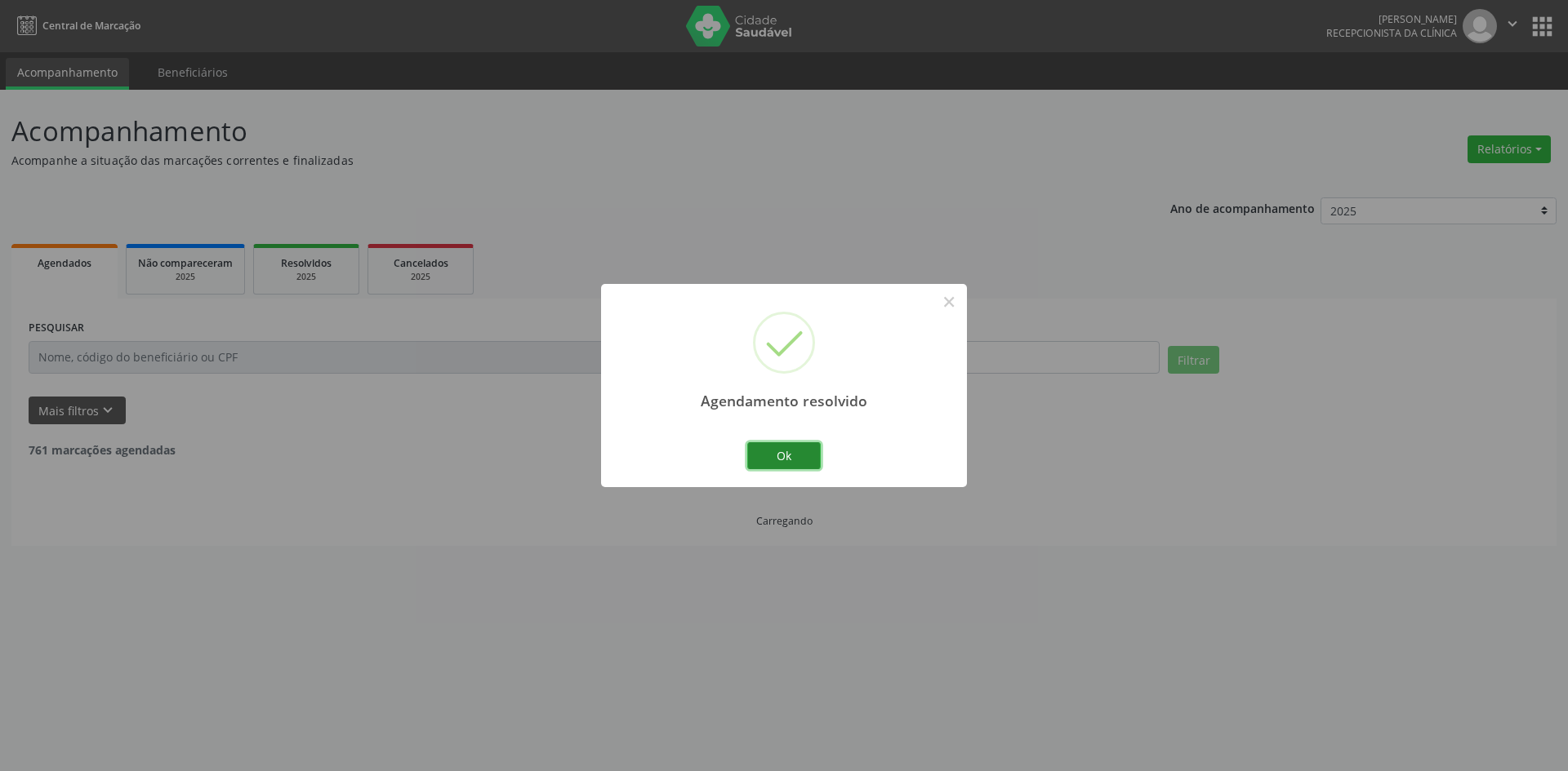
click at [785, 461] on button "Ok" at bounding box center [784, 456] width 73 height 28
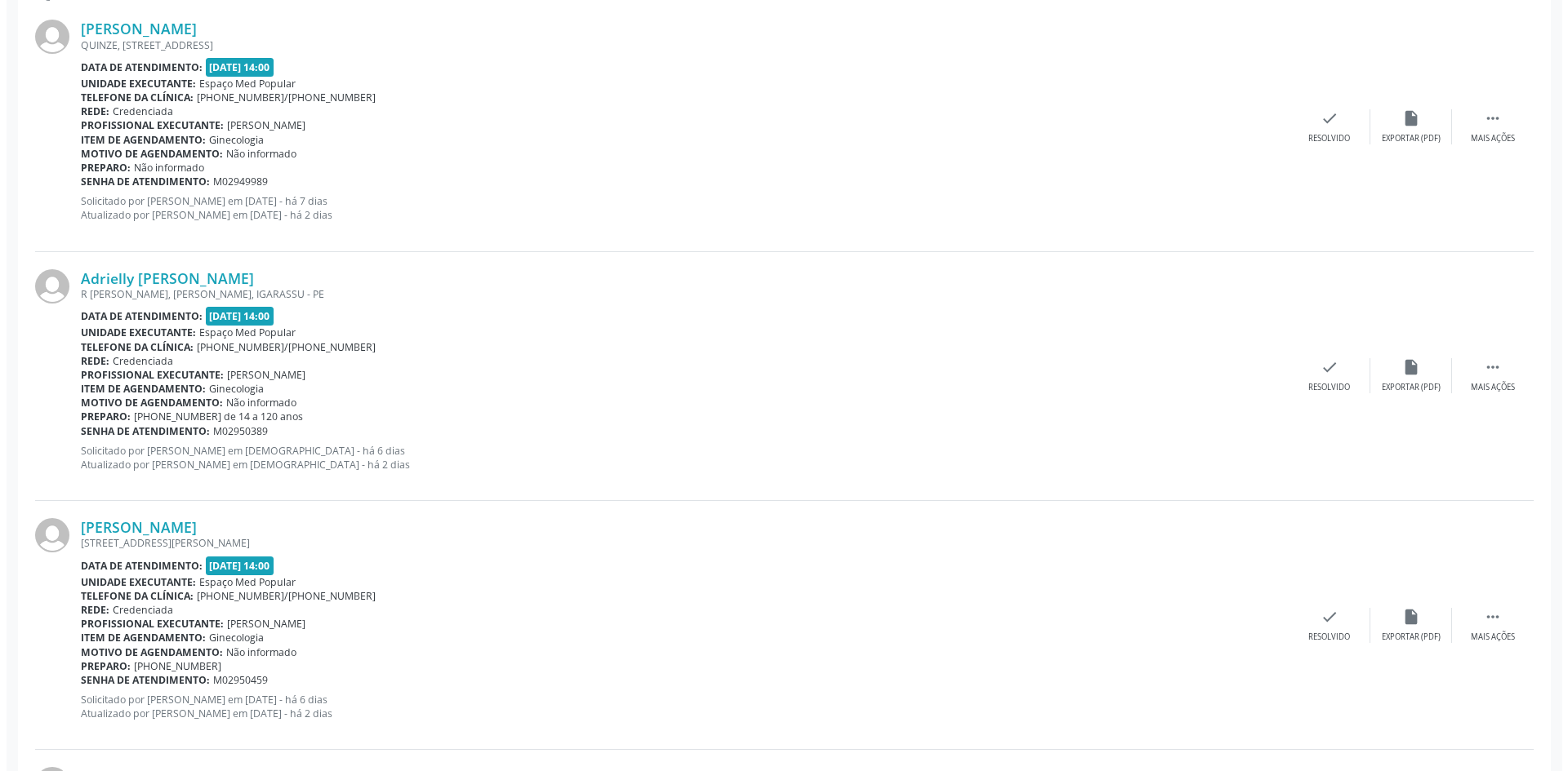
scroll to position [490, 0]
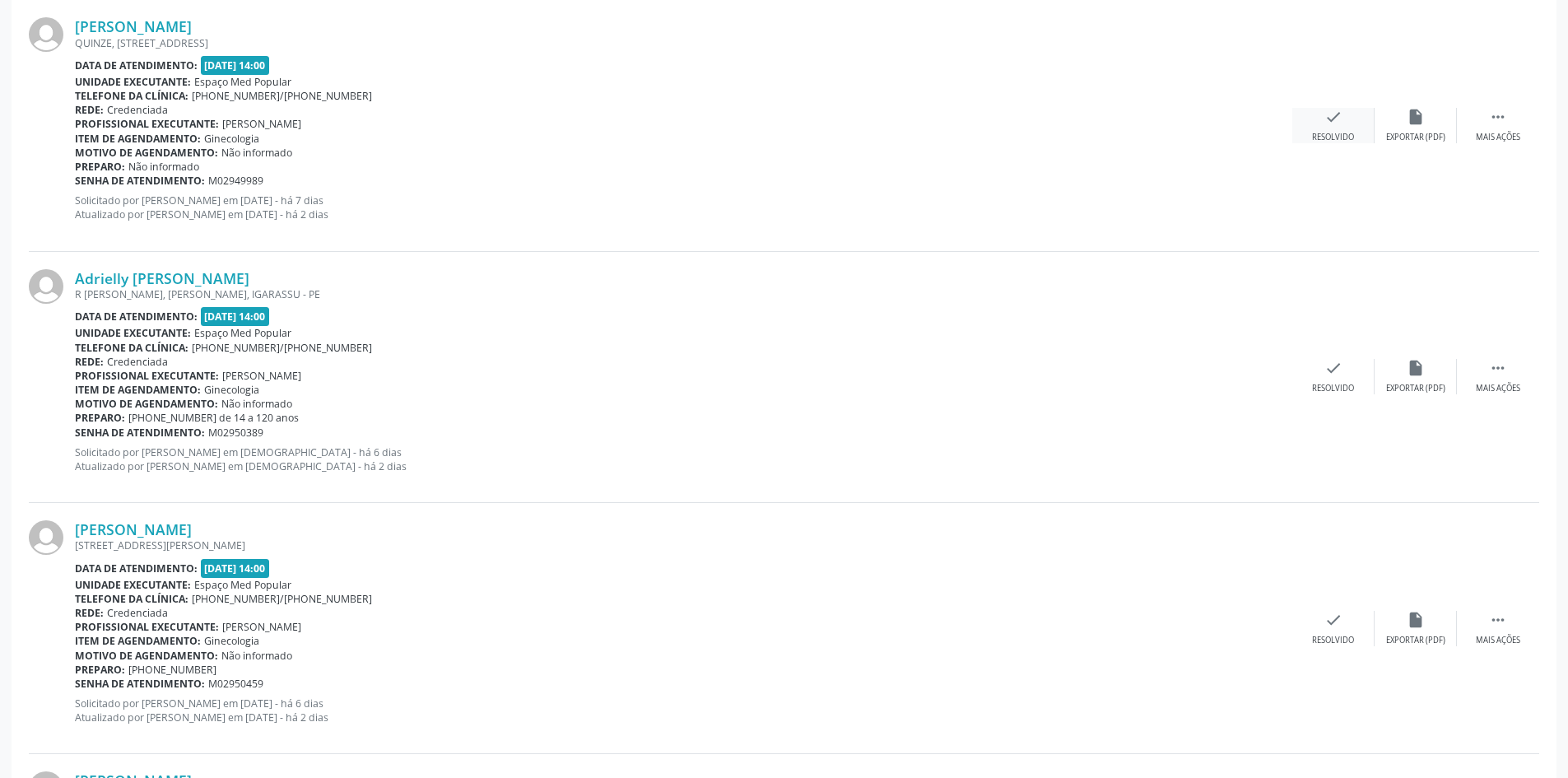
click at [1347, 131] on div "Resolvido" at bounding box center [1333, 137] width 42 height 12
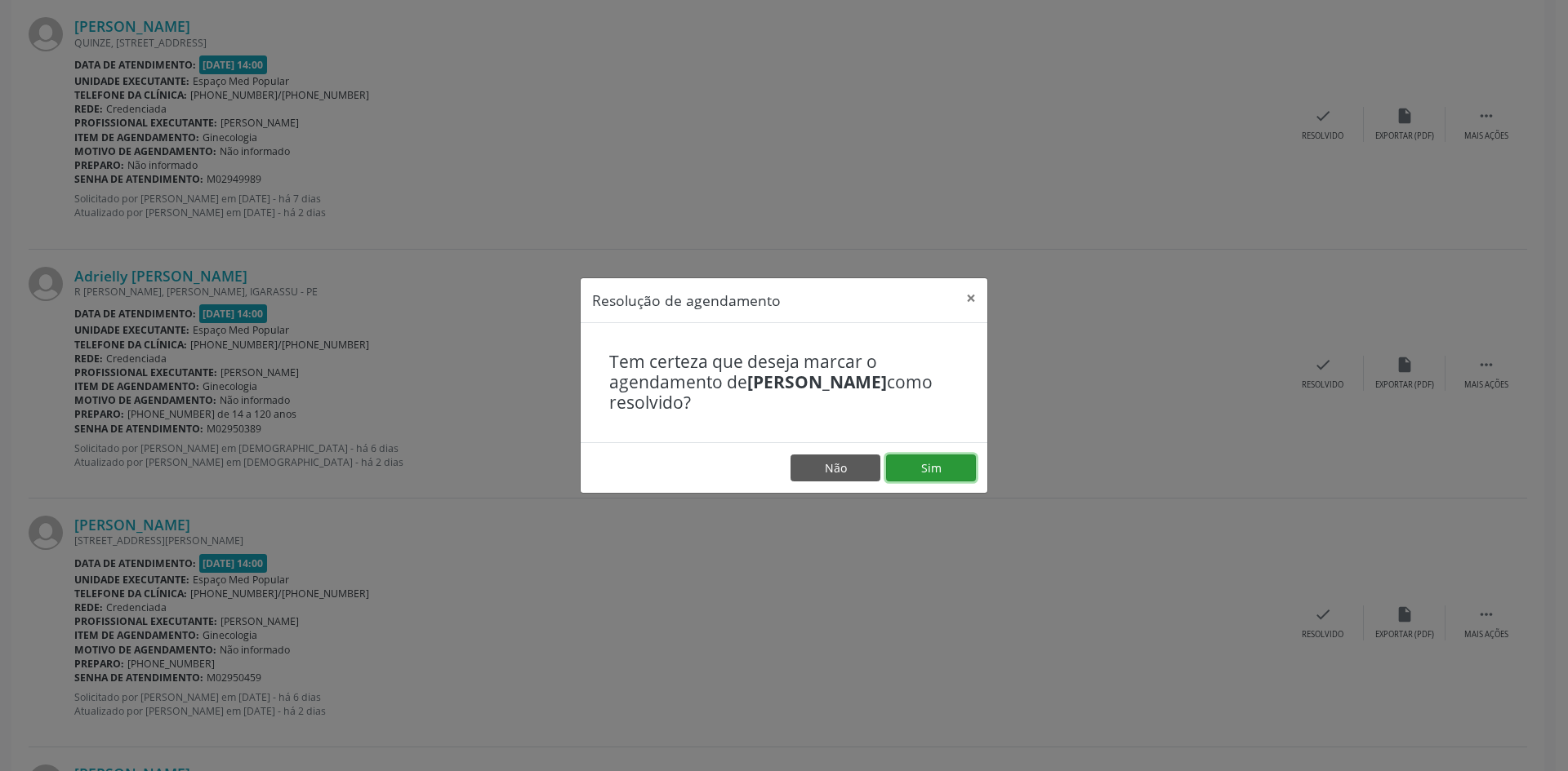
click at [928, 466] on button "Sim" at bounding box center [931, 468] width 90 height 28
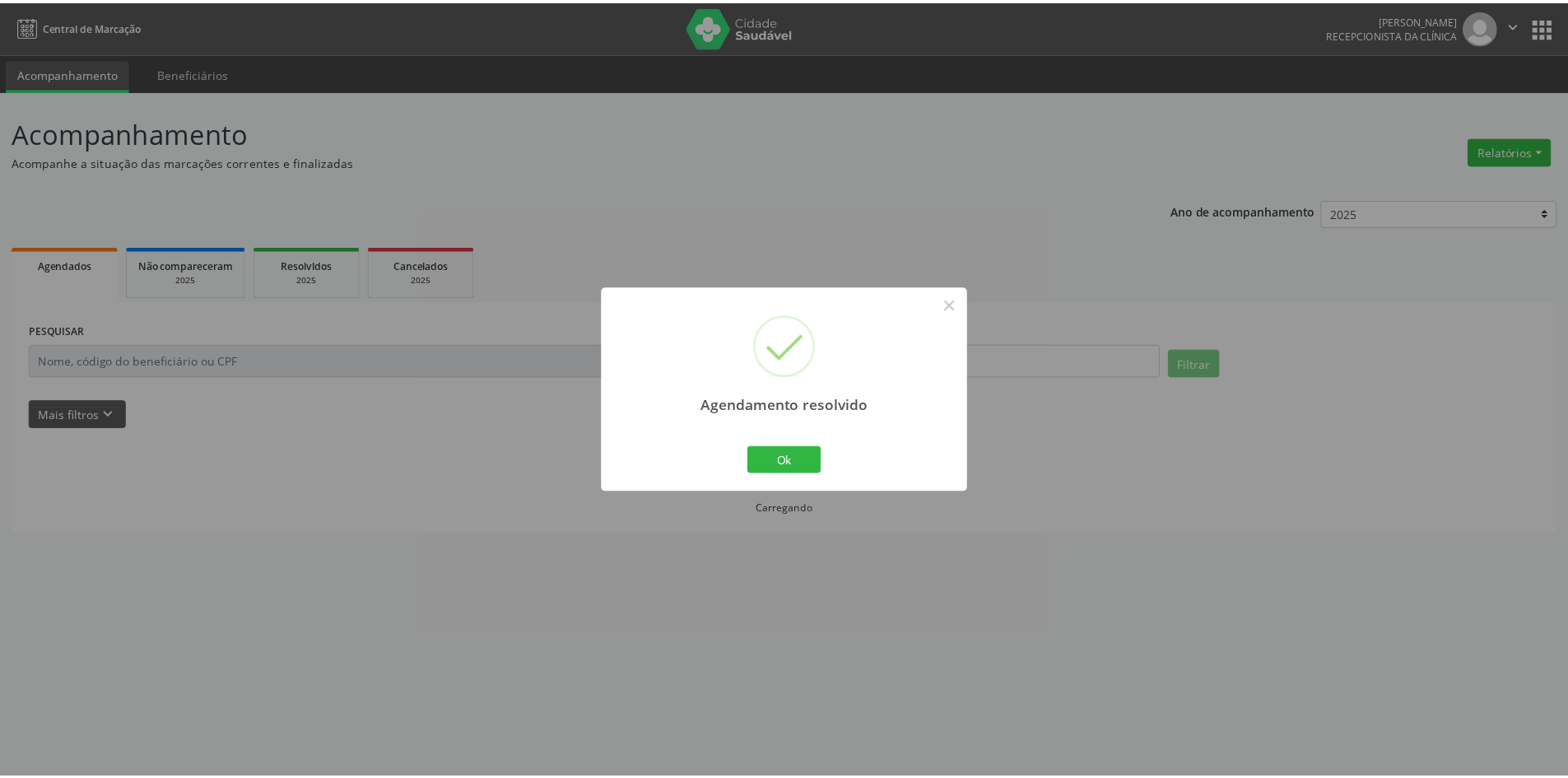
scroll to position [0, 0]
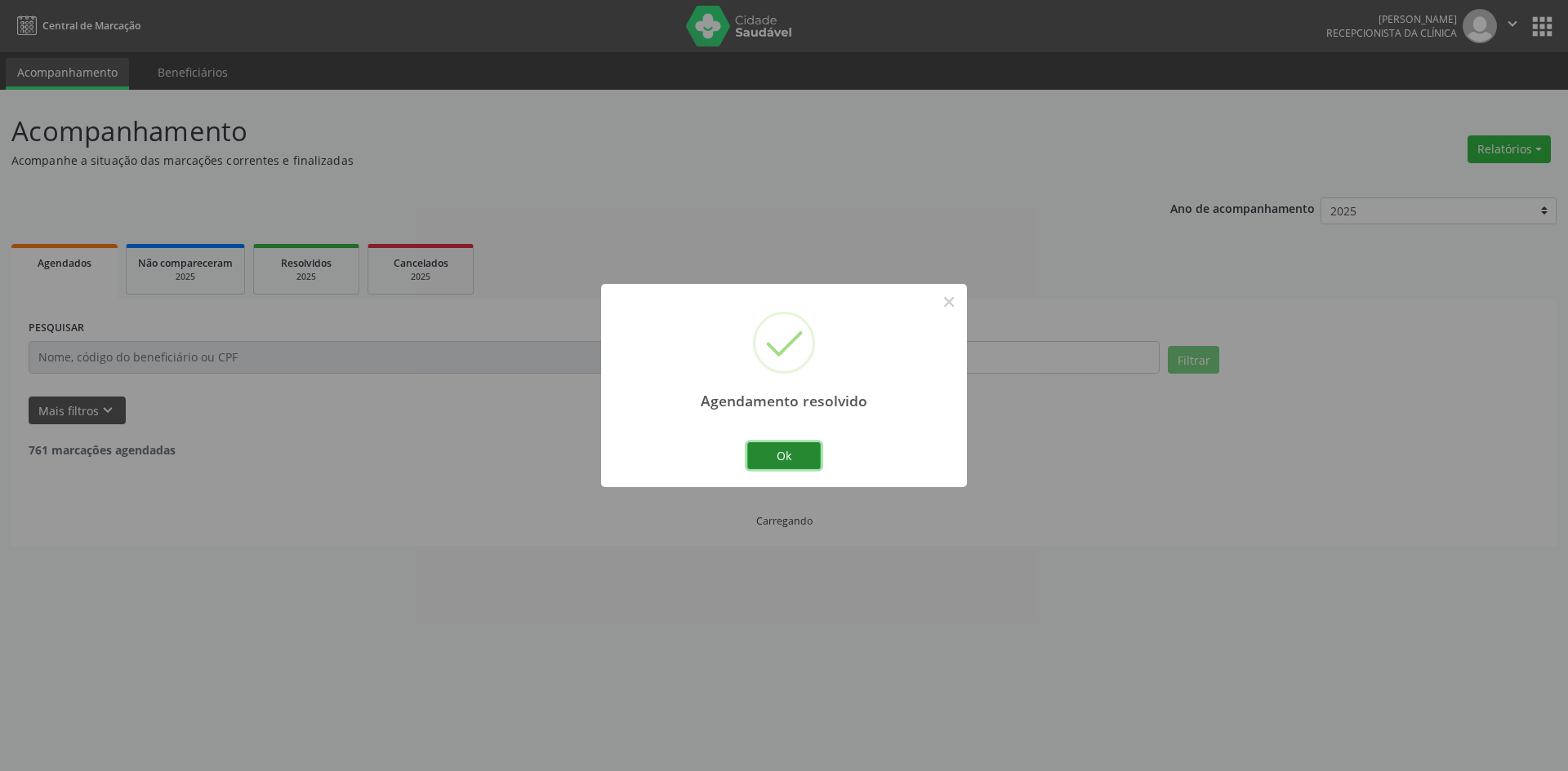
click at [787, 451] on button "Ok" at bounding box center [784, 456] width 73 height 28
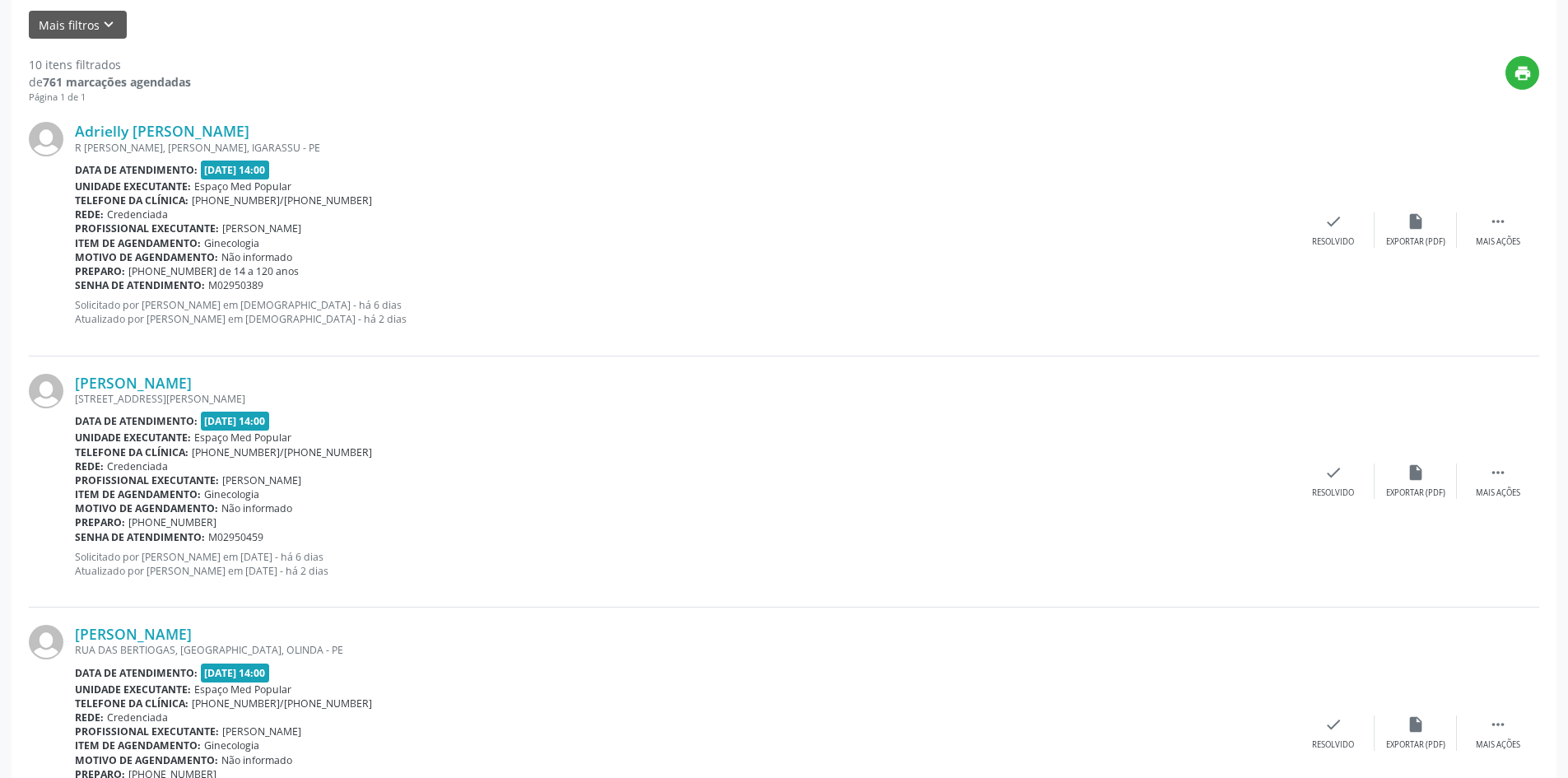
scroll to position [412, 0]
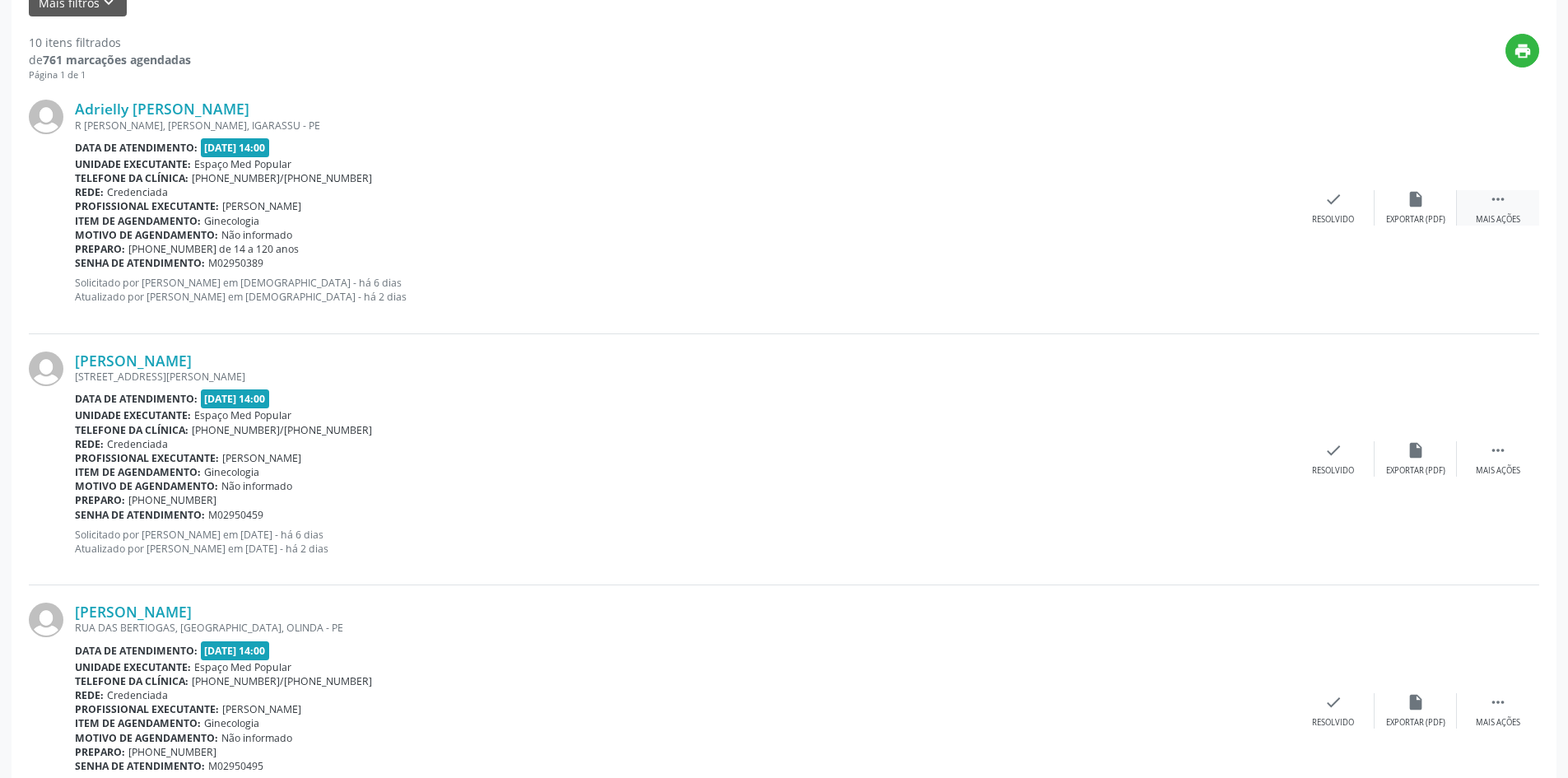
click at [1516, 207] on div " Mais ações" at bounding box center [1498, 208] width 82 height 35
click at [1394, 210] on div "alarm_off Não compareceu" at bounding box center [1416, 208] width 82 height 35
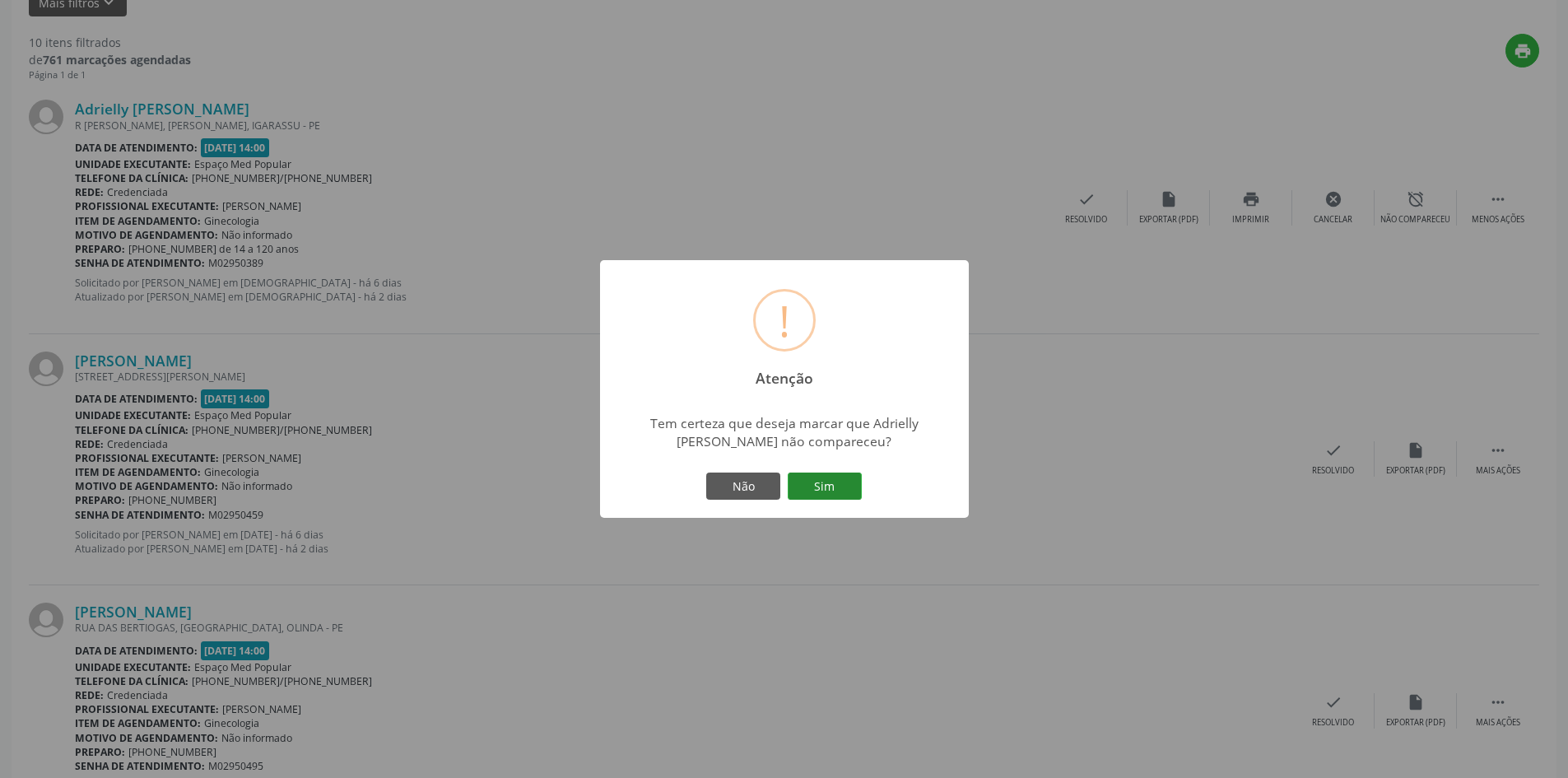
click at [829, 492] on button "Sim" at bounding box center [825, 486] width 74 height 28
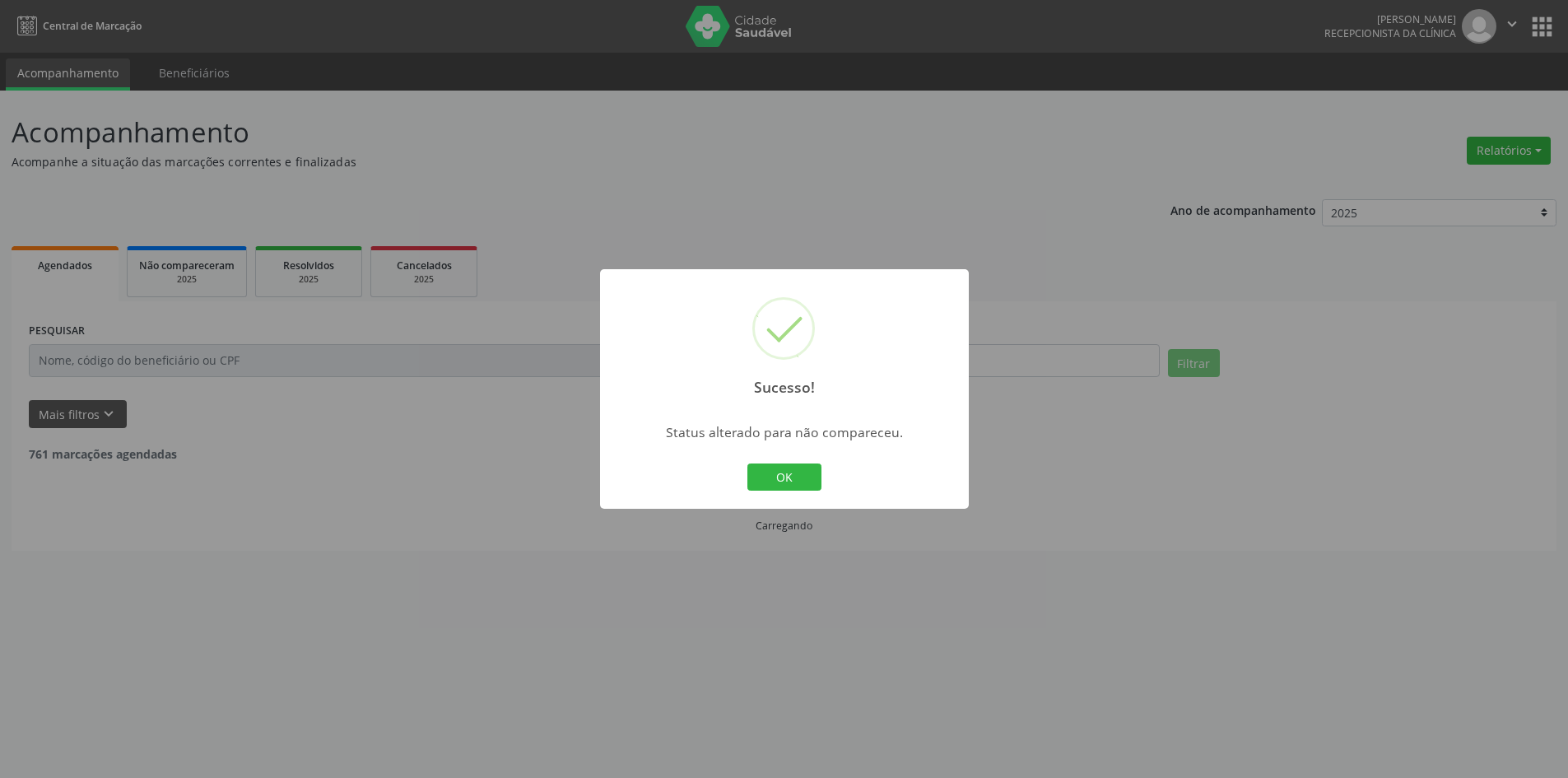
scroll to position [0, 0]
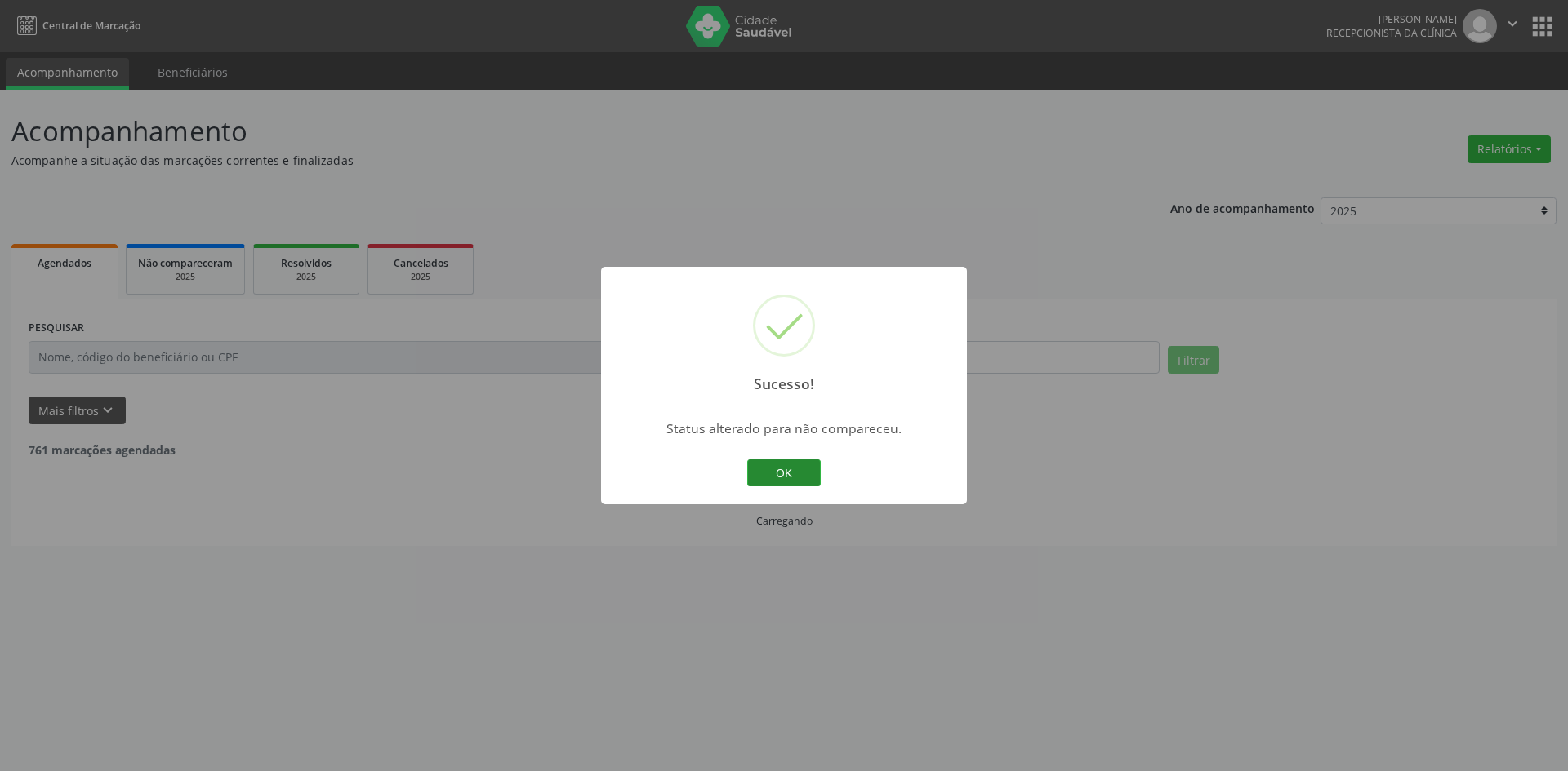
click at [766, 484] on button "OK" at bounding box center [784, 473] width 73 height 28
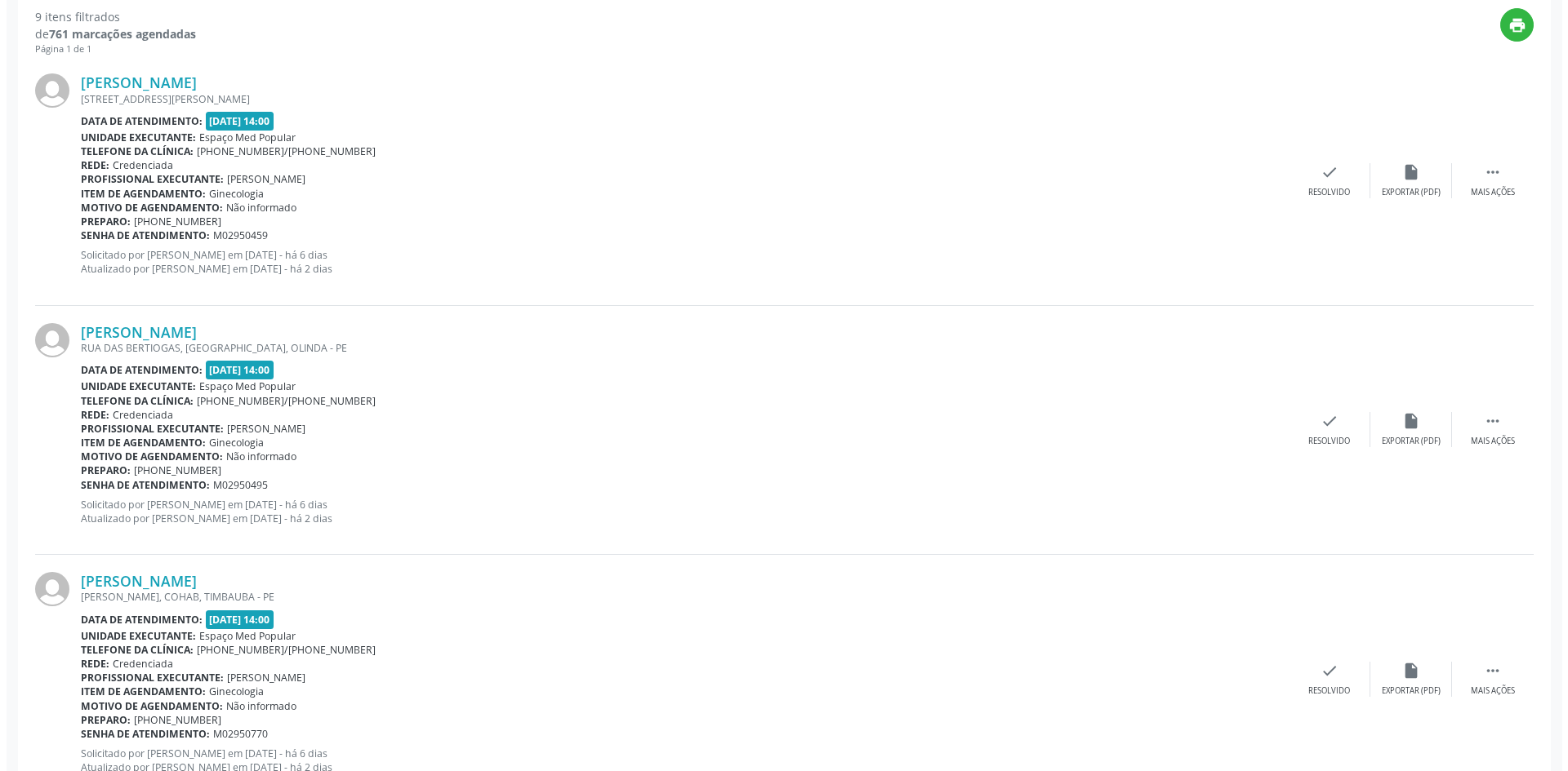
scroll to position [408, 0]
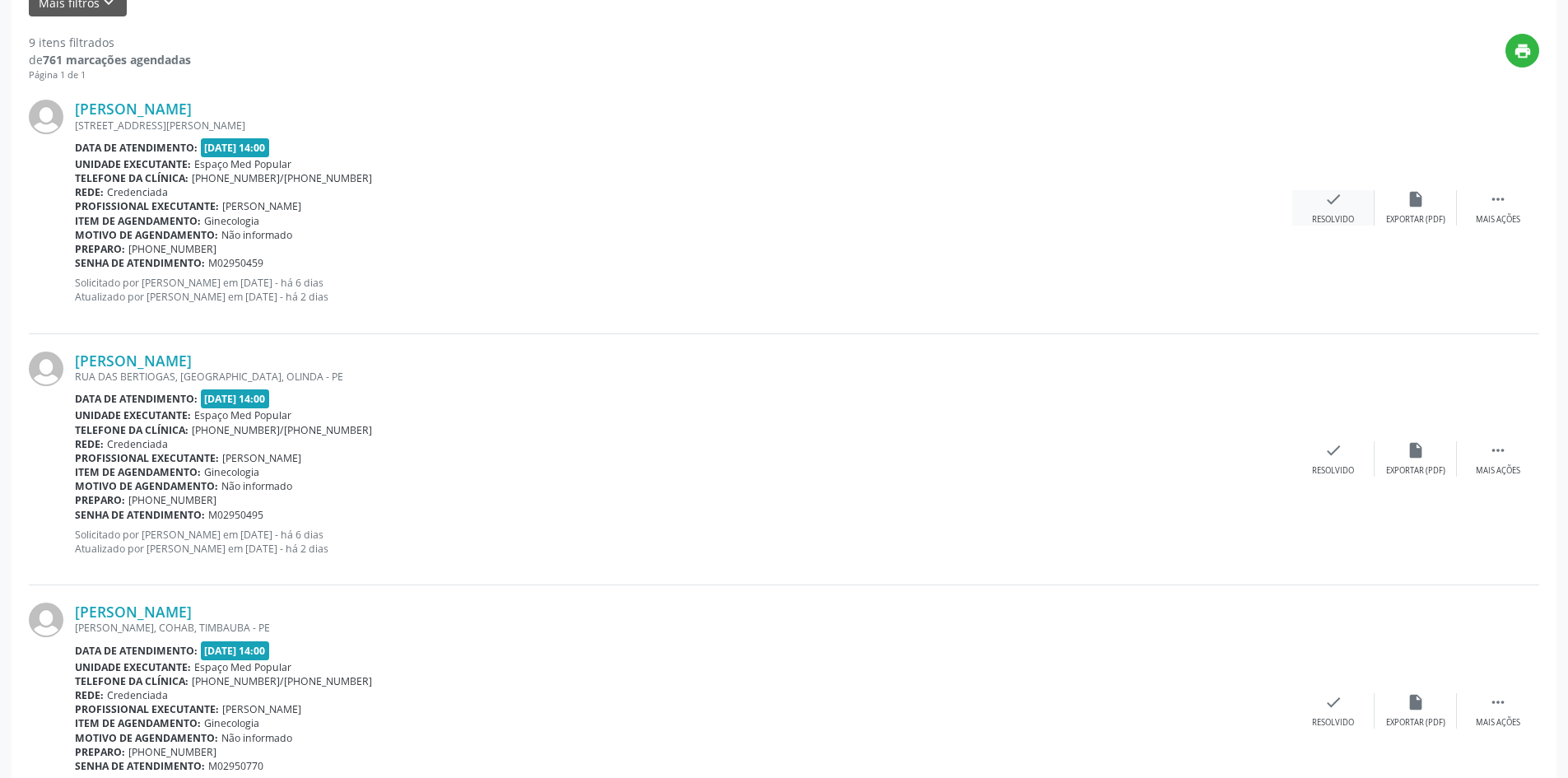
click at [1346, 214] on div "Resolvido" at bounding box center [1333, 220] width 42 height 12
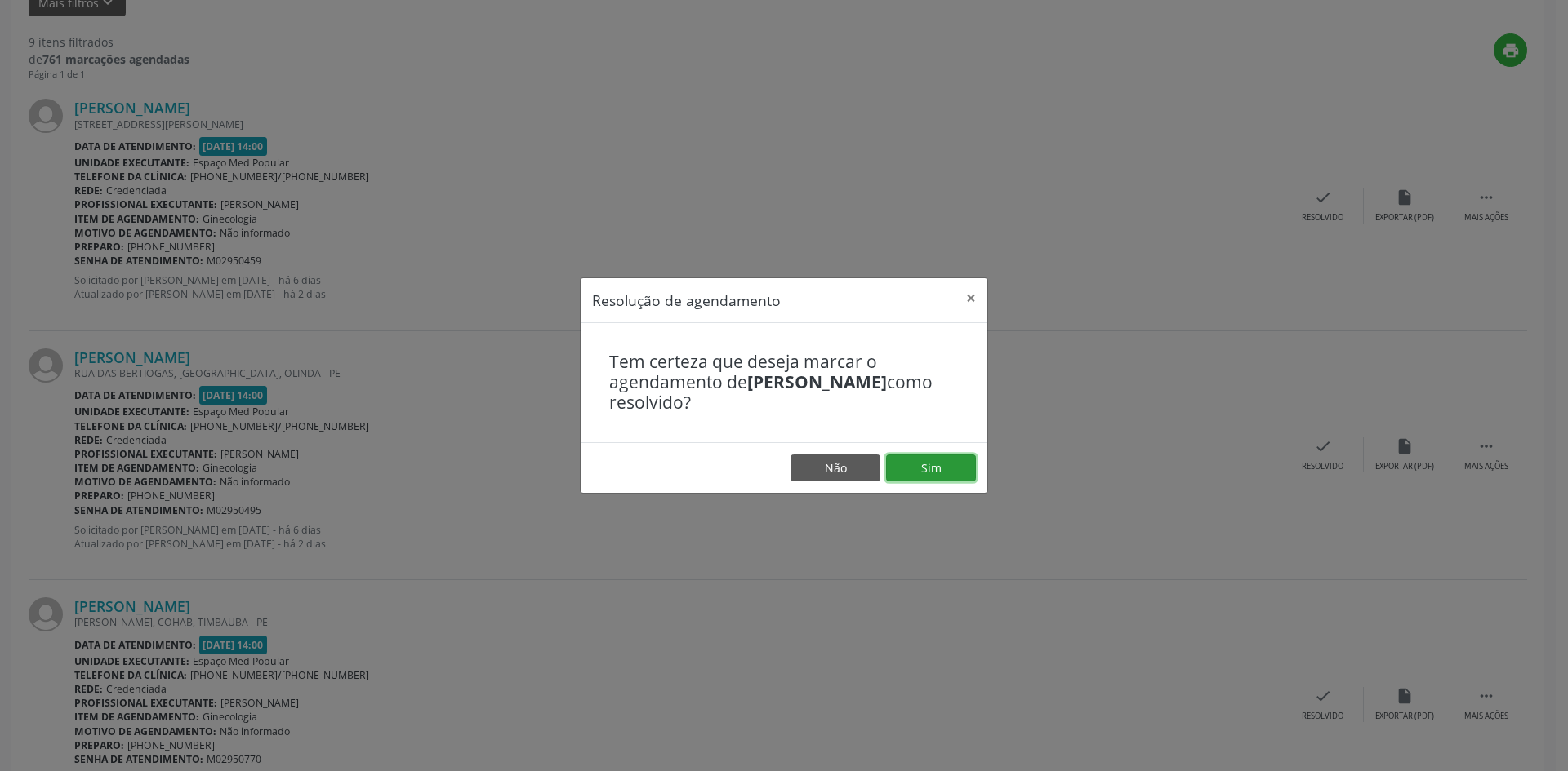
click at [933, 464] on button "Sim" at bounding box center [931, 468] width 90 height 28
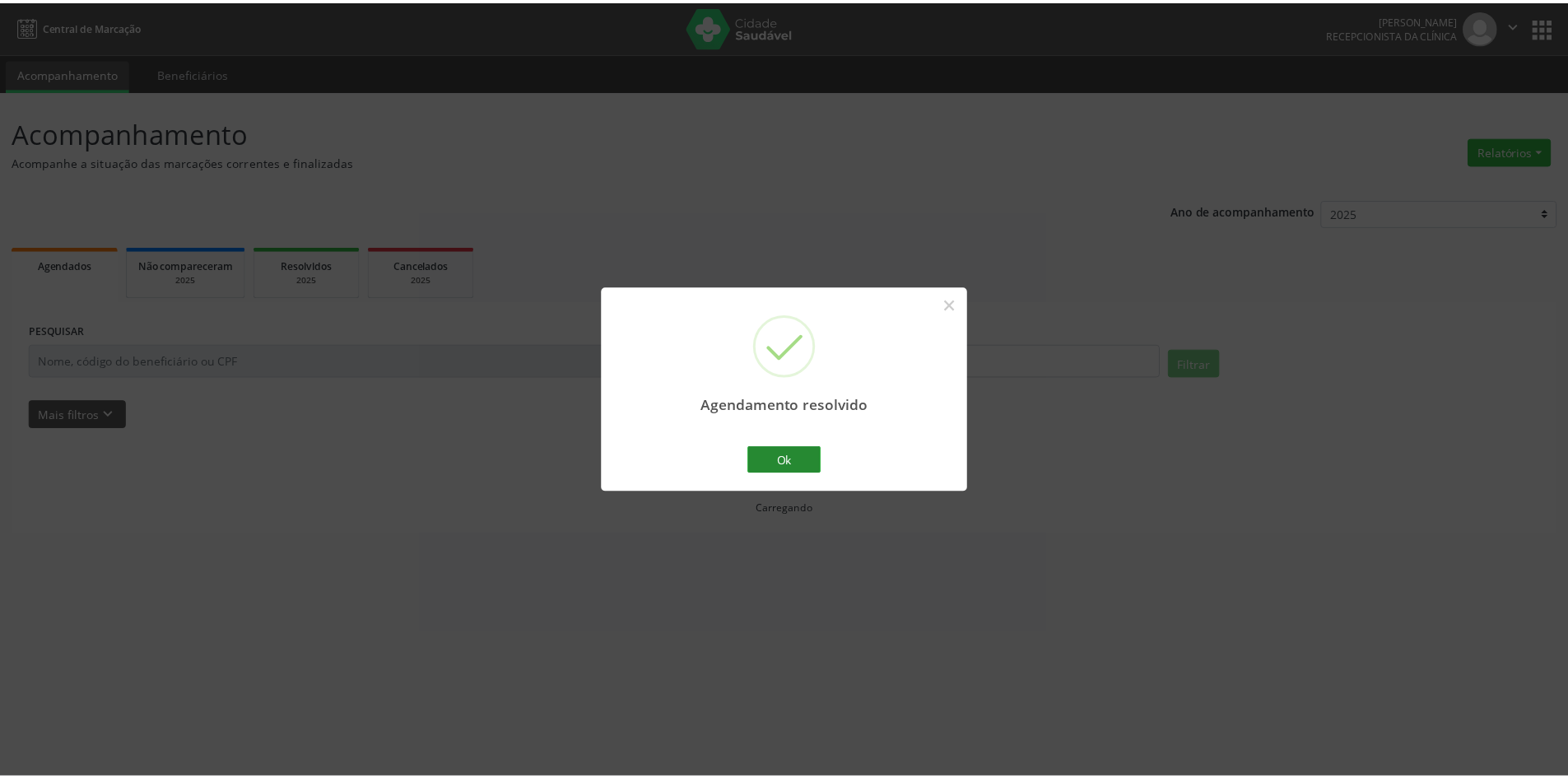
scroll to position [0, 0]
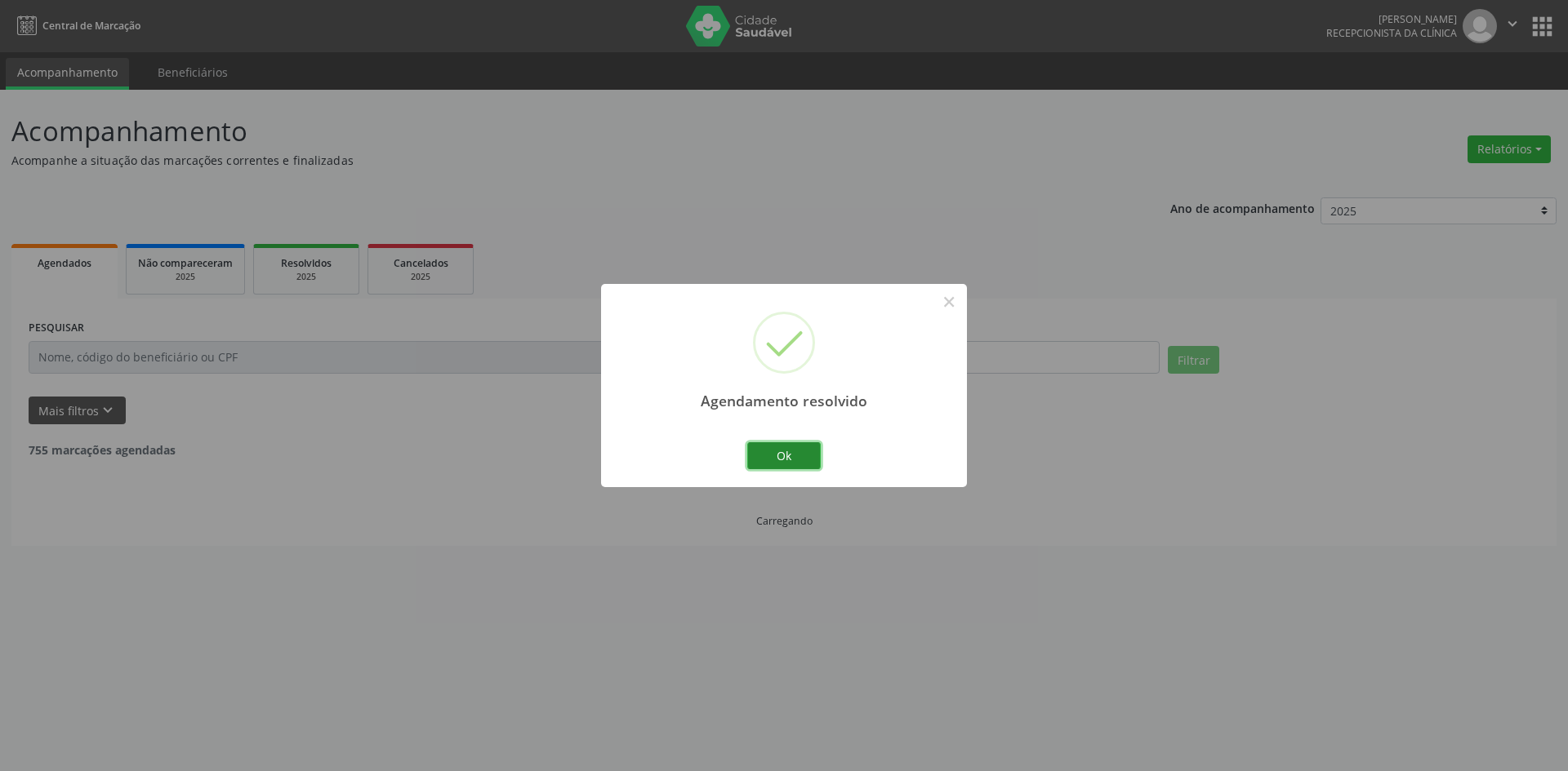
click at [775, 451] on button "Ok" at bounding box center [784, 456] width 73 height 28
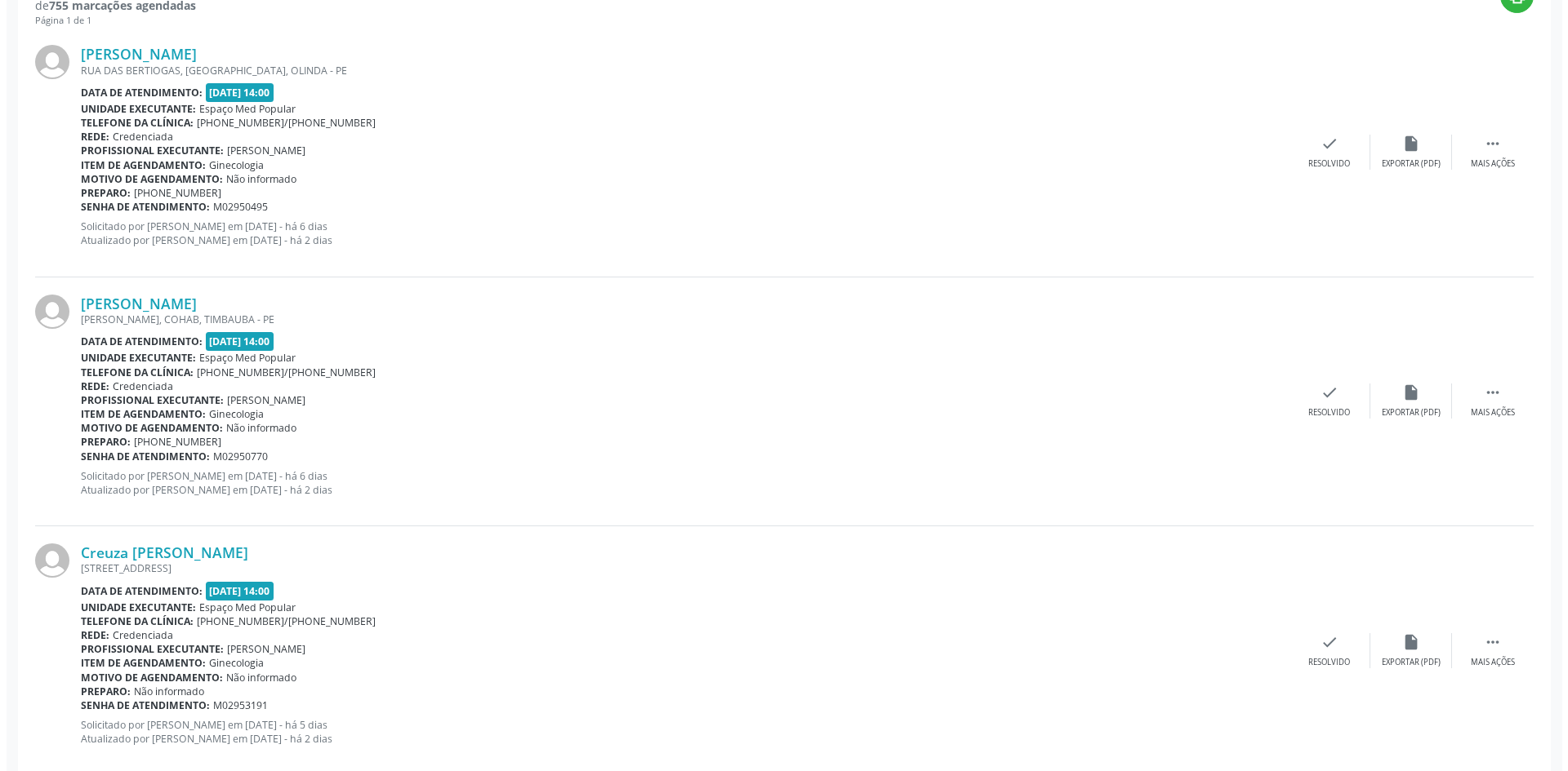
scroll to position [490, 0]
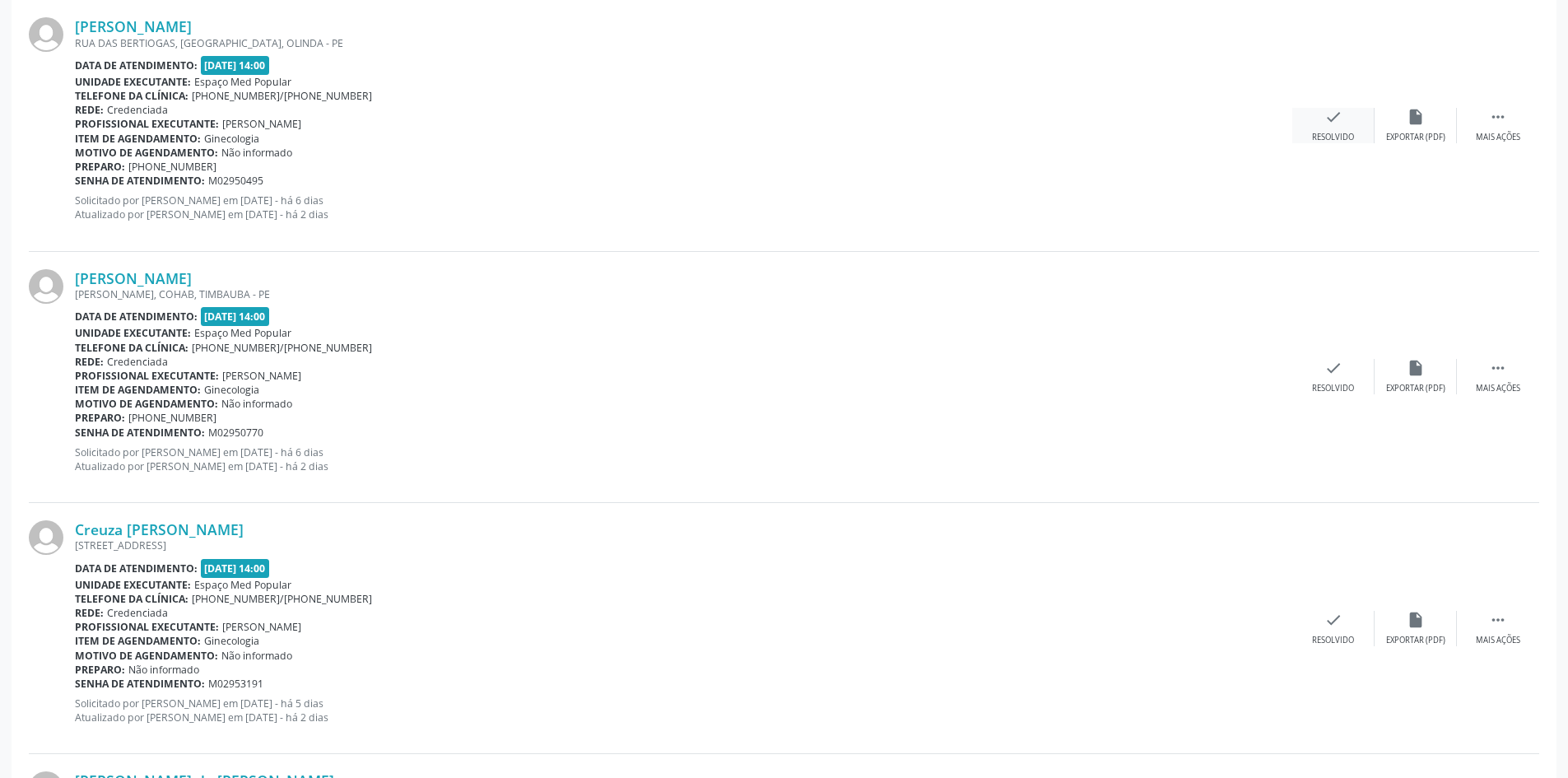
click at [1305, 116] on div "check Resolvido" at bounding box center [1334, 125] width 82 height 35
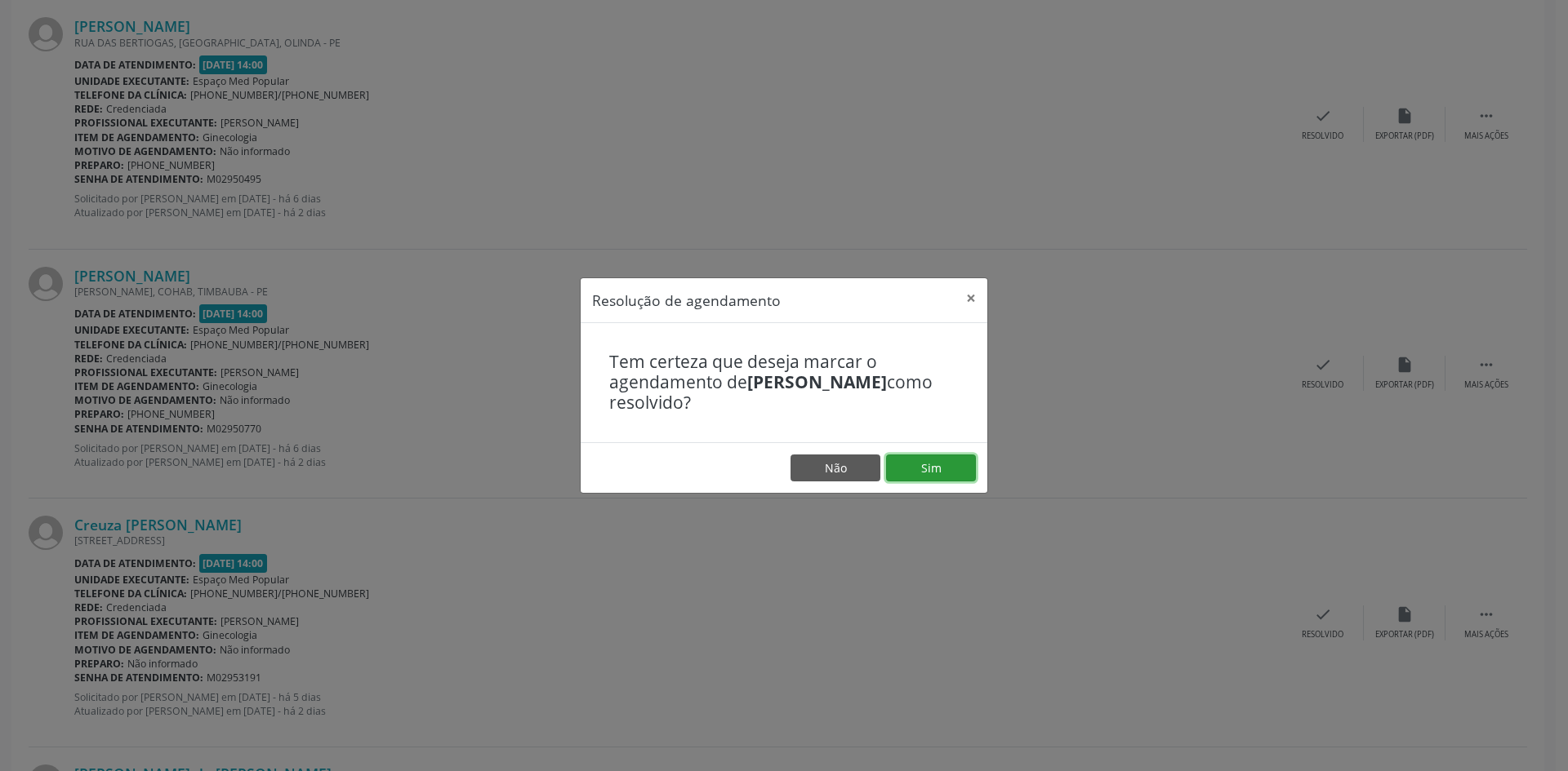
click at [940, 469] on button "Sim" at bounding box center [931, 468] width 90 height 28
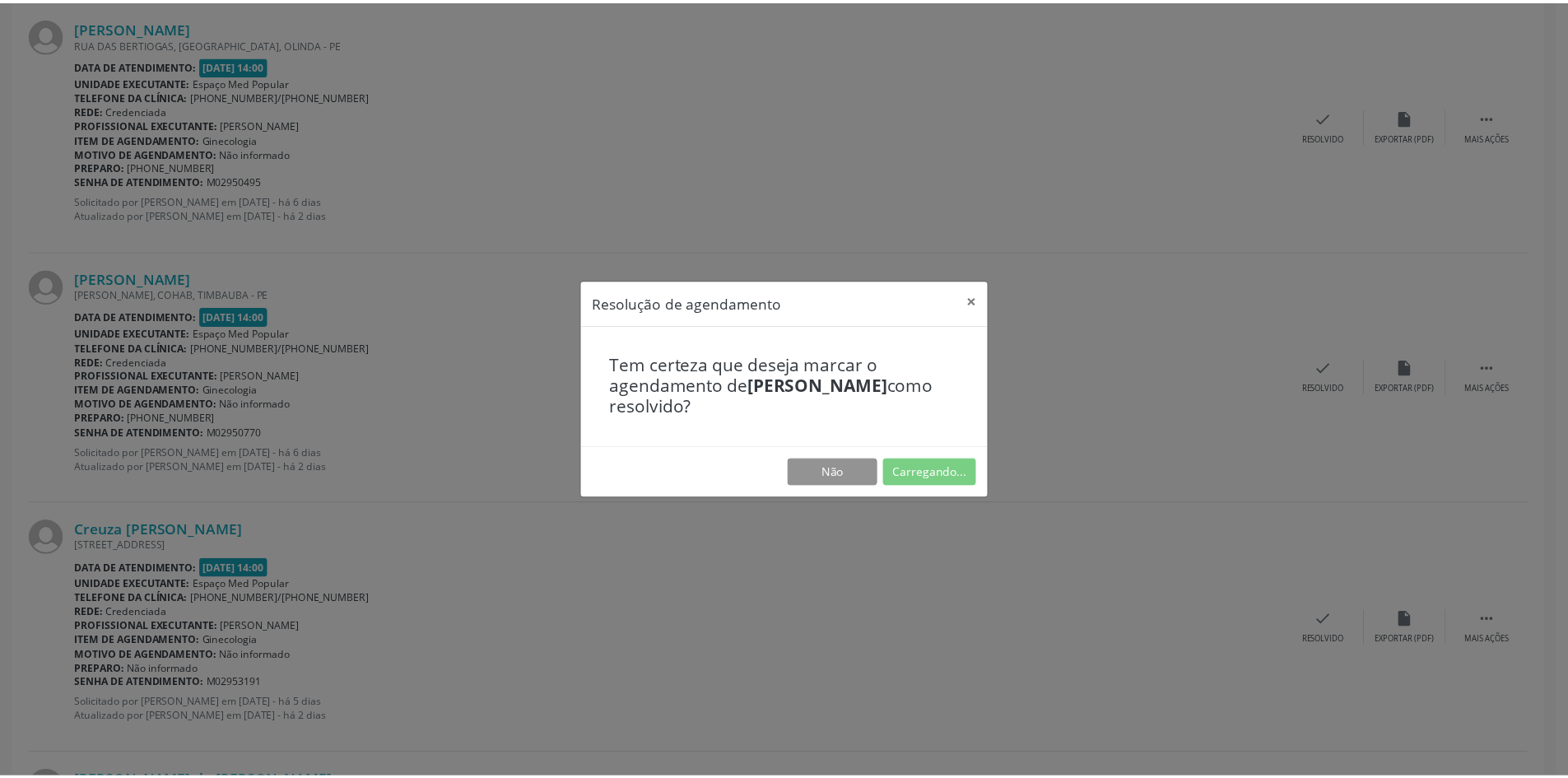
scroll to position [0, 0]
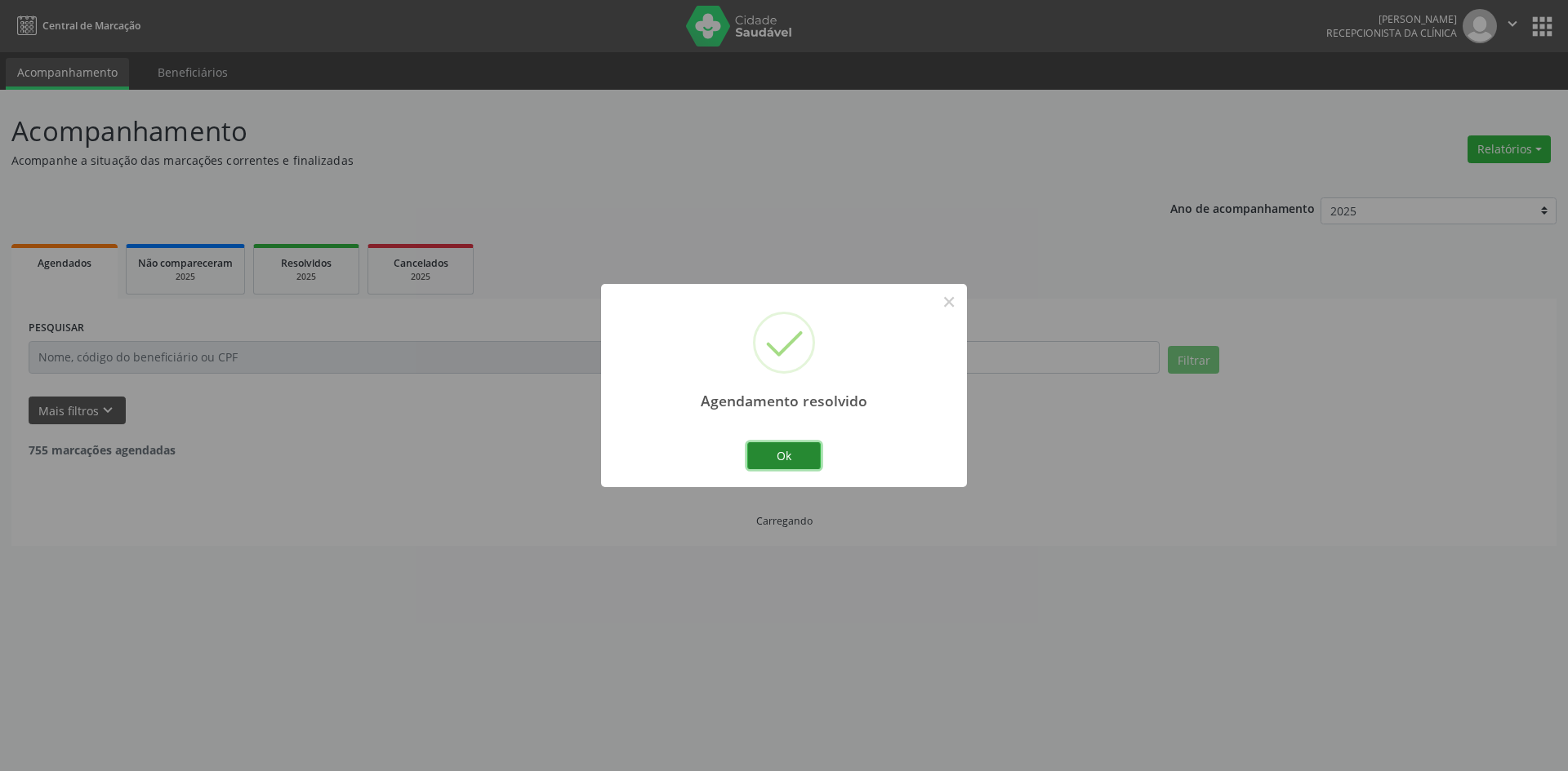
click at [752, 452] on button "Ok" at bounding box center [784, 456] width 73 height 28
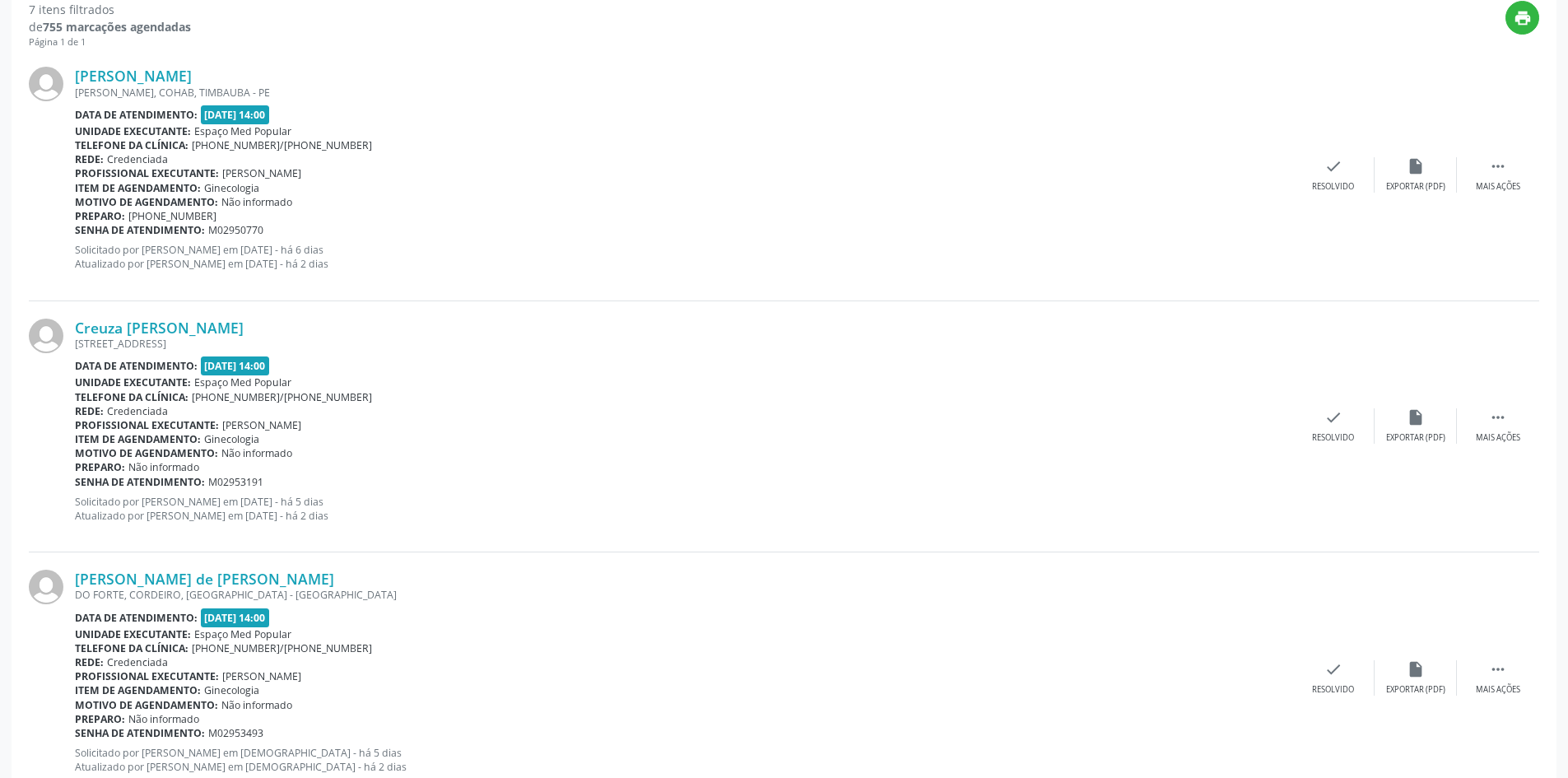
scroll to position [494, 0]
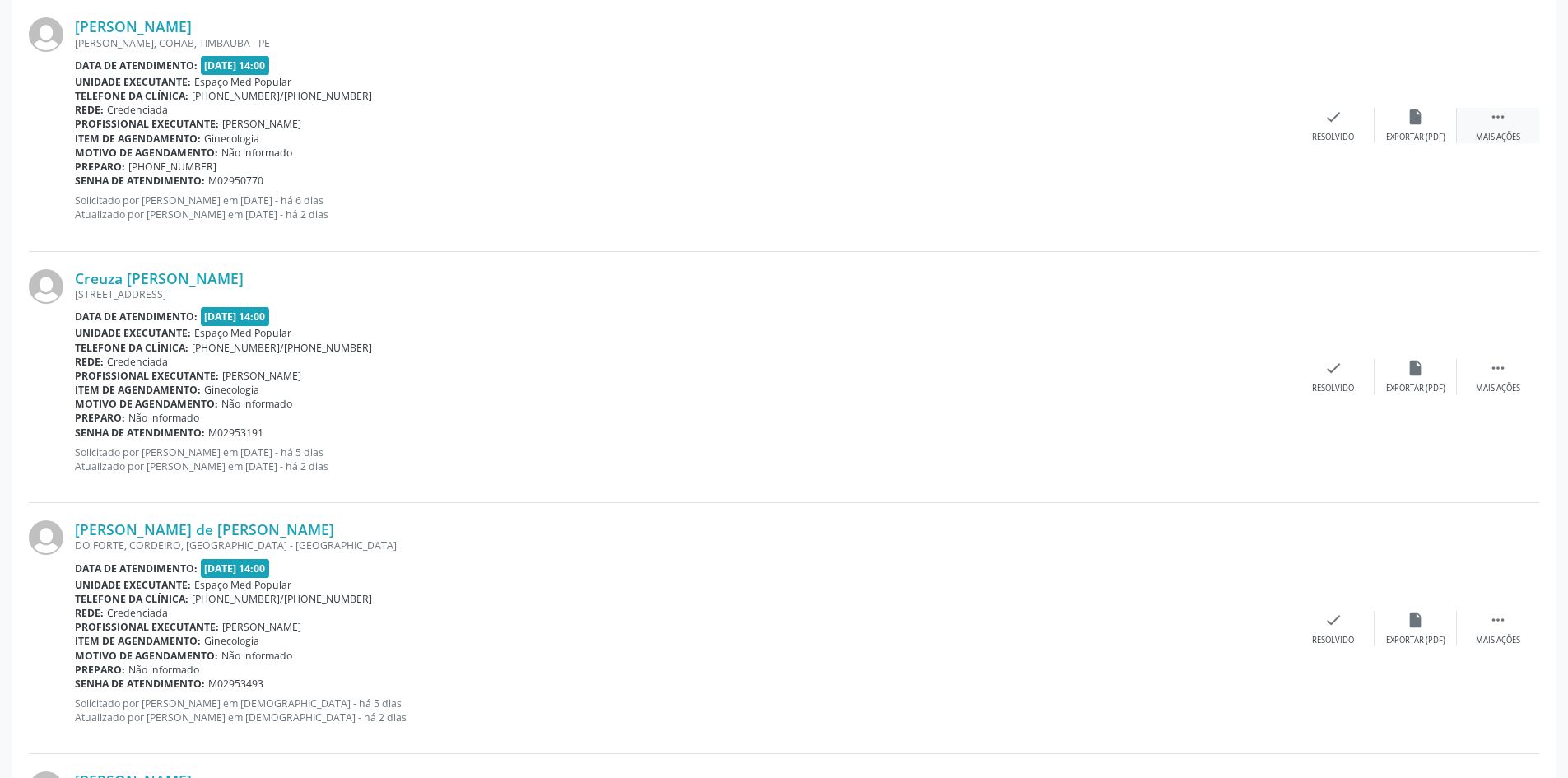
click at [1493, 128] on div " Mais ações" at bounding box center [1498, 125] width 82 height 35
click at [1388, 131] on div "alarm_off Não compareceu" at bounding box center [1416, 125] width 82 height 35
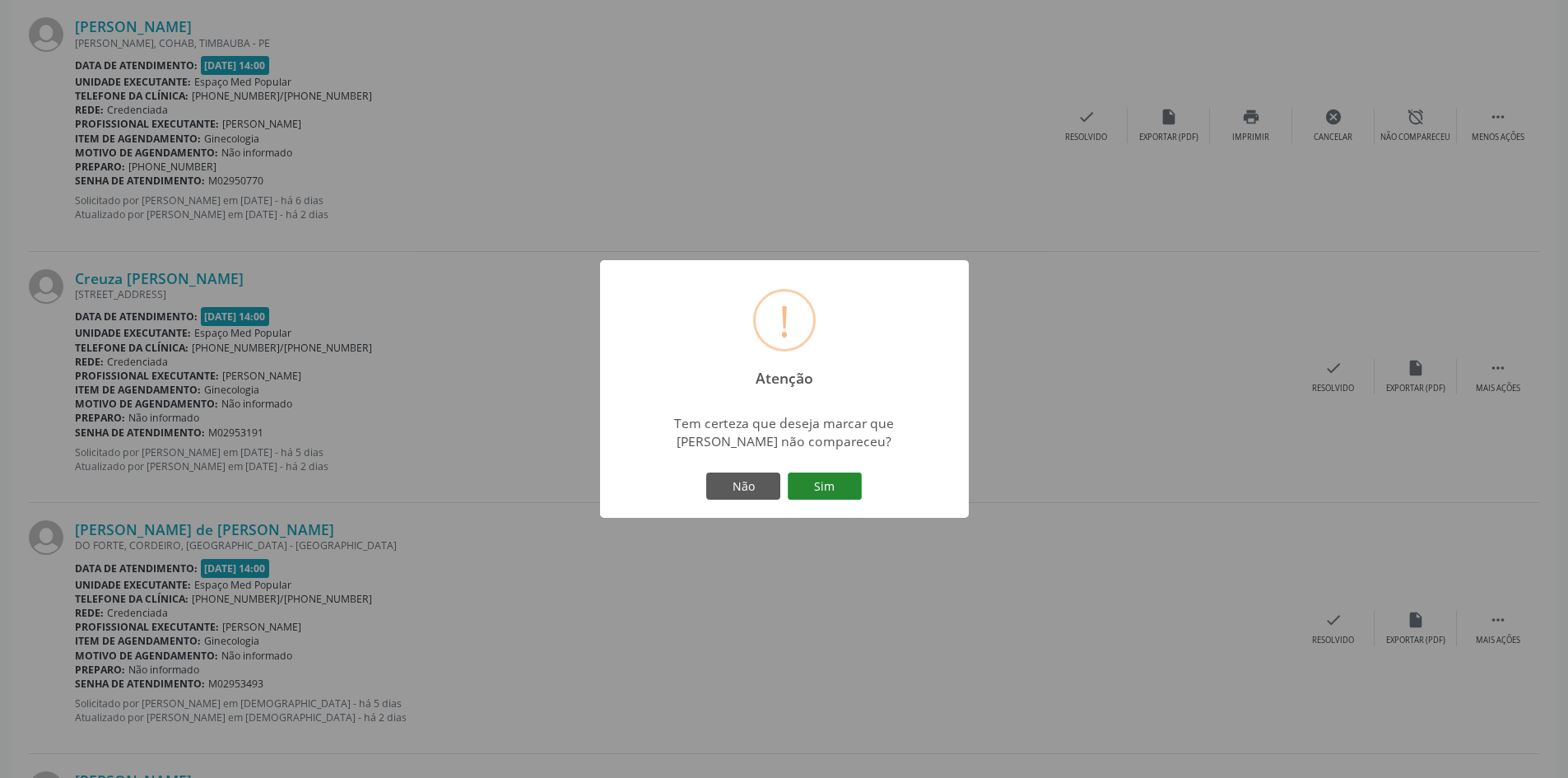
click at [814, 483] on button "Sim" at bounding box center [825, 486] width 74 height 28
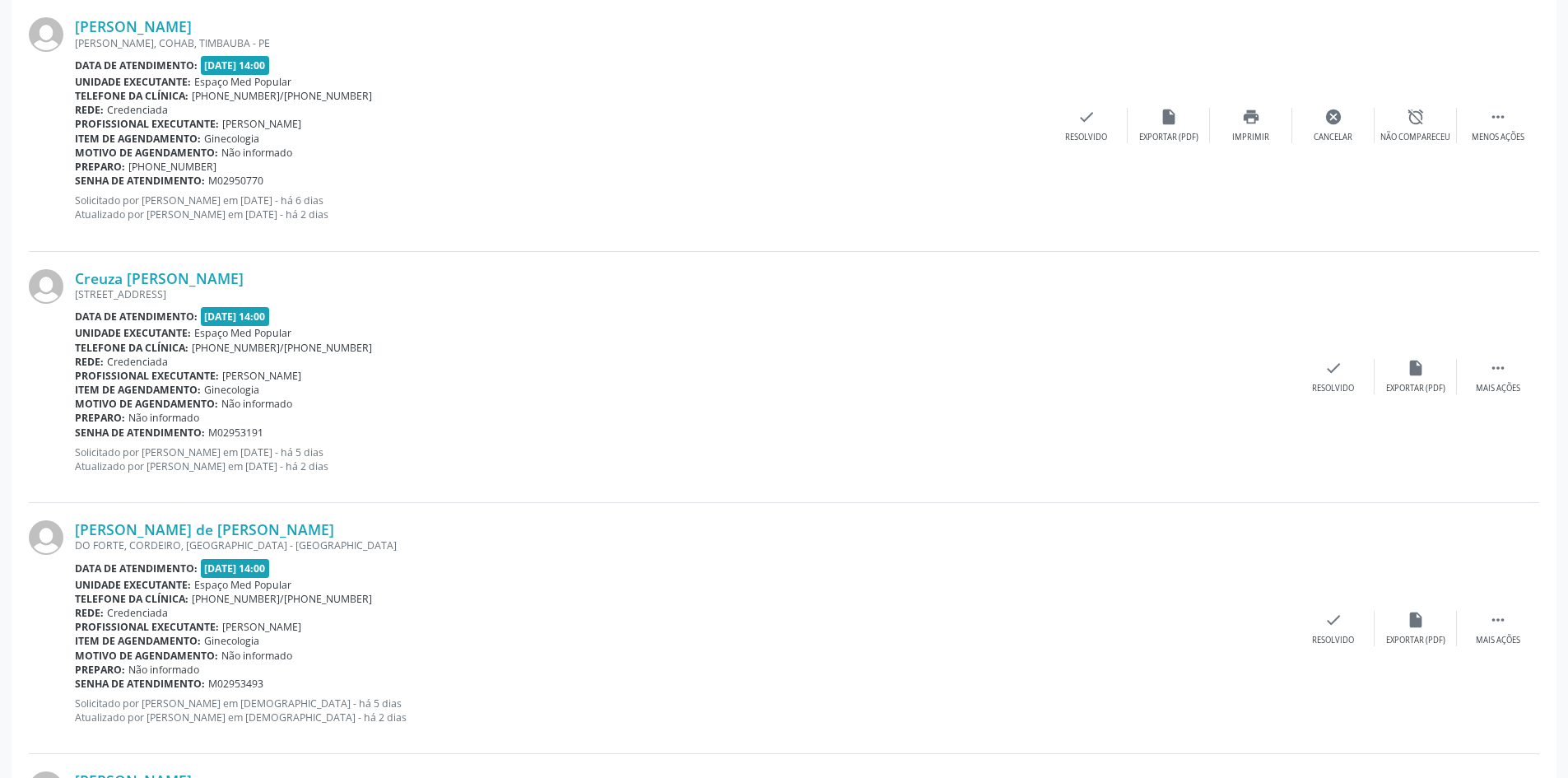
scroll to position [0, 0]
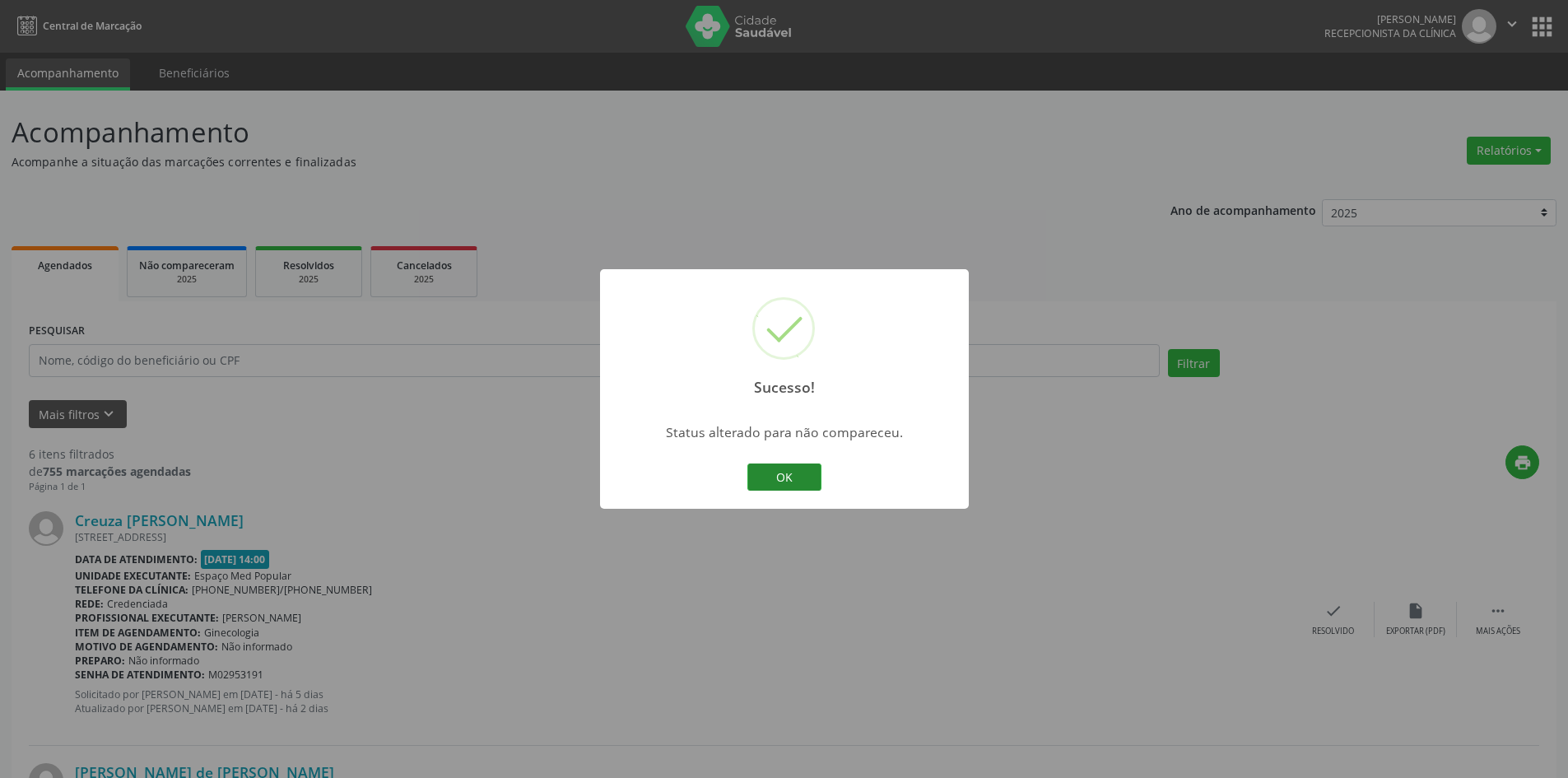
click at [778, 470] on button "OK" at bounding box center [784, 477] width 74 height 28
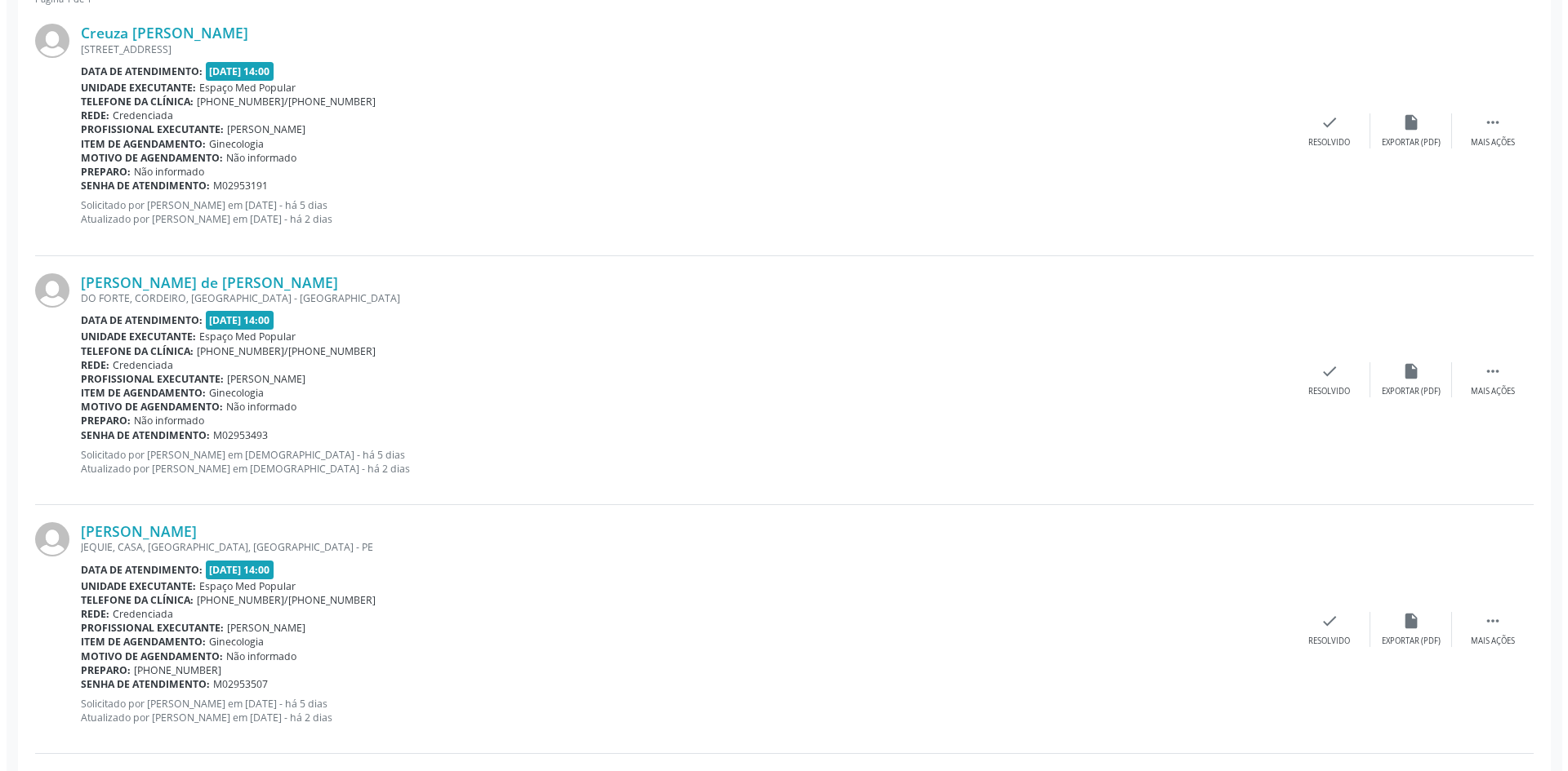
scroll to position [490, 0]
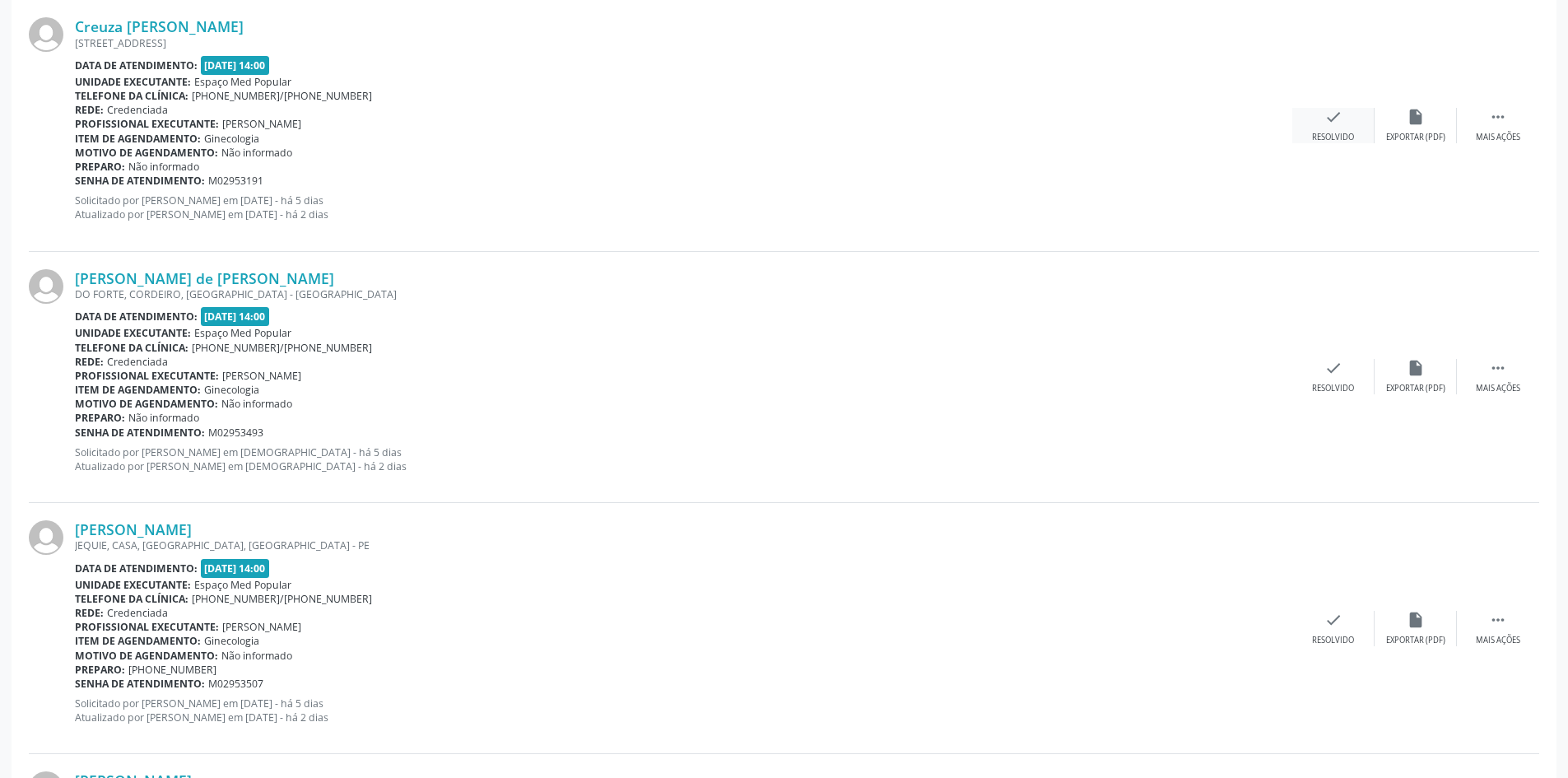
click at [1305, 123] on div "check Resolvido" at bounding box center [1334, 125] width 82 height 35
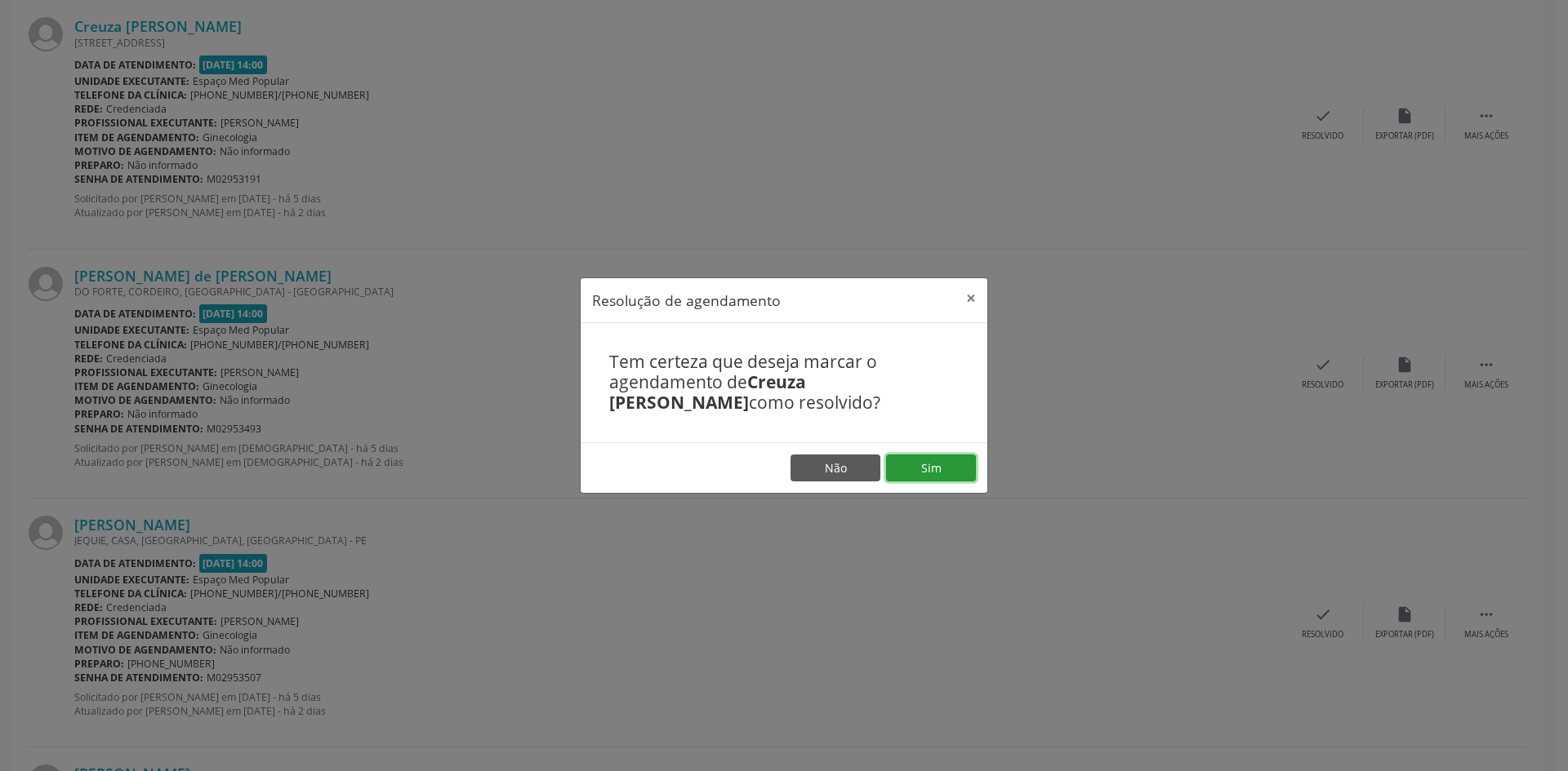
click at [908, 470] on button "Sim" at bounding box center [931, 468] width 90 height 28
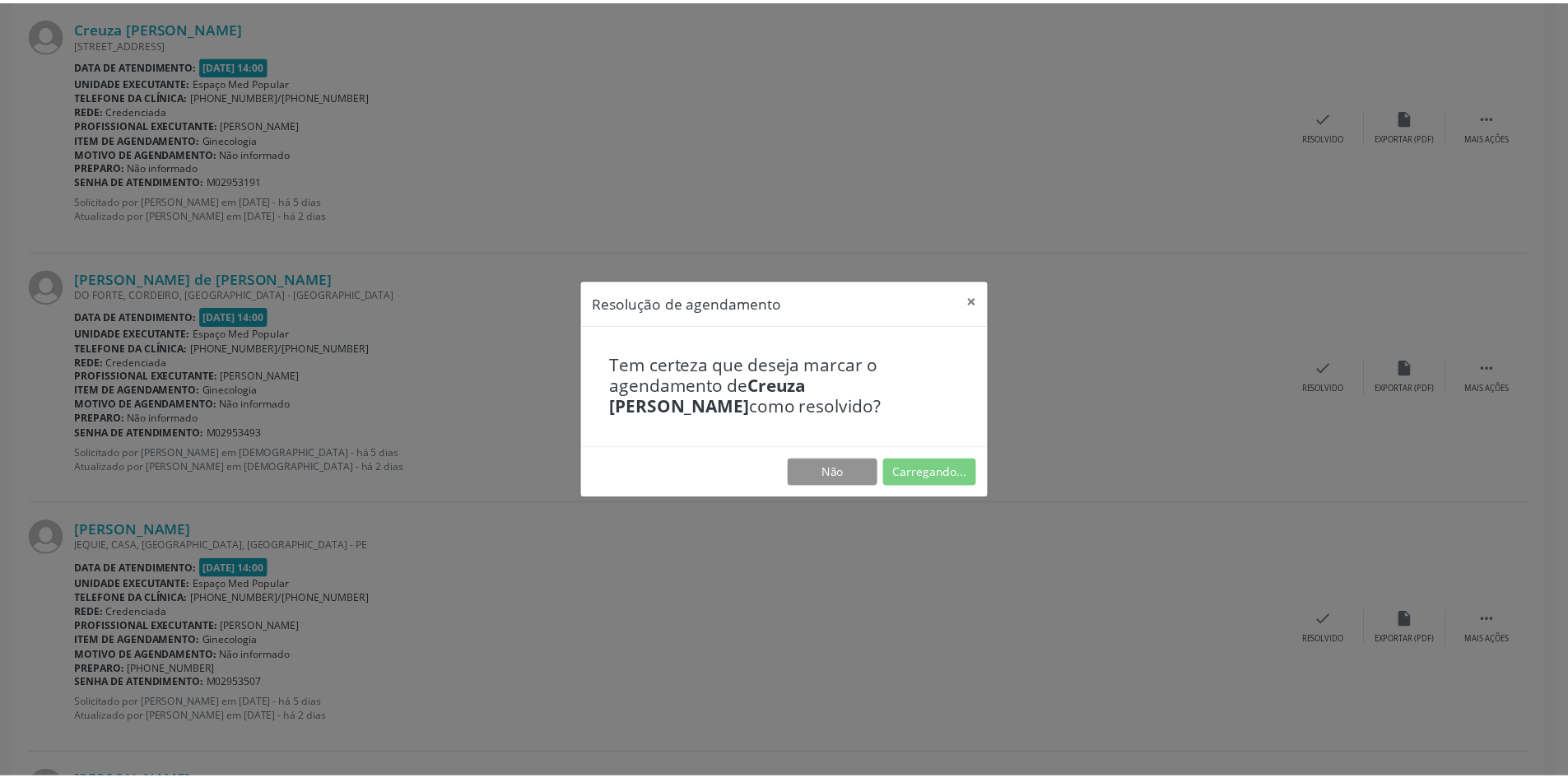
scroll to position [0, 0]
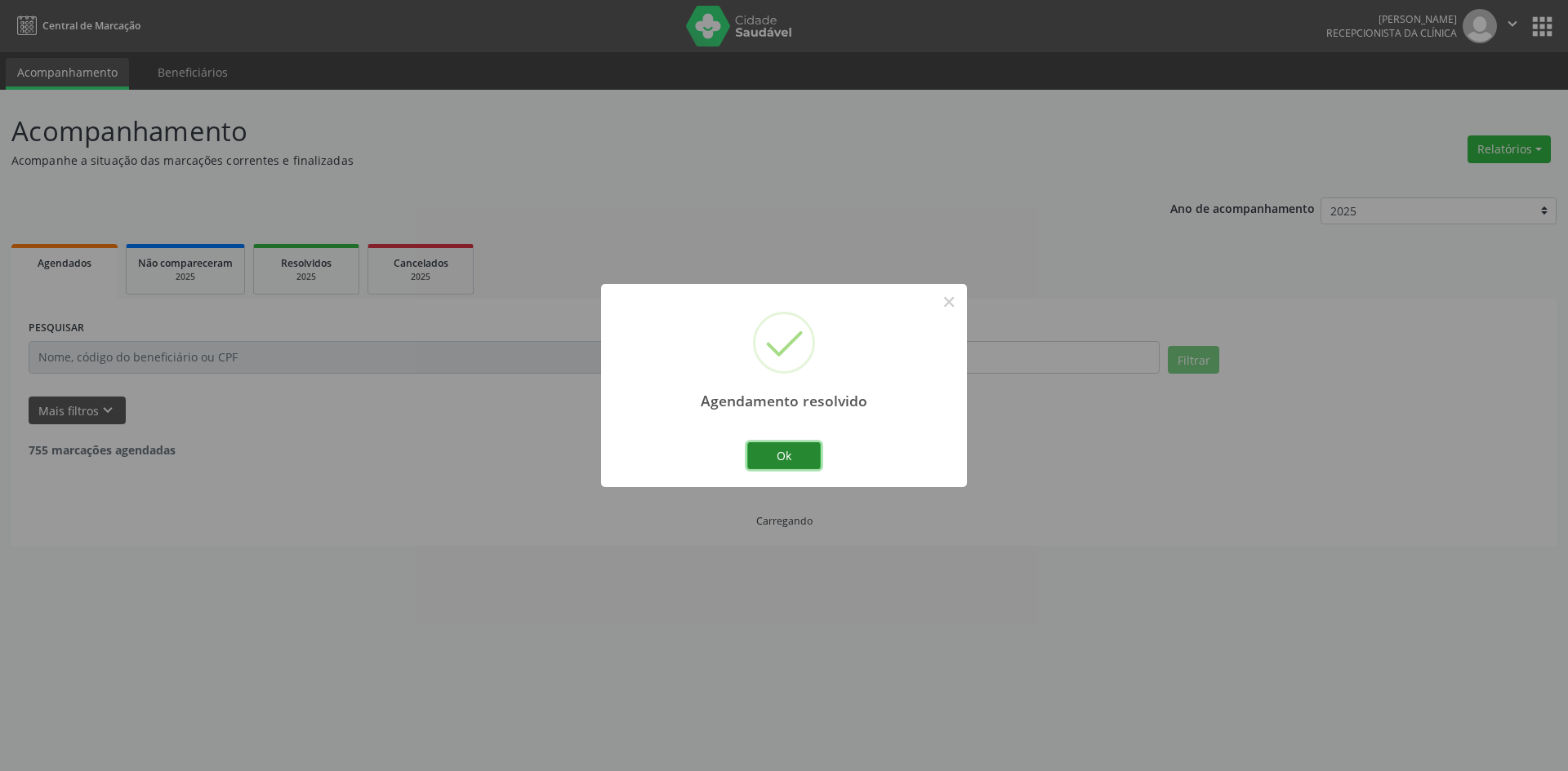
click at [802, 458] on button "Ok" at bounding box center [784, 456] width 73 height 28
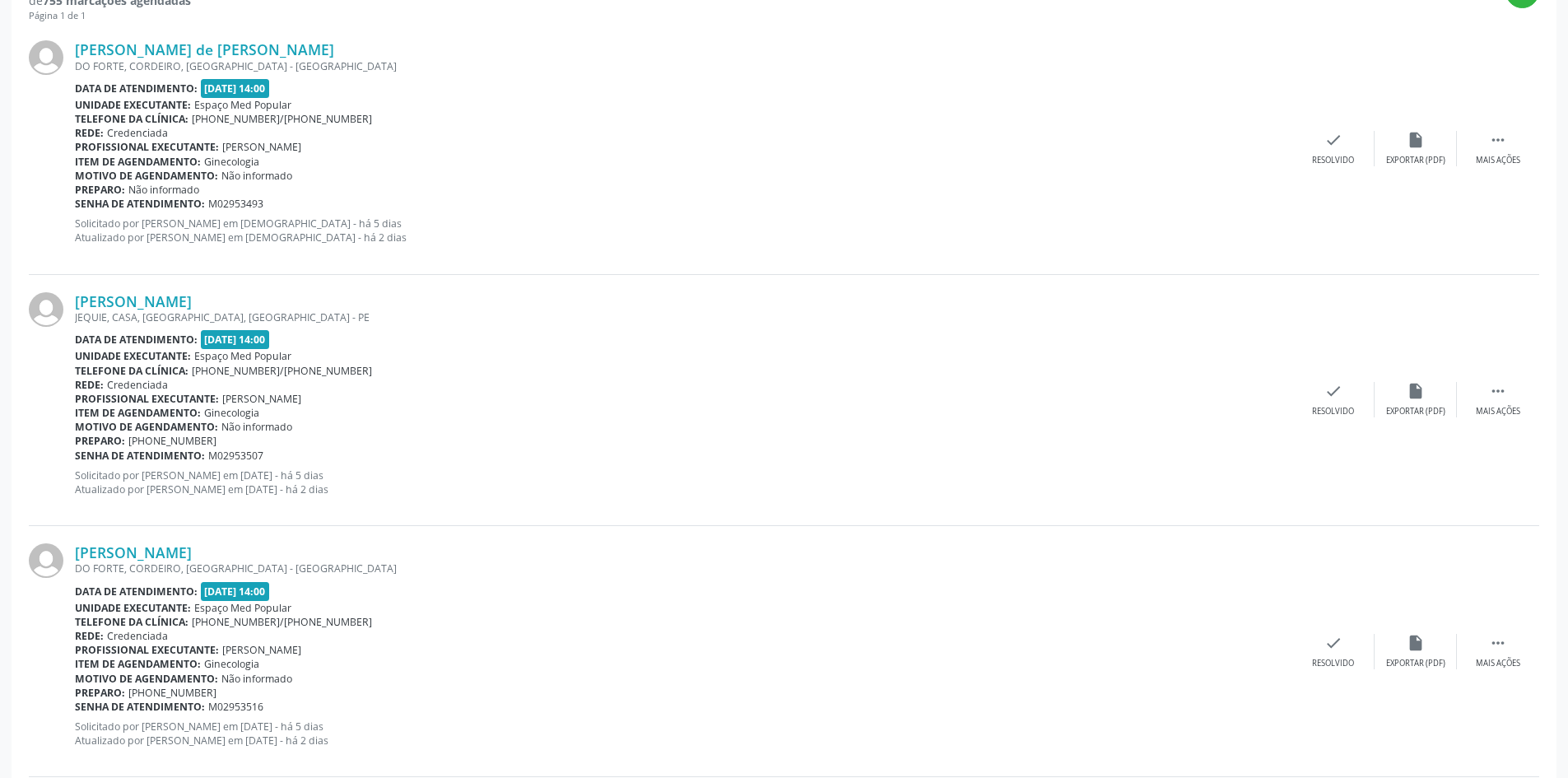
scroll to position [494, 0]
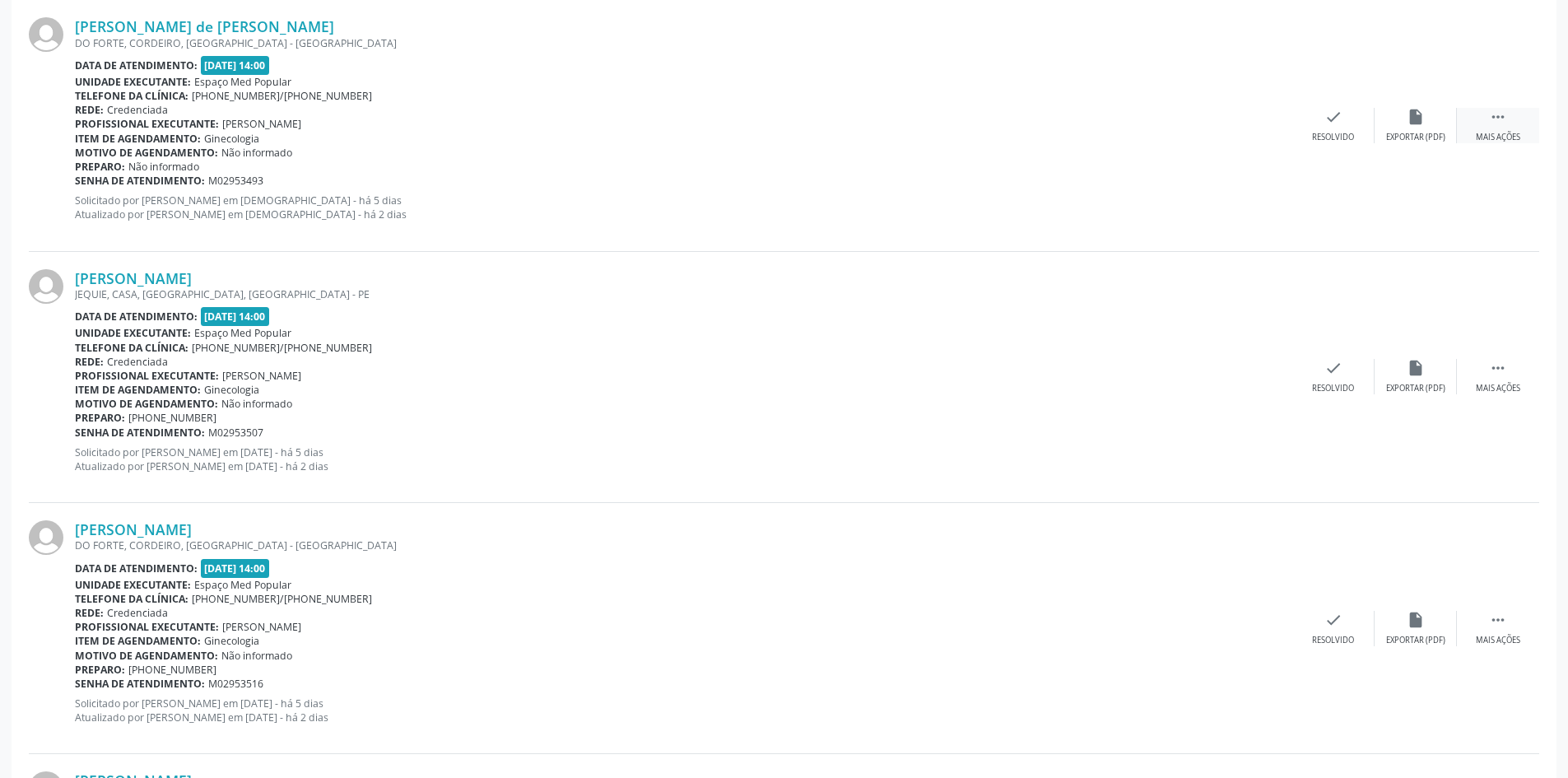
click at [1513, 124] on div " Mais ações" at bounding box center [1498, 125] width 82 height 35
click at [1415, 134] on div "Não compareceu" at bounding box center [1415, 137] width 70 height 12
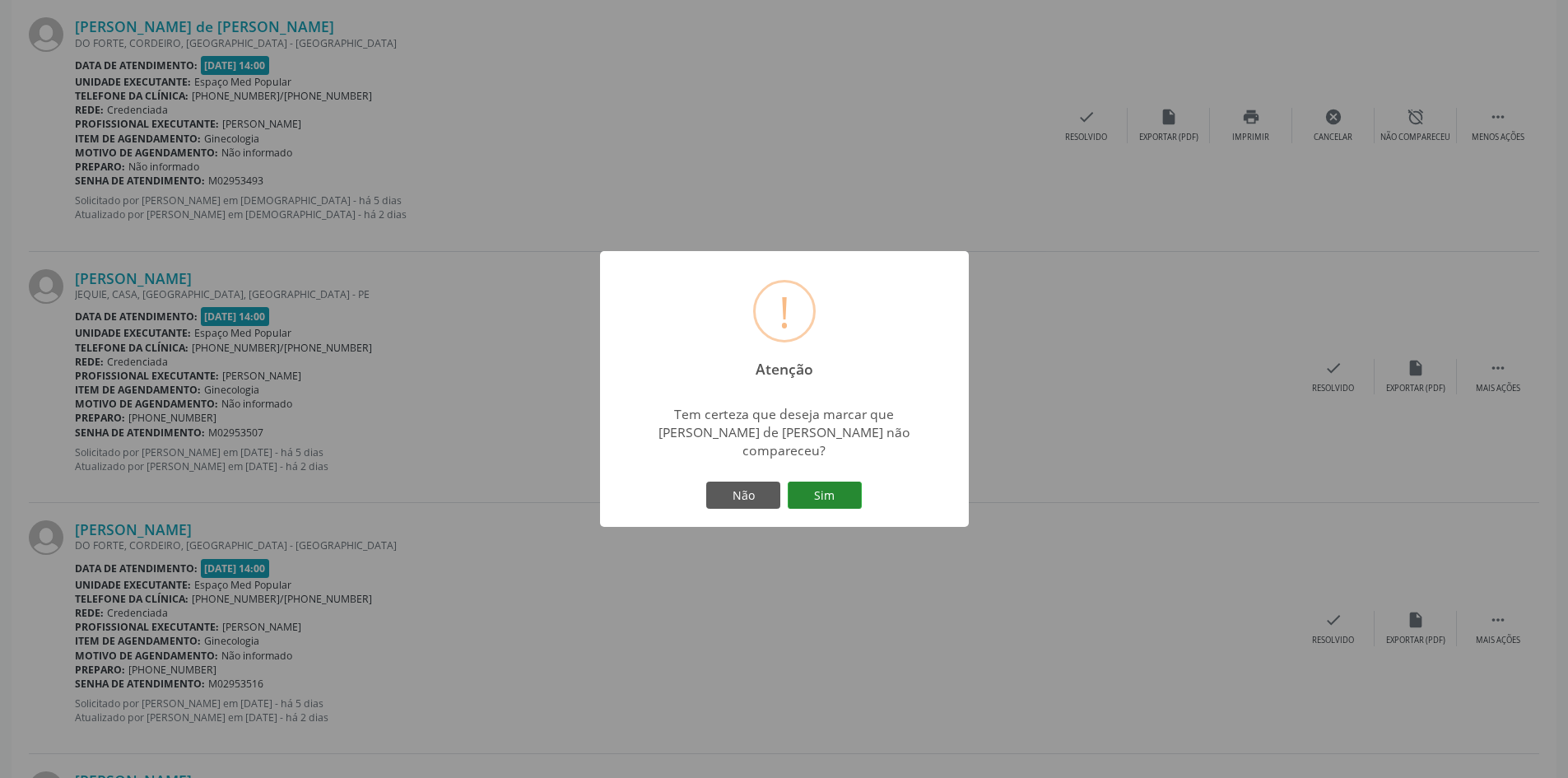
click at [832, 482] on button "Sim" at bounding box center [825, 495] width 74 height 28
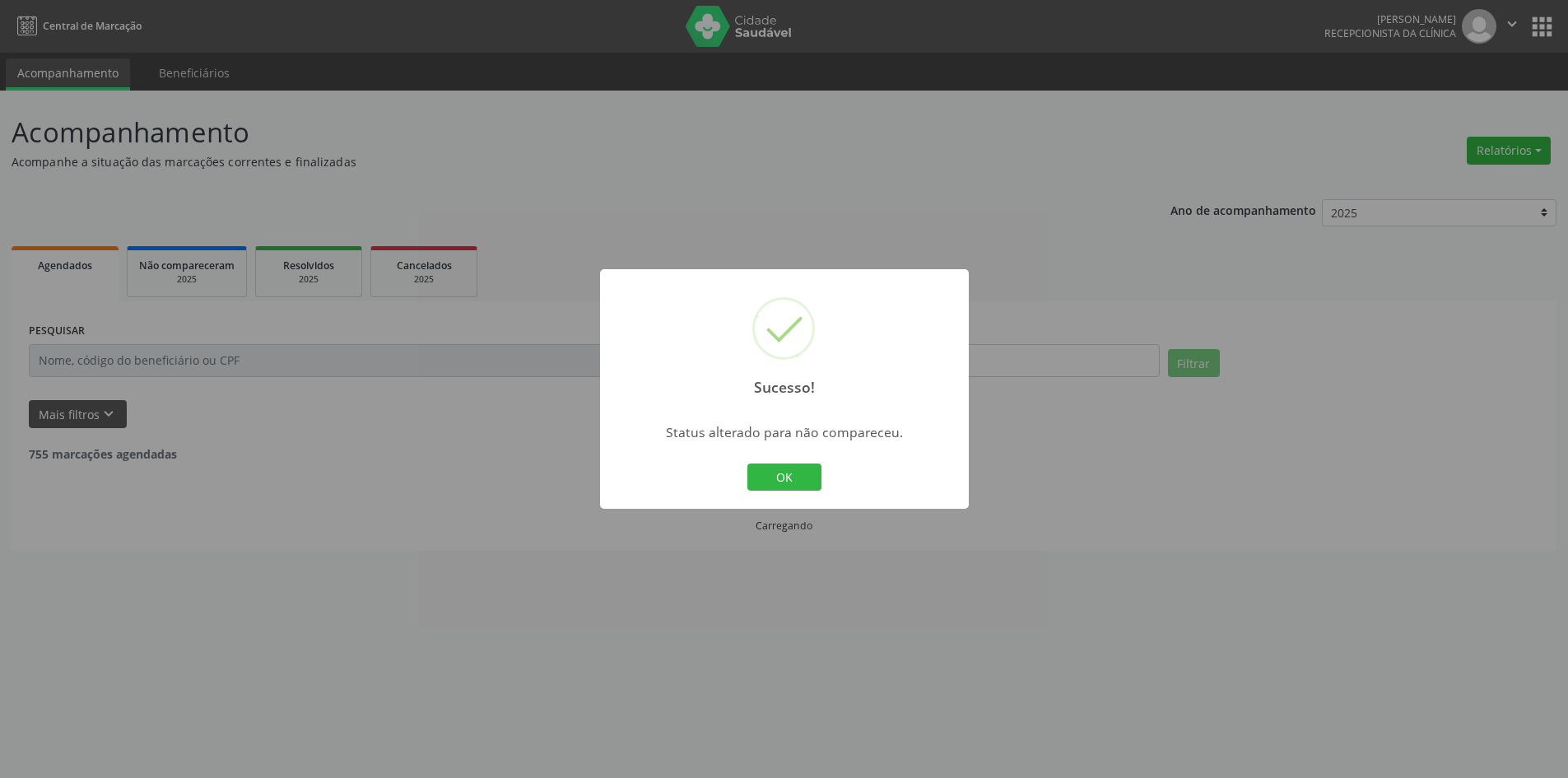
scroll to position [0, 0]
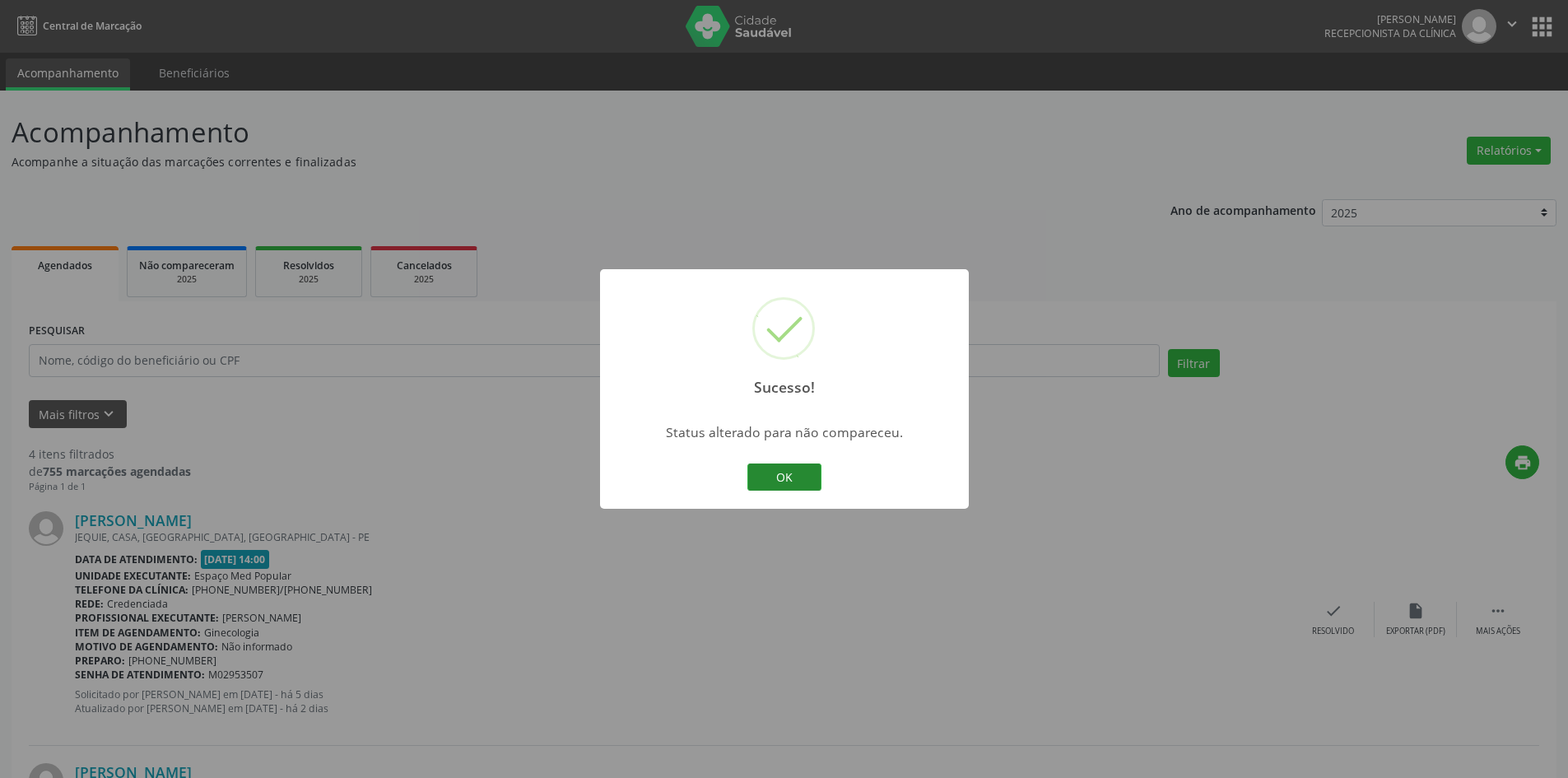
click at [807, 473] on button "OK" at bounding box center [784, 477] width 74 height 28
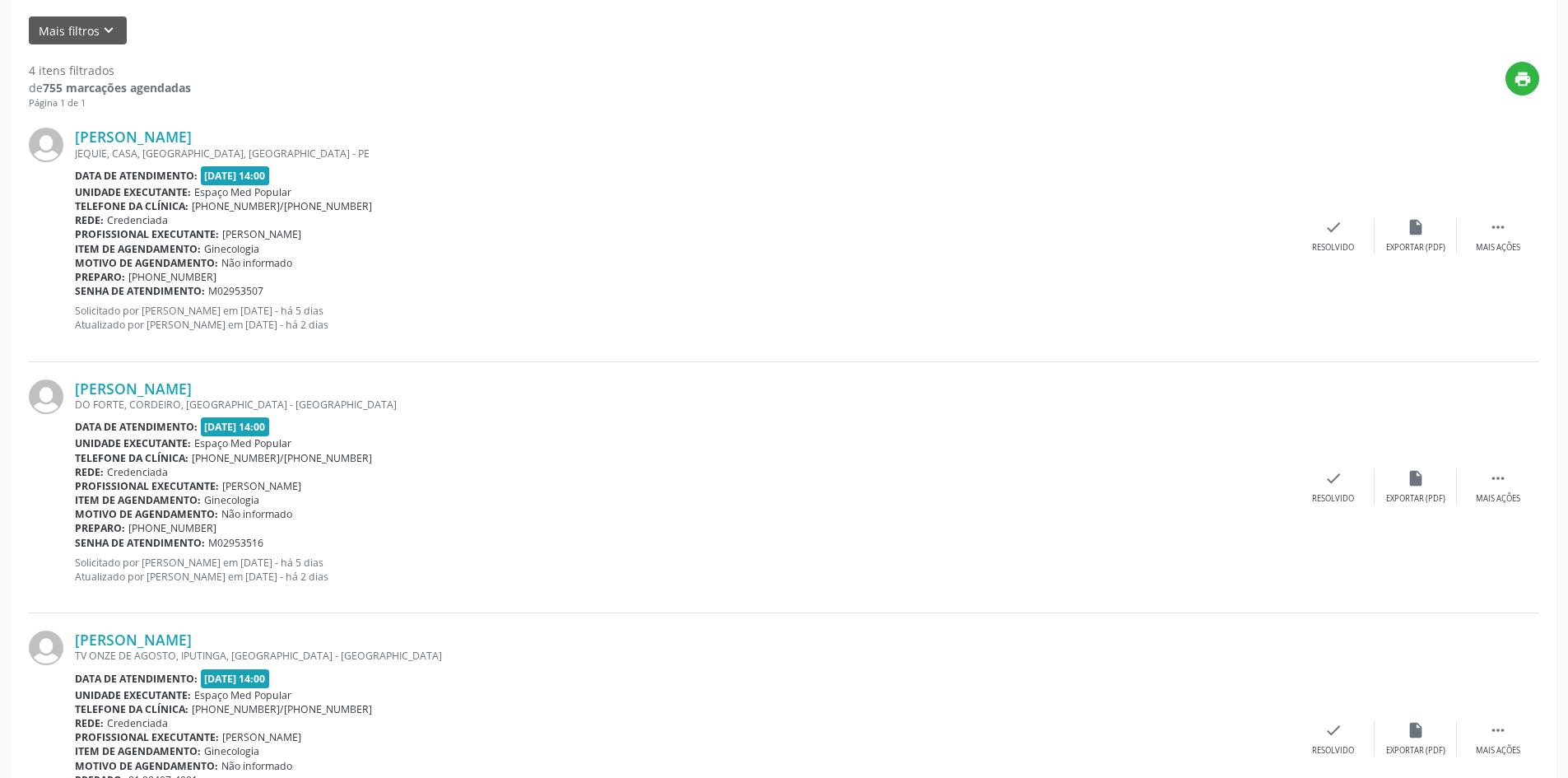
scroll to position [412, 0]
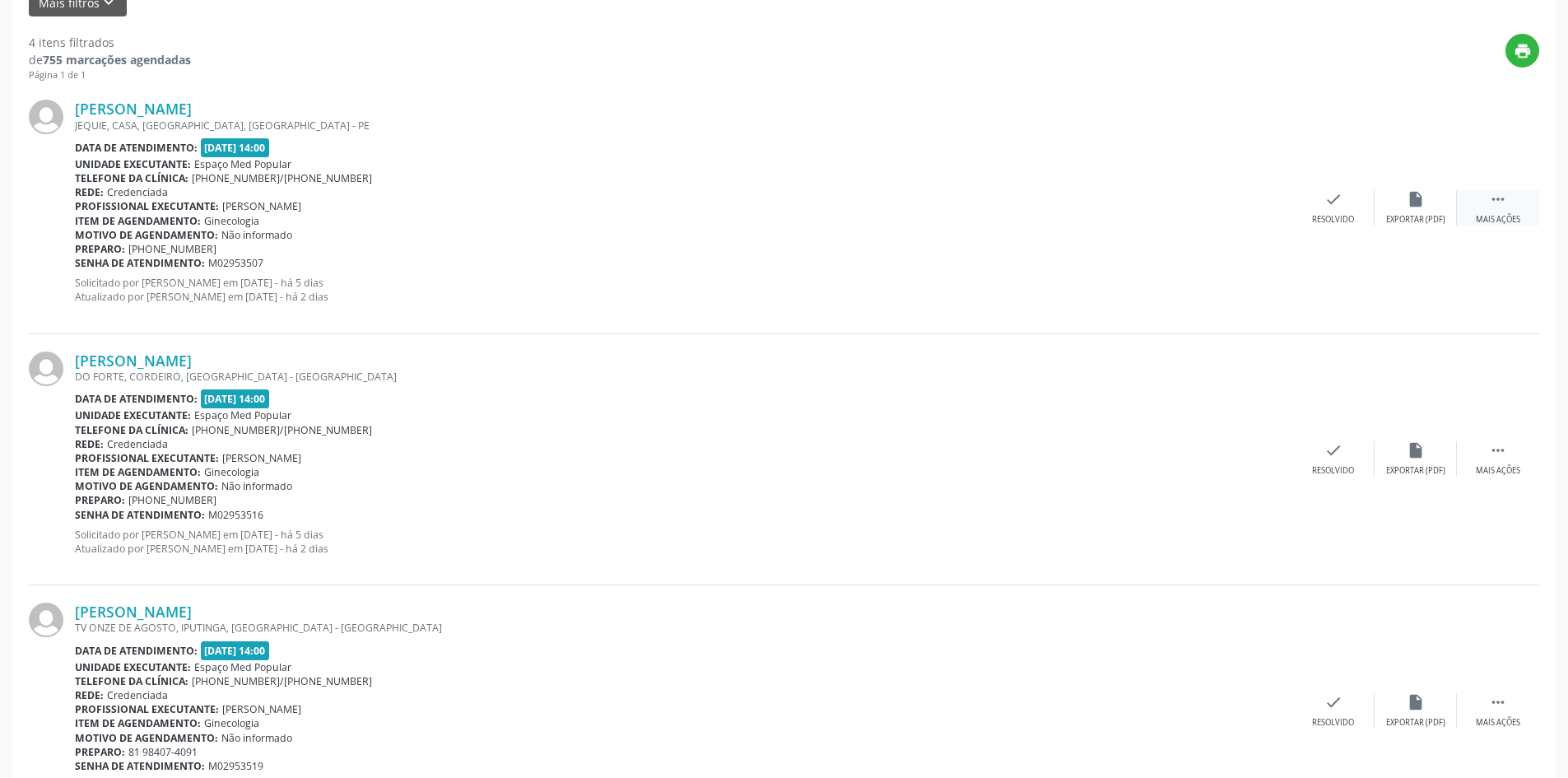
click at [1500, 199] on icon "" at bounding box center [1498, 200] width 19 height 19
click at [1427, 205] on div "alarm_off Não compareceu" at bounding box center [1416, 208] width 82 height 35
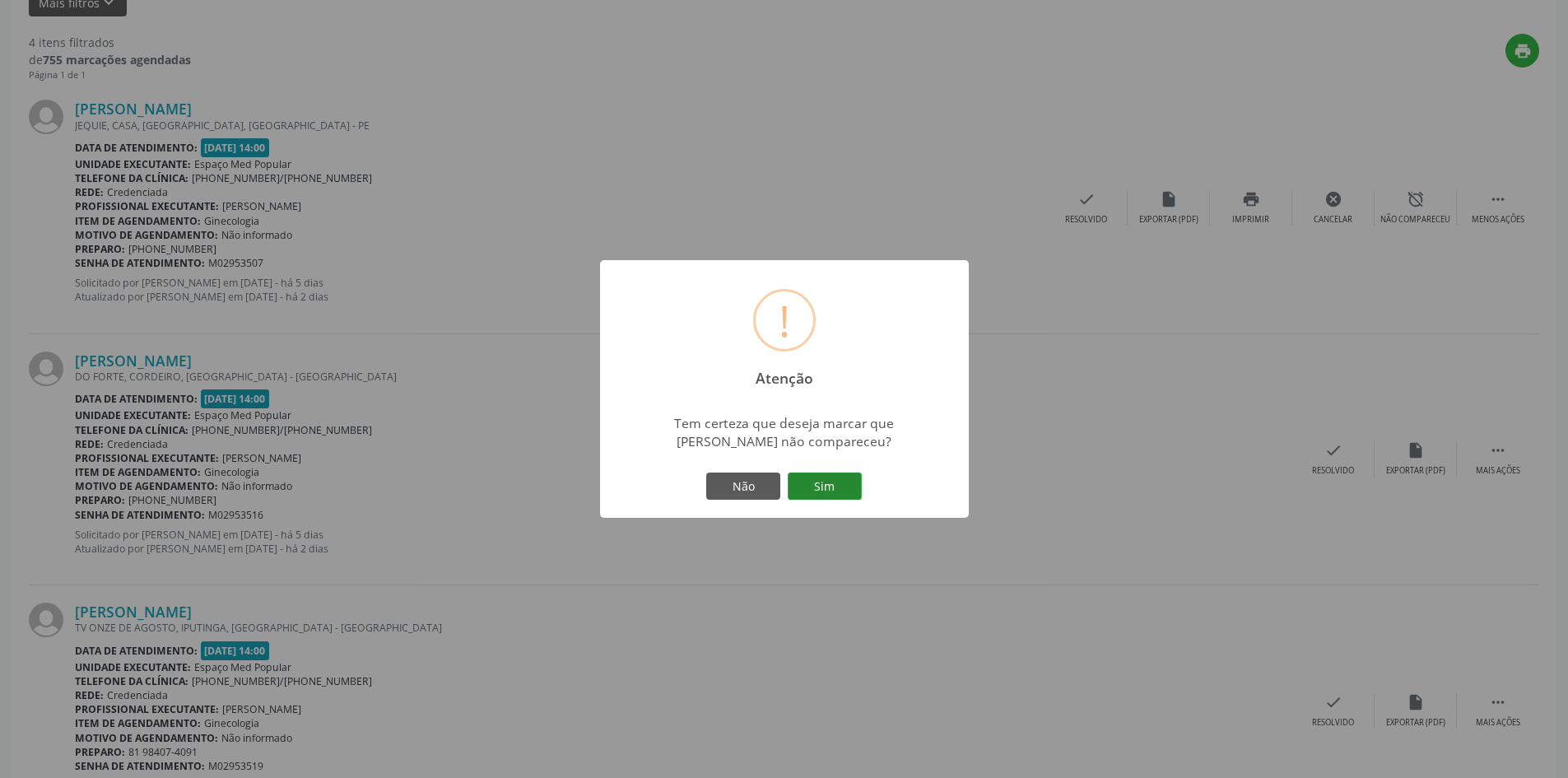
click at [853, 480] on button "Sim" at bounding box center [825, 486] width 74 height 28
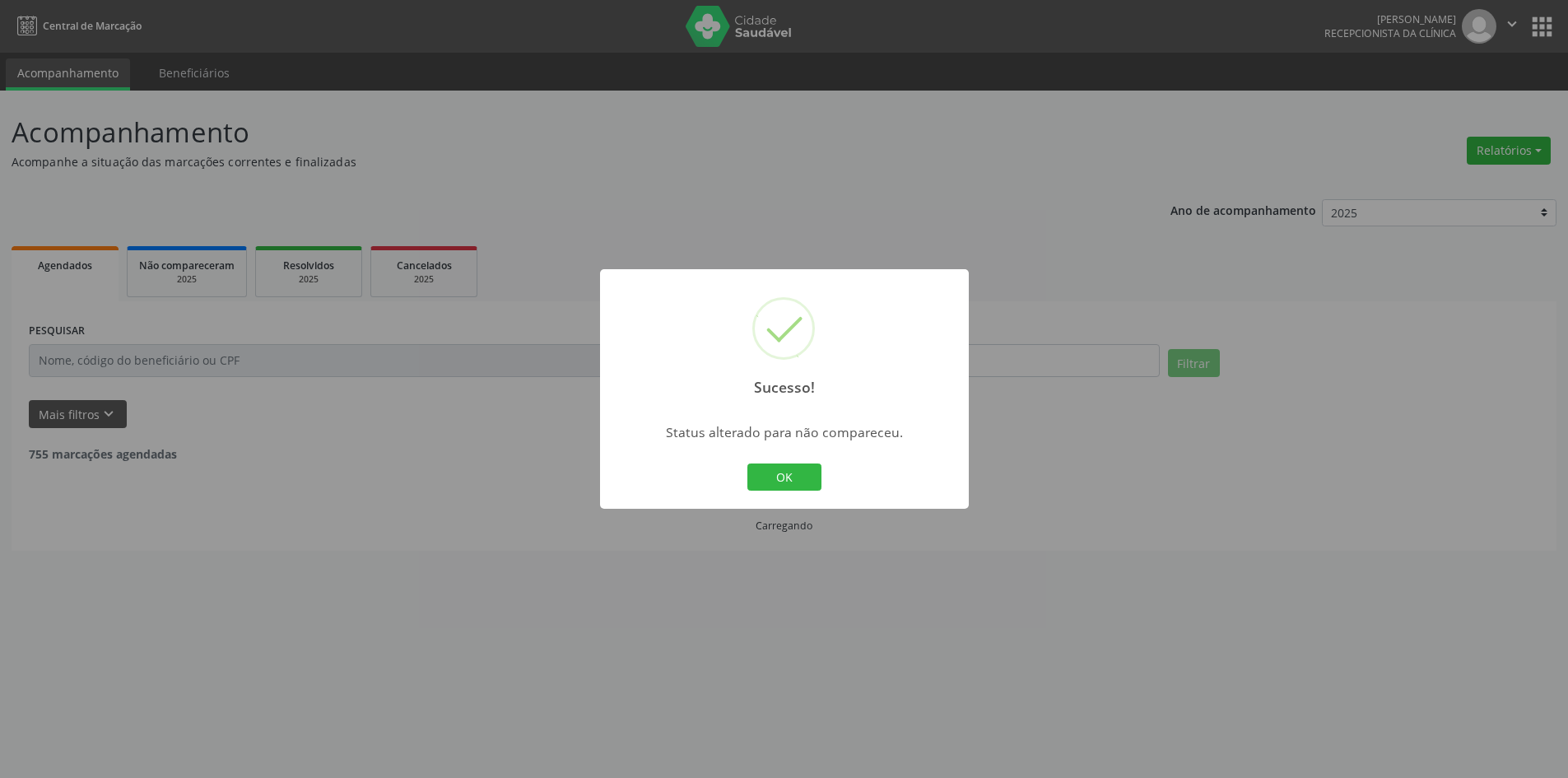
scroll to position [0, 0]
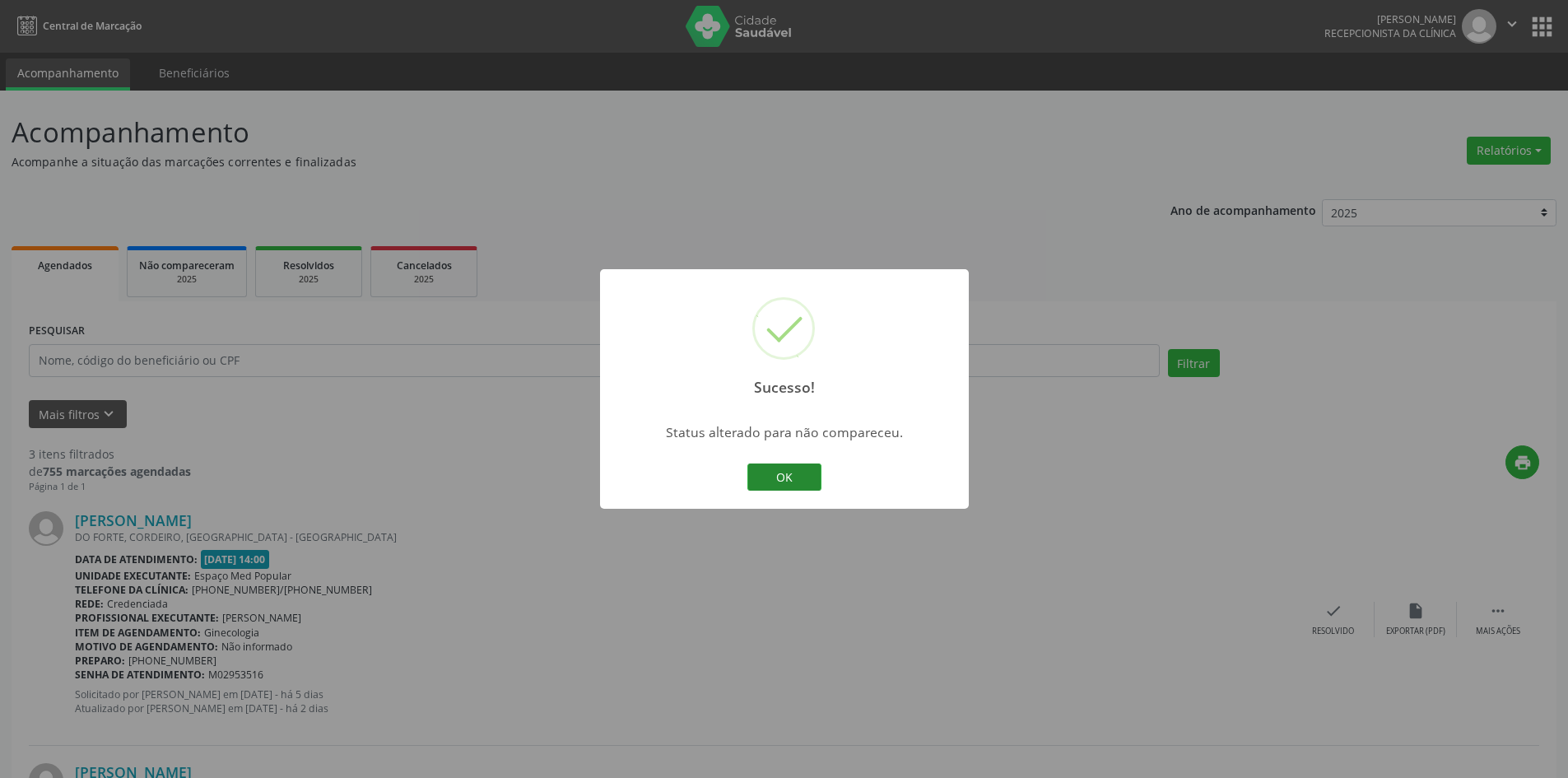
click at [795, 465] on button "OK" at bounding box center [784, 477] width 74 height 28
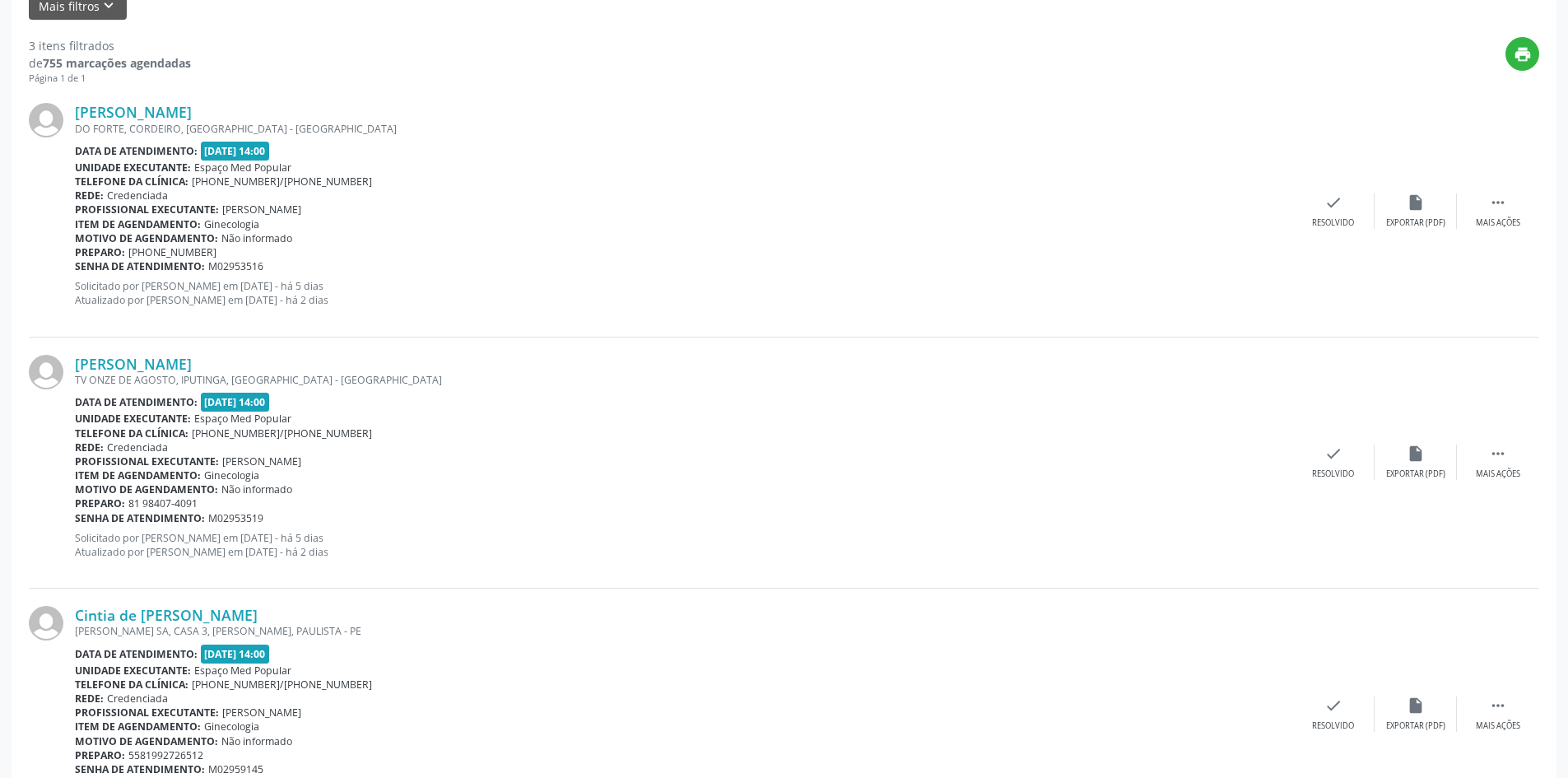
scroll to position [412, 0]
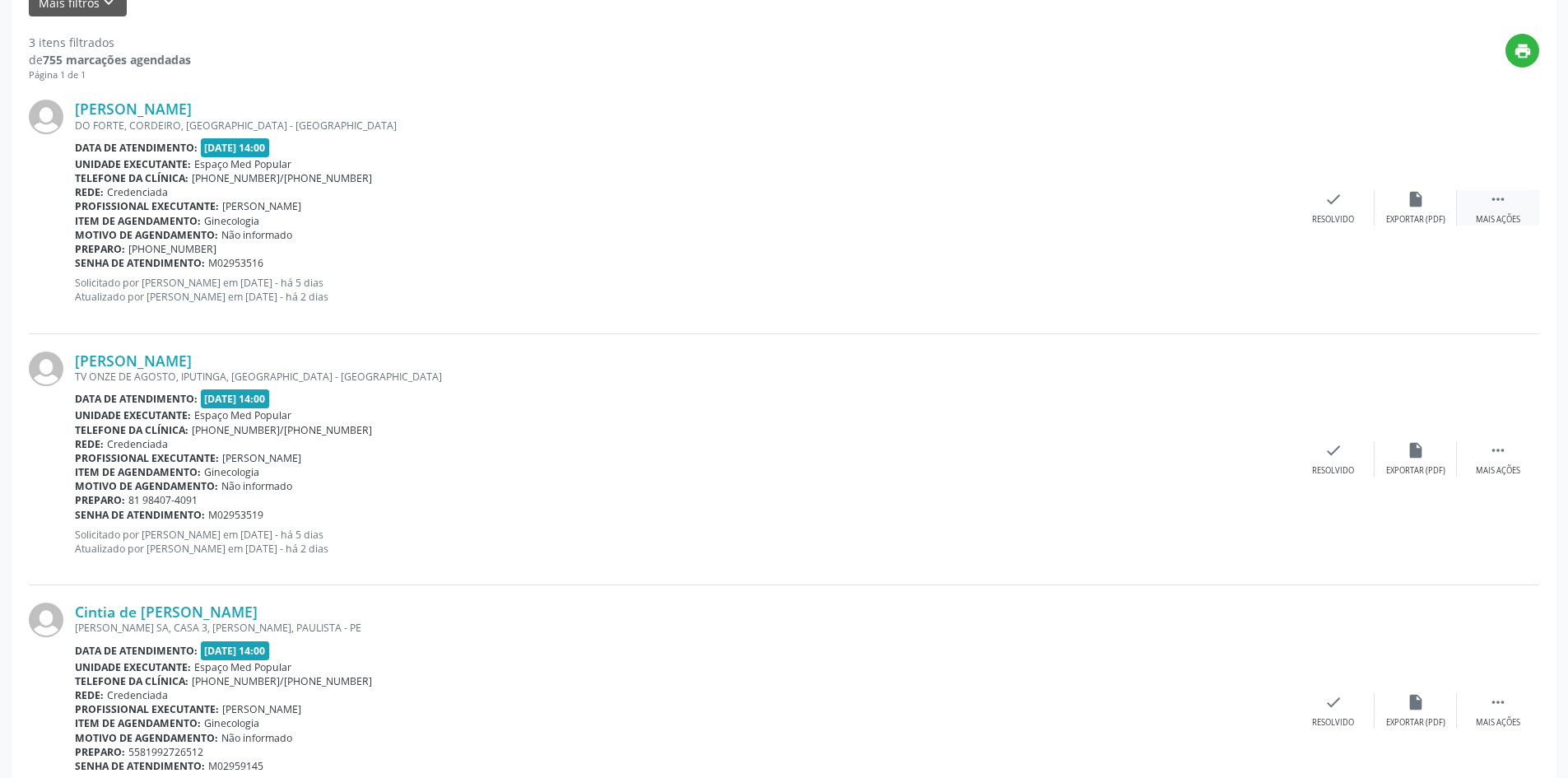
click at [1486, 214] on div "Mais ações" at bounding box center [1498, 220] width 45 height 12
click at [1429, 217] on div "Não compareceu" at bounding box center [1415, 220] width 70 height 12
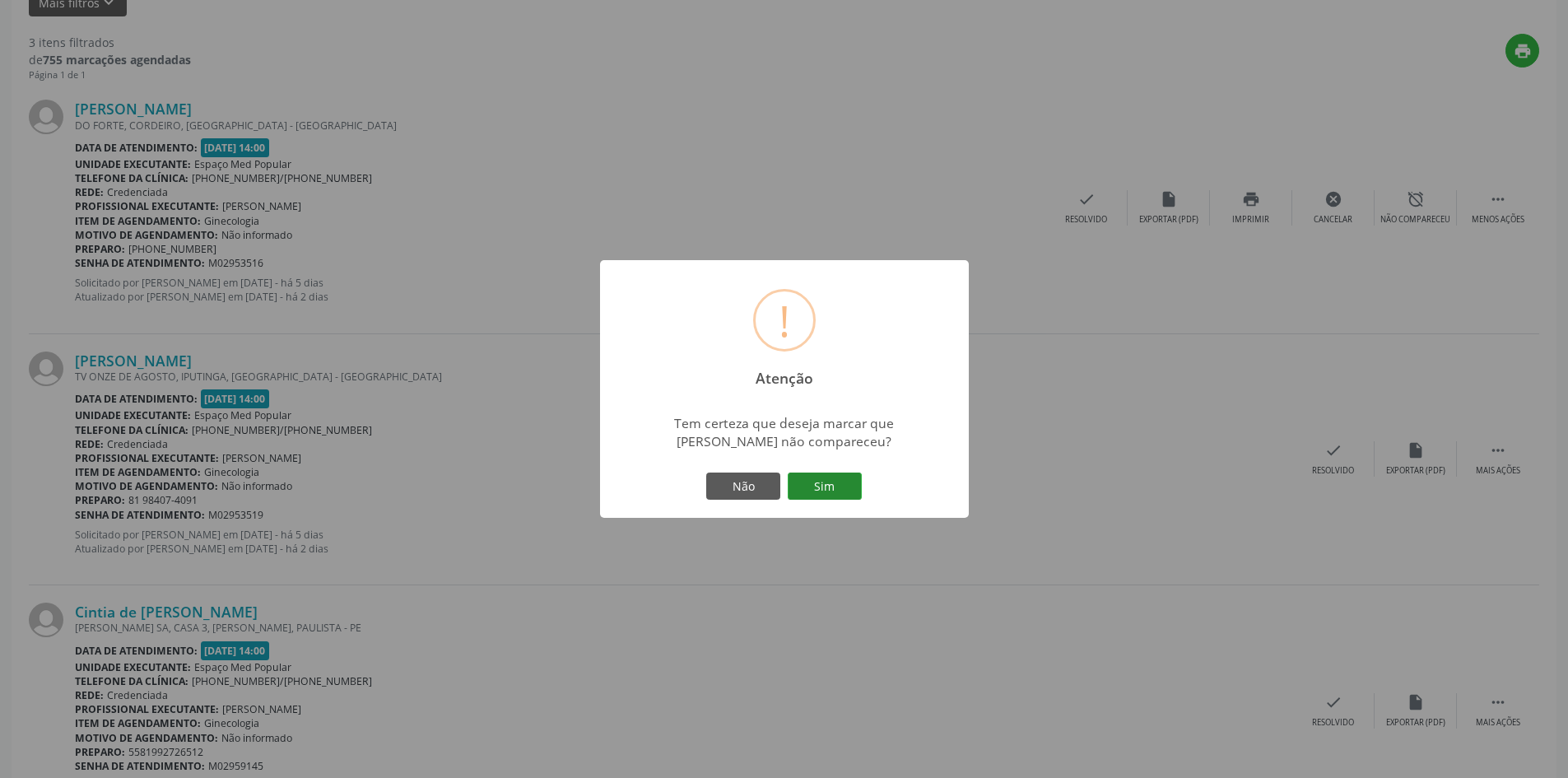
click at [802, 491] on button "Sim" at bounding box center [825, 486] width 74 height 28
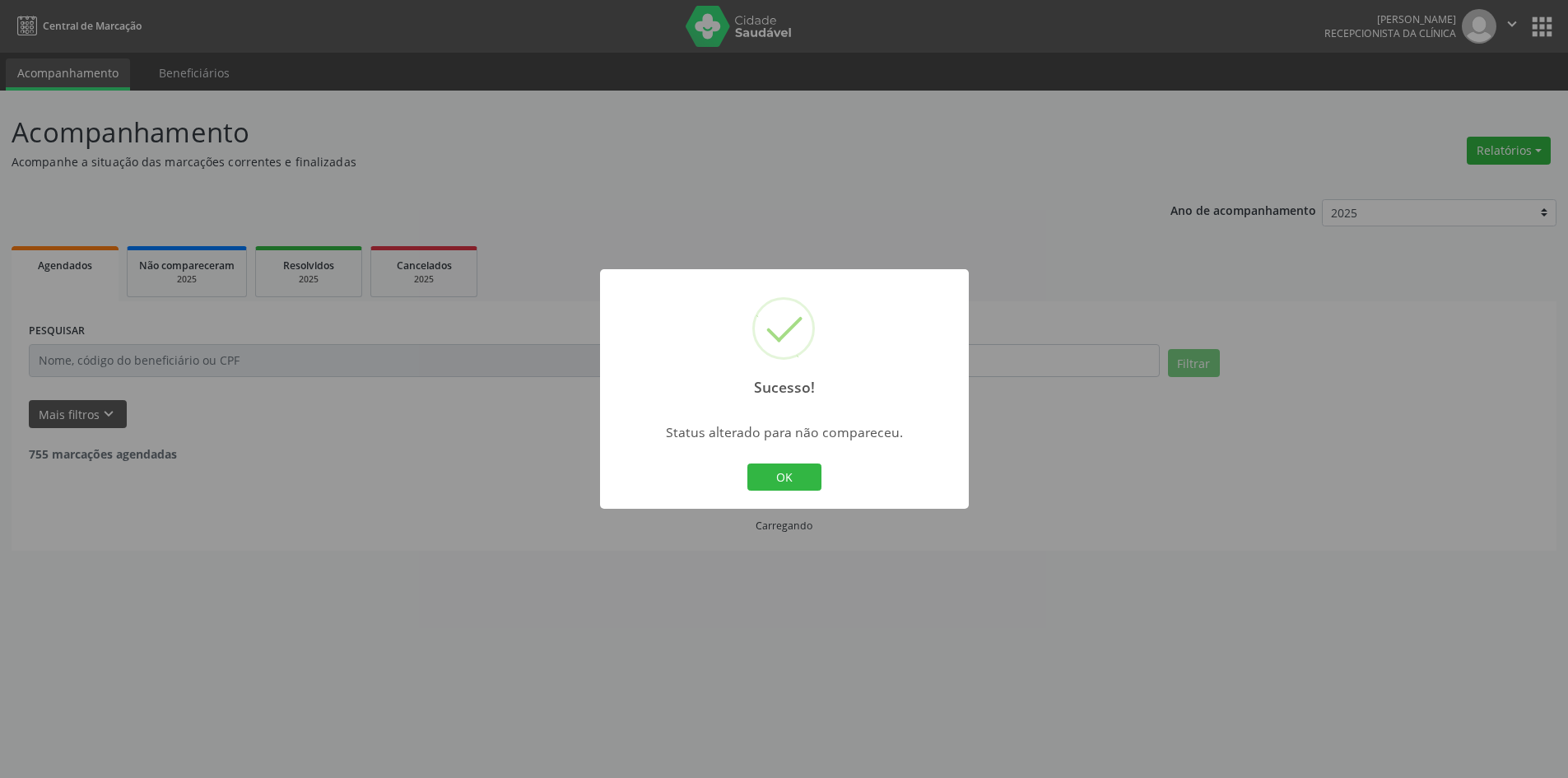
scroll to position [0, 0]
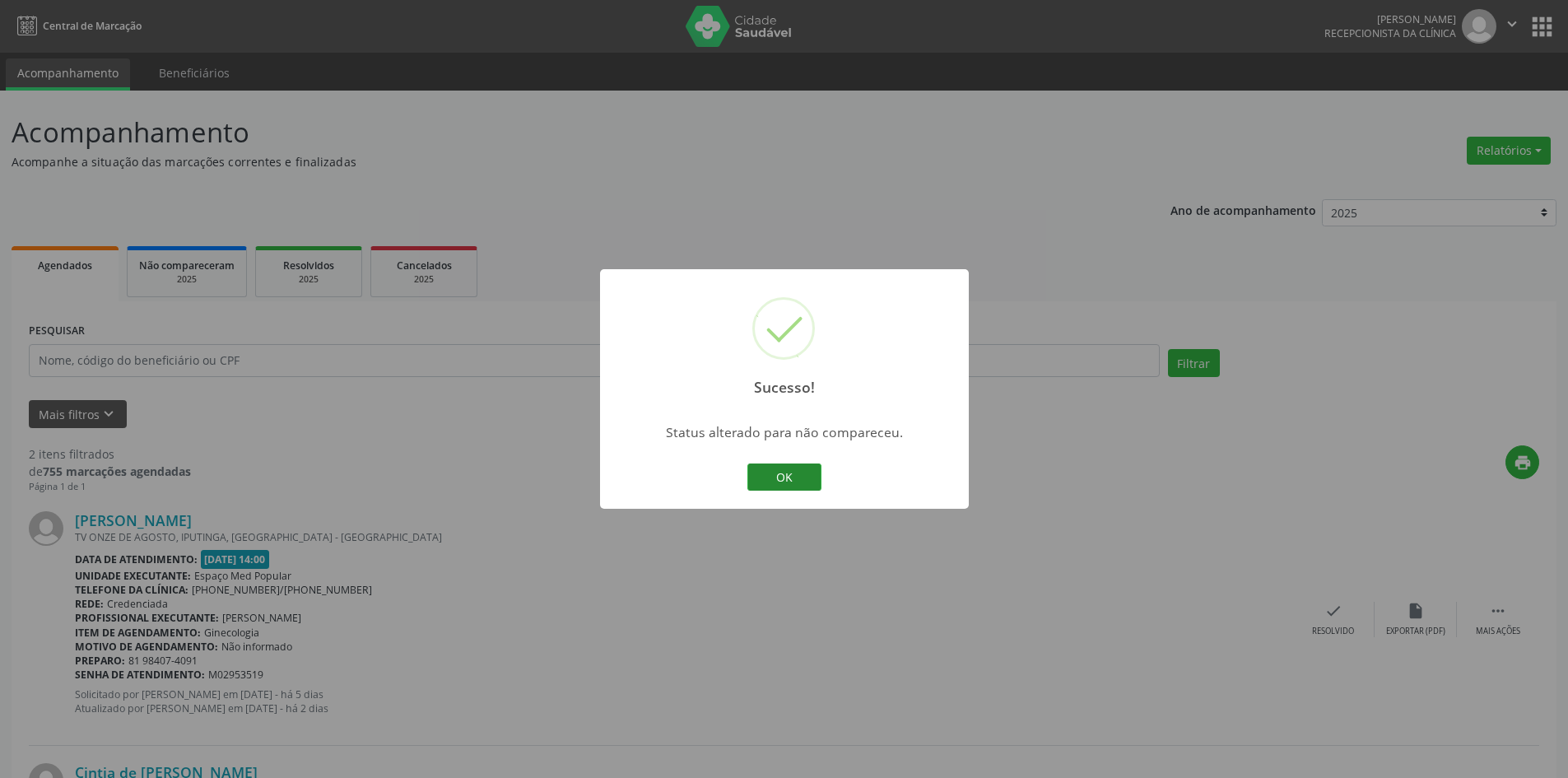
click at [792, 470] on button "OK" at bounding box center [784, 477] width 74 height 28
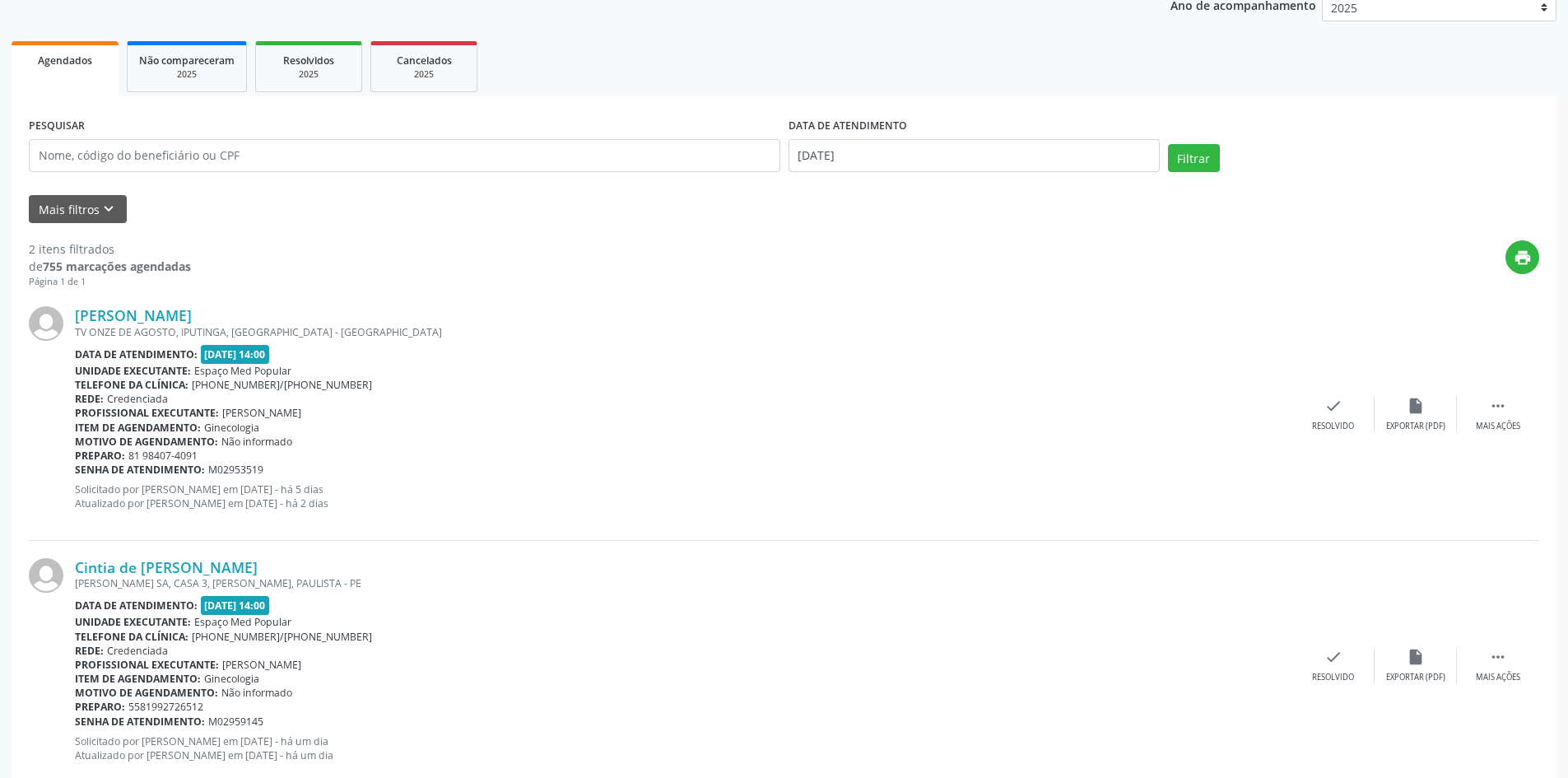
scroll to position [247, 0]
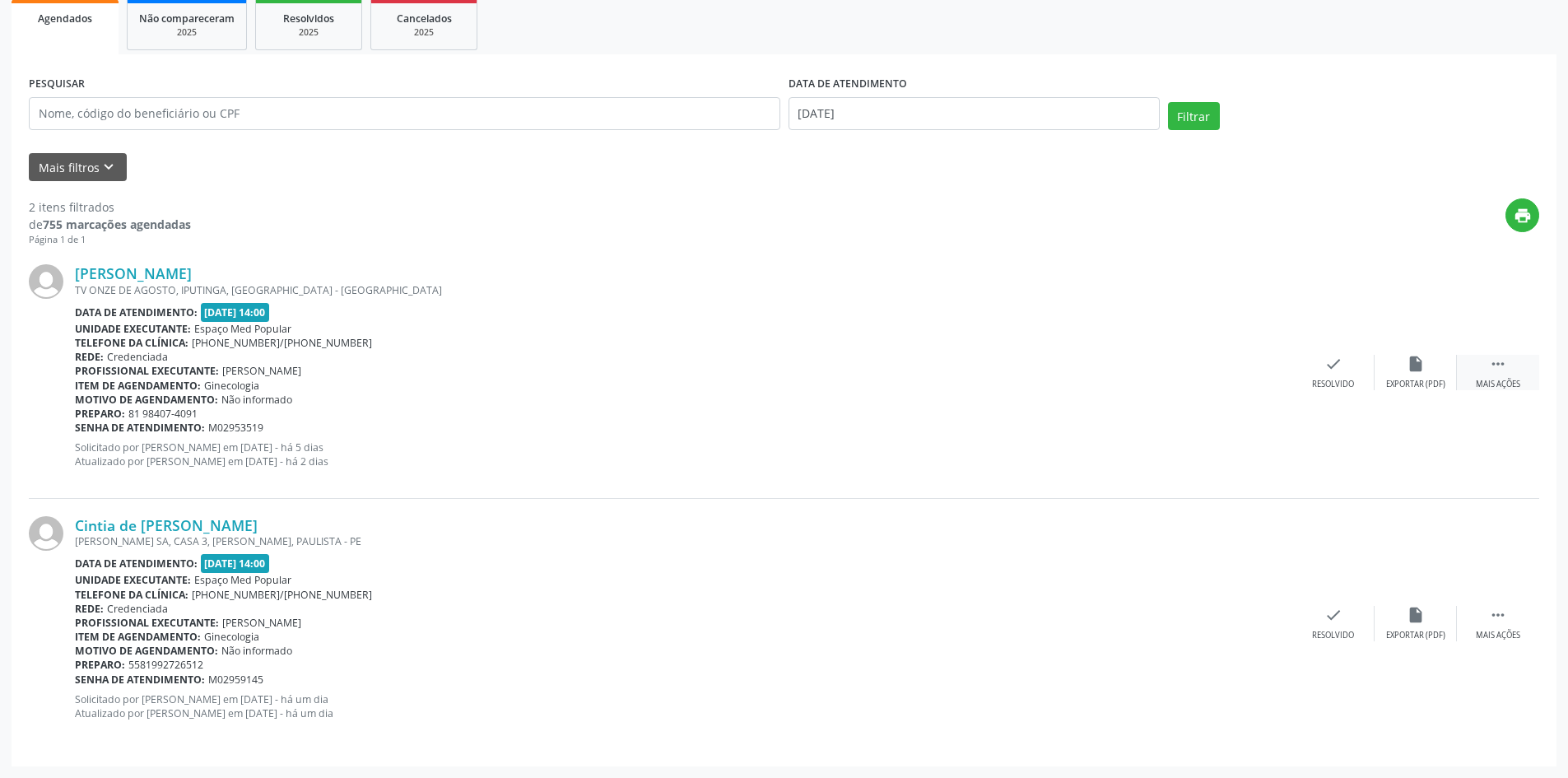
click at [1503, 375] on div " Mais ações" at bounding box center [1498, 373] width 82 height 35
click at [1410, 381] on div "Não compareceu" at bounding box center [1415, 385] width 70 height 12
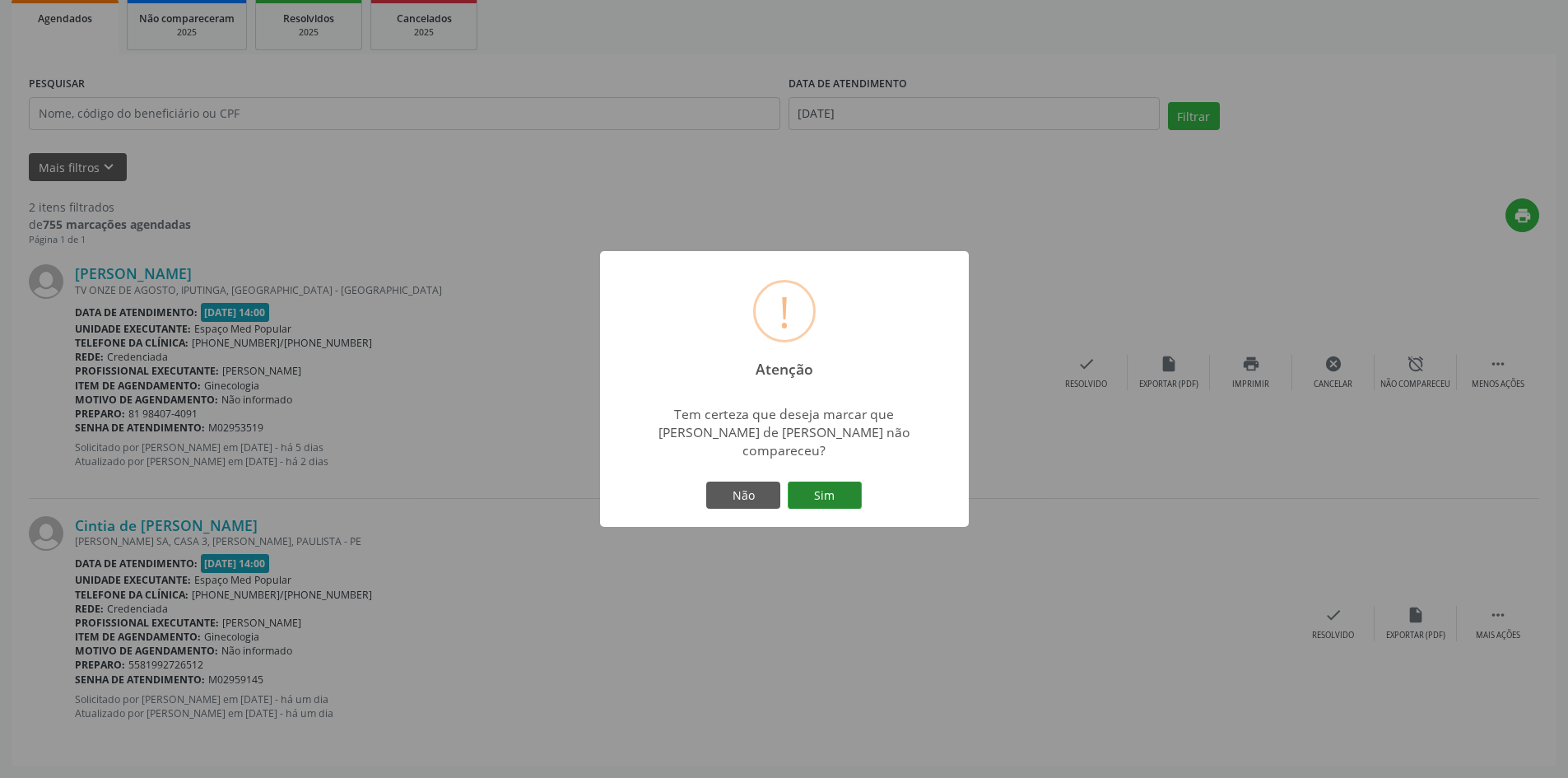
click at [821, 500] on button "Sim" at bounding box center [825, 495] width 74 height 28
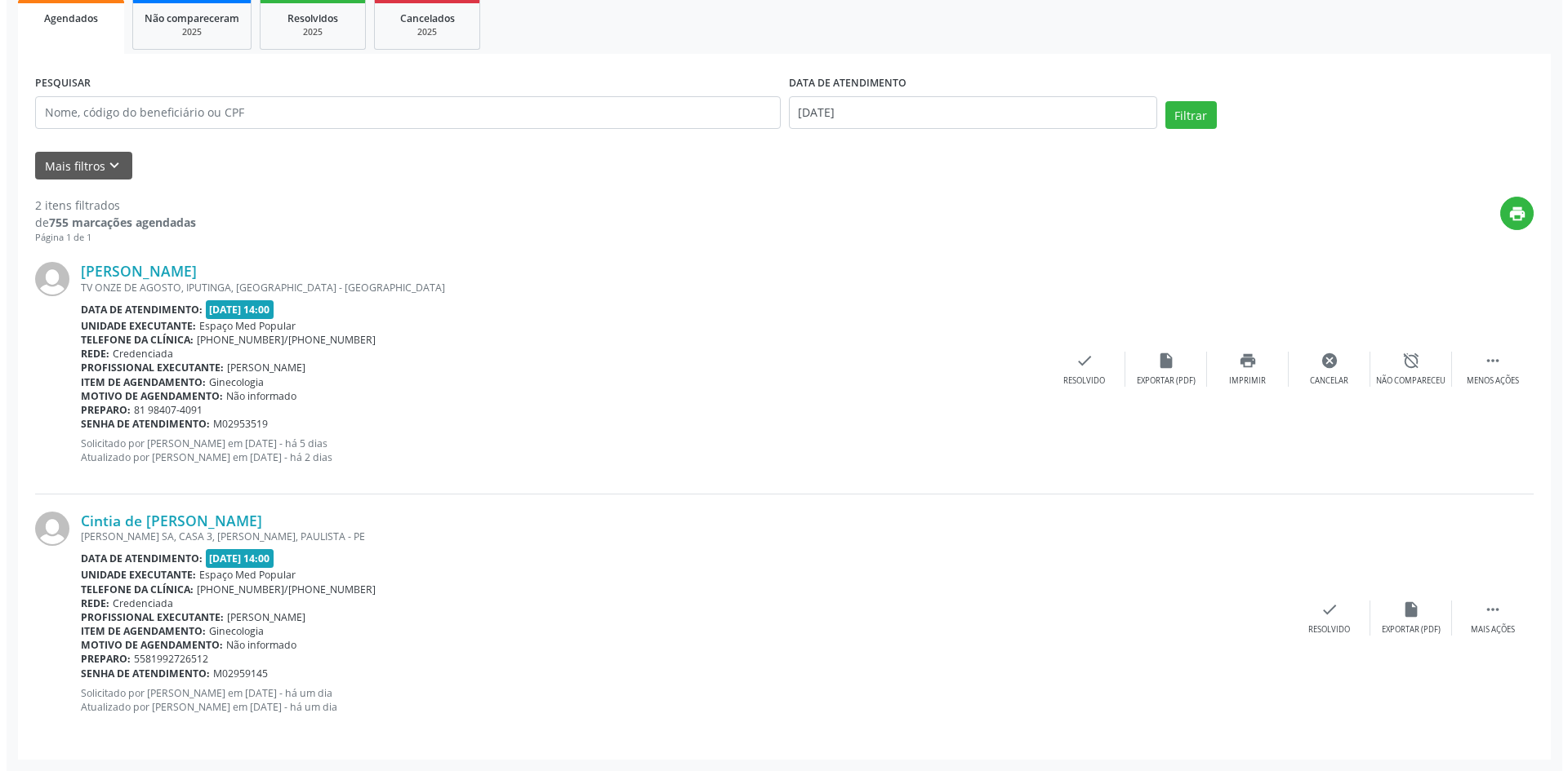
scroll to position [0, 0]
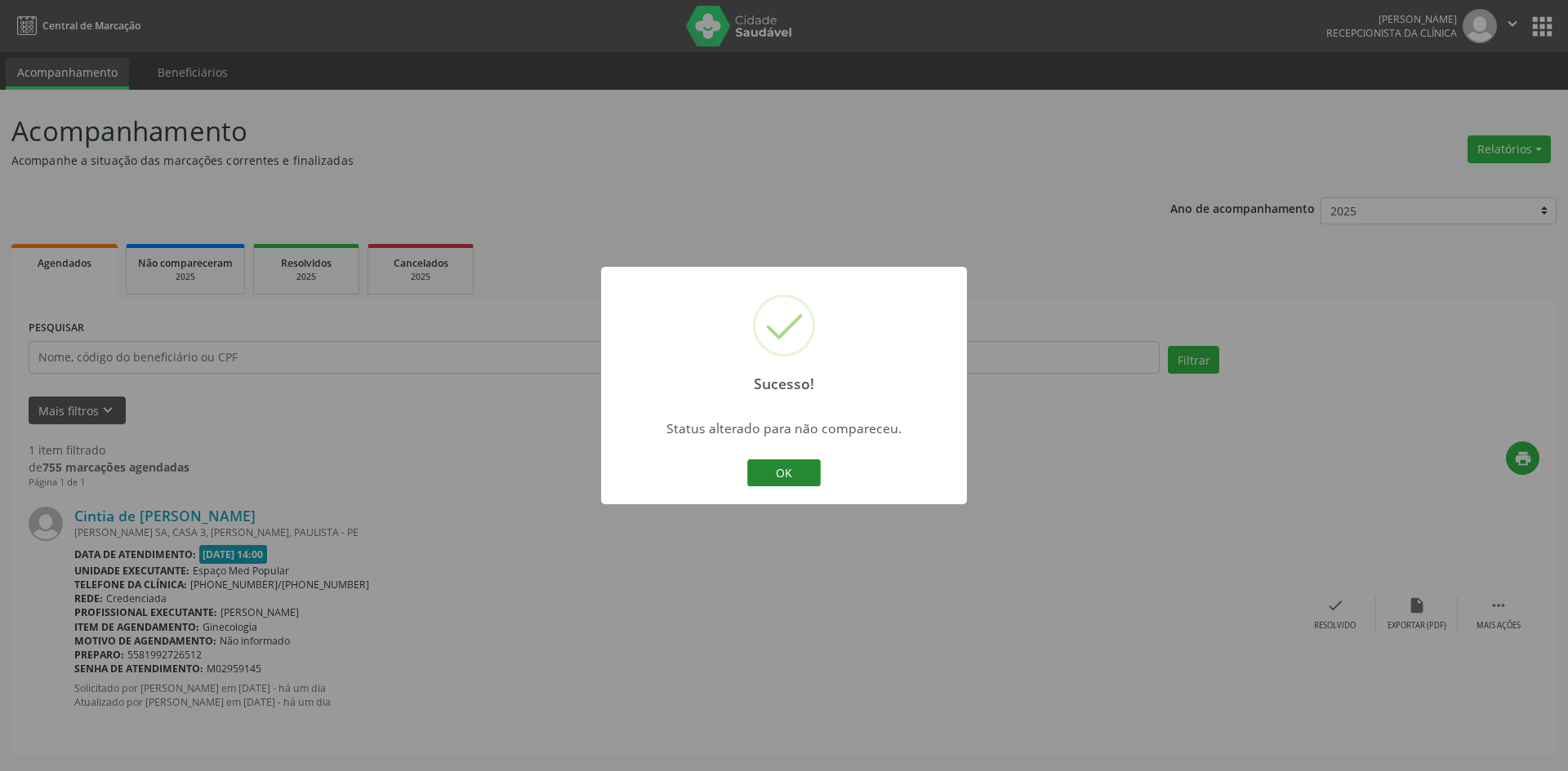
click at [773, 475] on button "OK" at bounding box center [784, 473] width 73 height 28
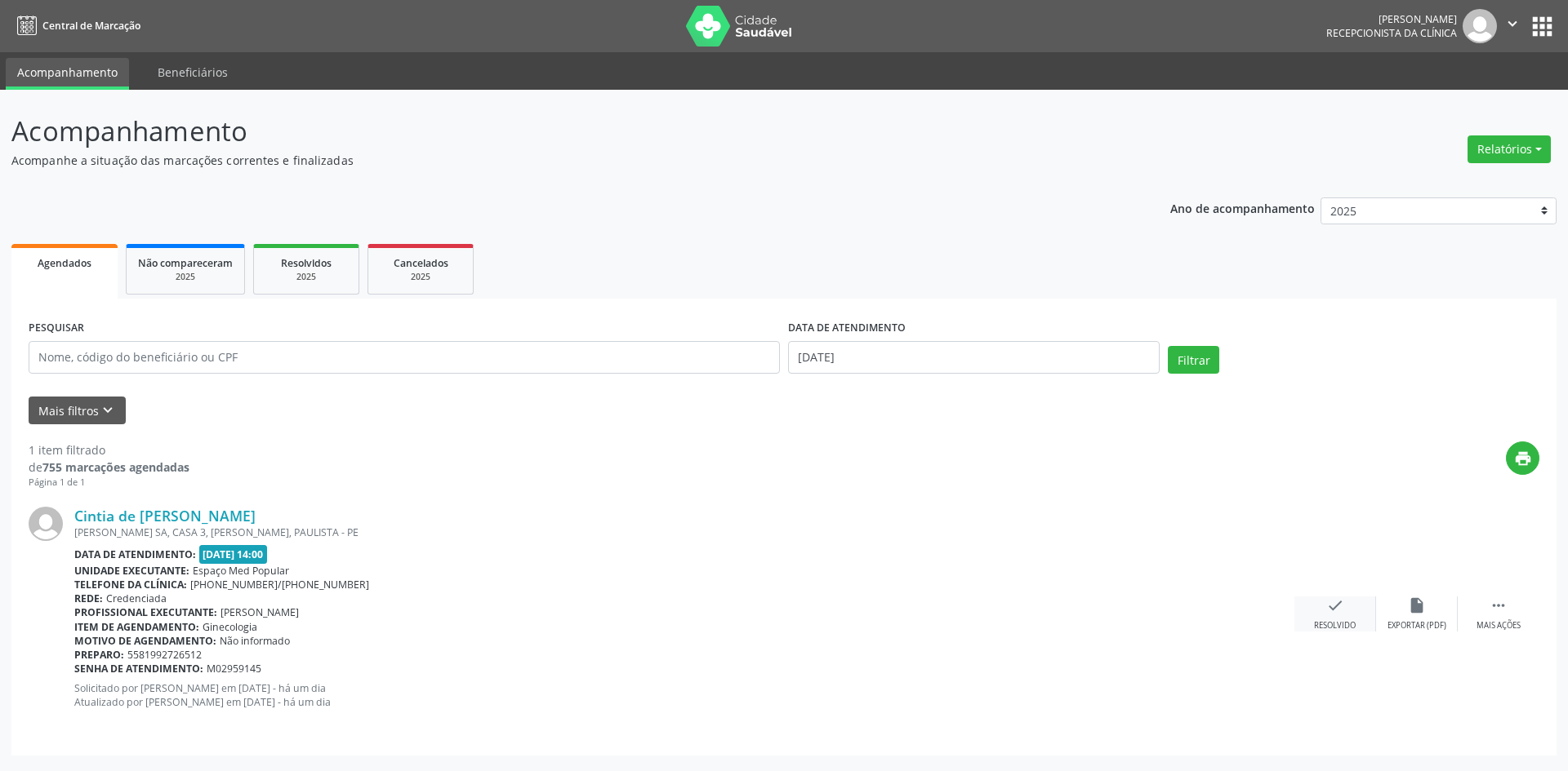
click at [1329, 618] on div "check Resolvido" at bounding box center [1335, 614] width 82 height 35
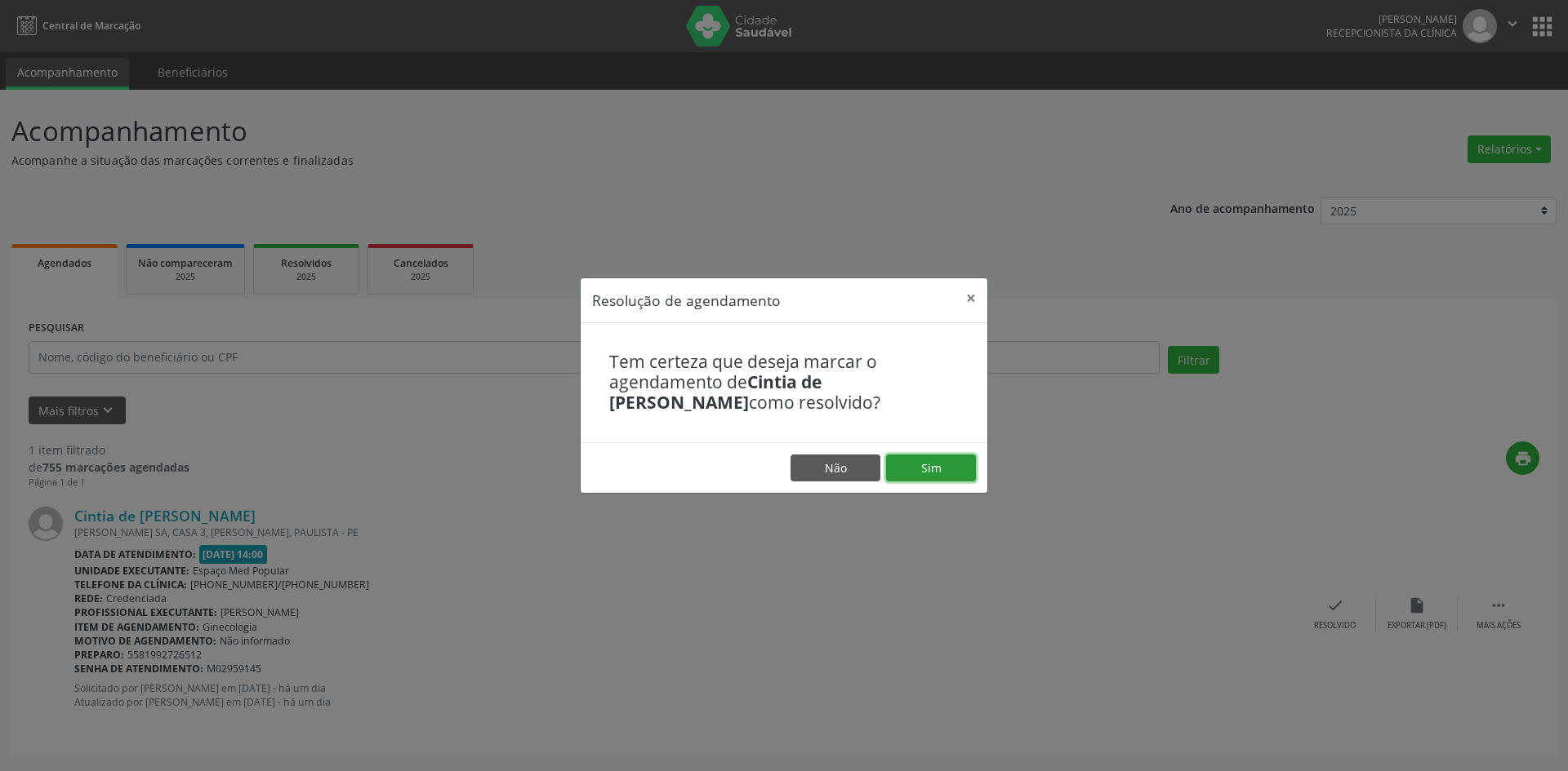
click at [954, 462] on button "Sim" at bounding box center [931, 468] width 90 height 28
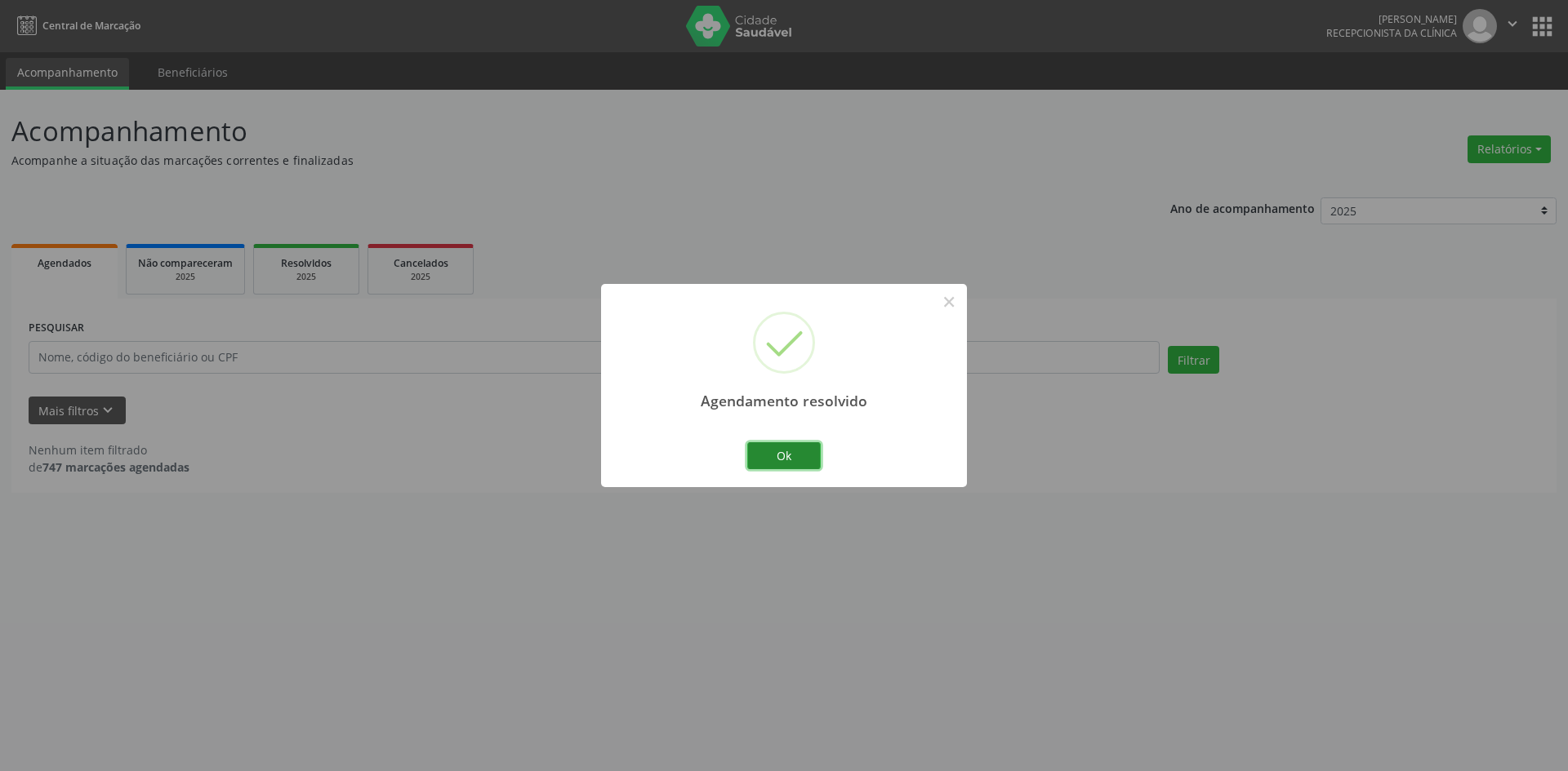
click at [797, 458] on button "Ok" at bounding box center [784, 456] width 73 height 28
